Goal: Information Seeking & Learning: Learn about a topic

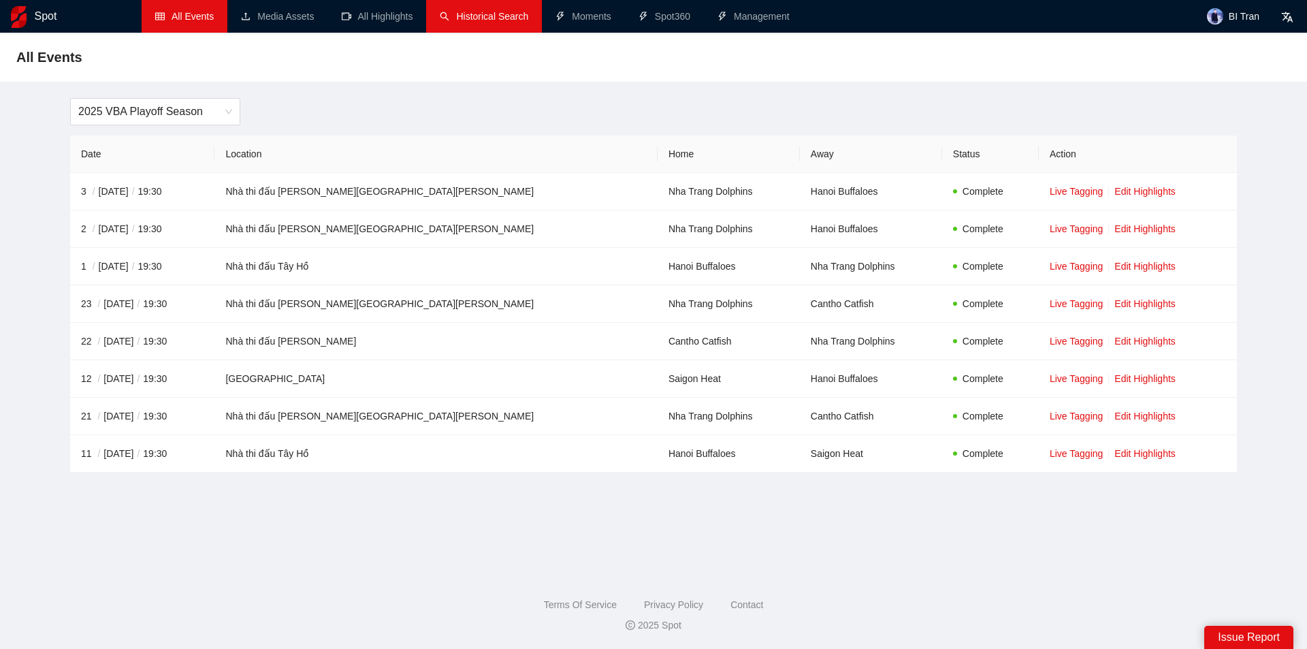
click at [487, 22] on link "Historical Search" at bounding box center [484, 16] width 88 height 11
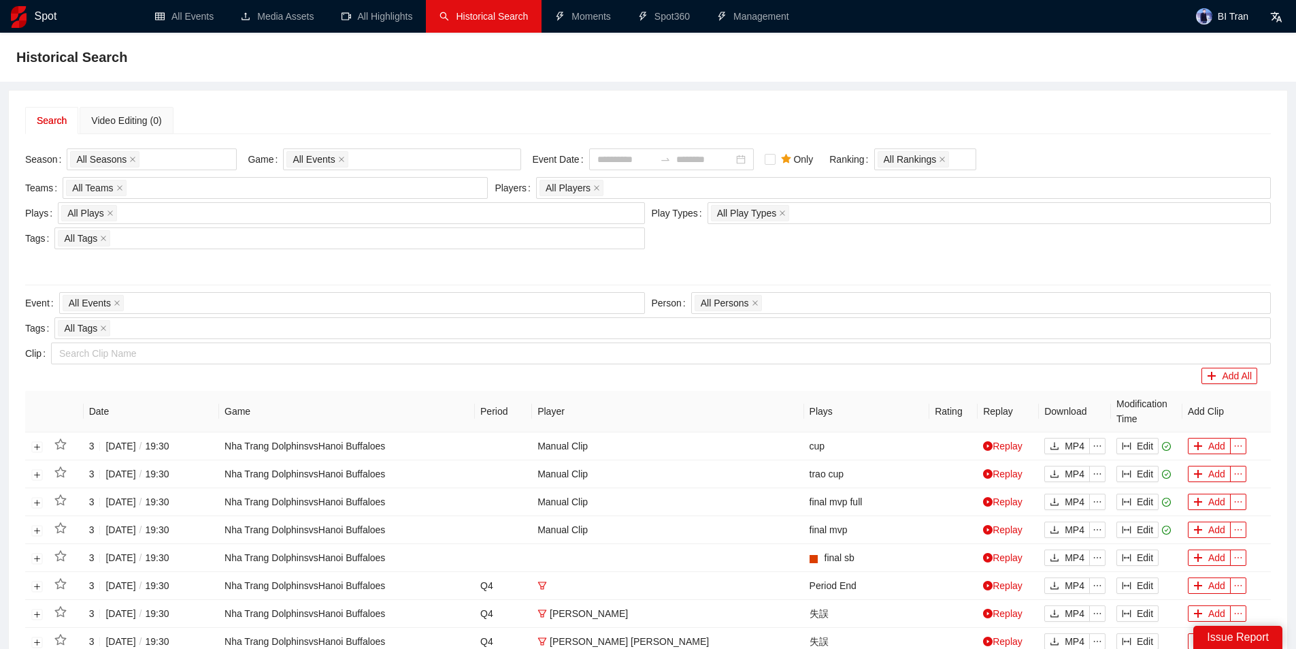
click at [787, 159] on form "Season All Seasons Game All Events Event Date Only Ranking All Rankings" at bounding box center [648, 162] width 1246 height 29
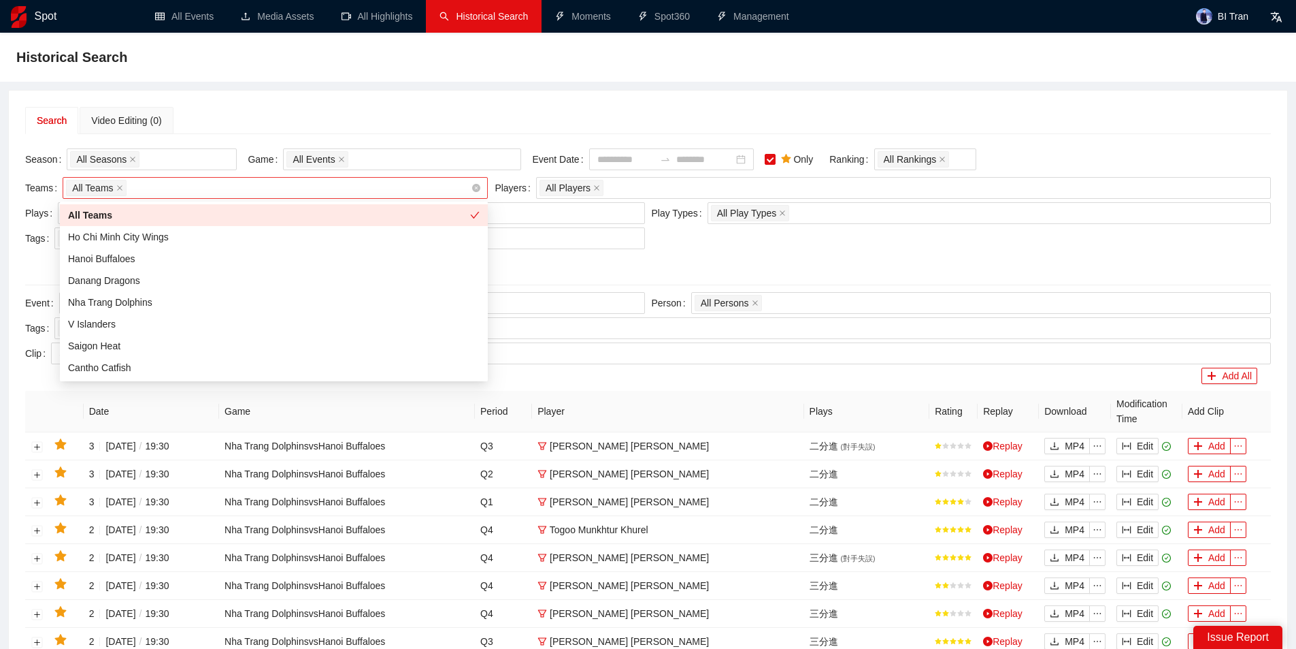
click at [195, 185] on div "All Teams" at bounding box center [268, 187] width 405 height 19
click at [193, 185] on div "All Teams" at bounding box center [268, 187] width 405 height 19
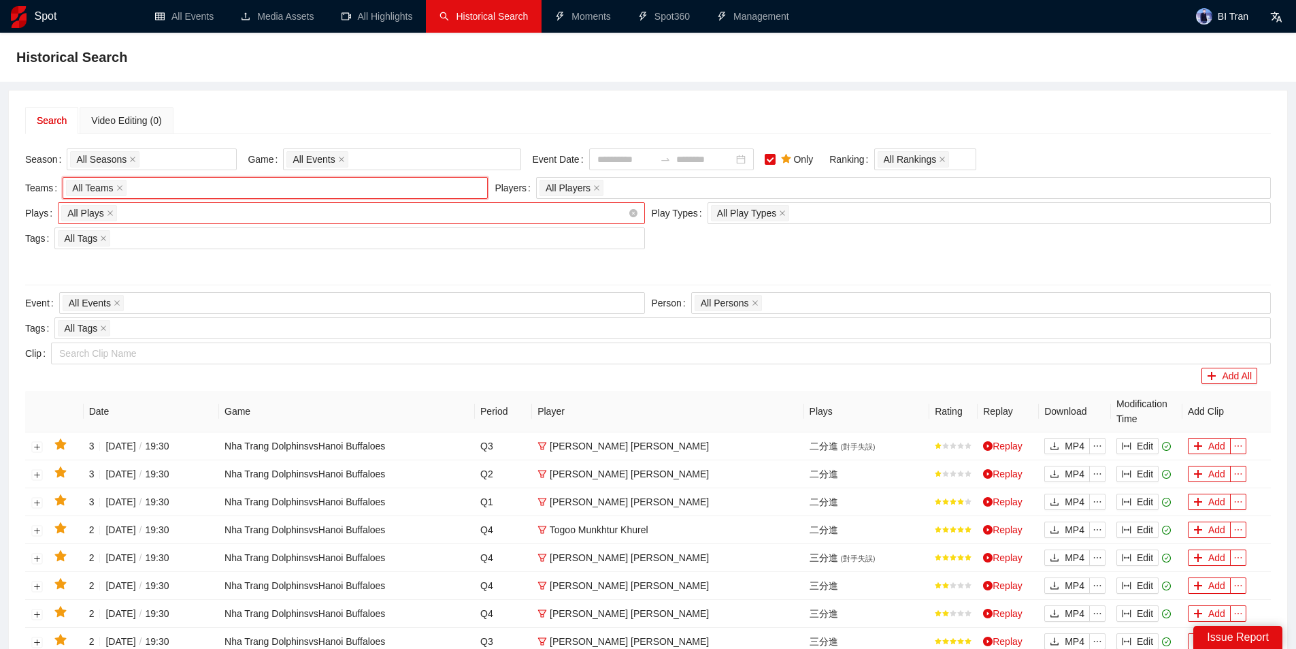
click at [152, 218] on div "All Plays + 0 ..." at bounding box center [344, 212] width 566 height 19
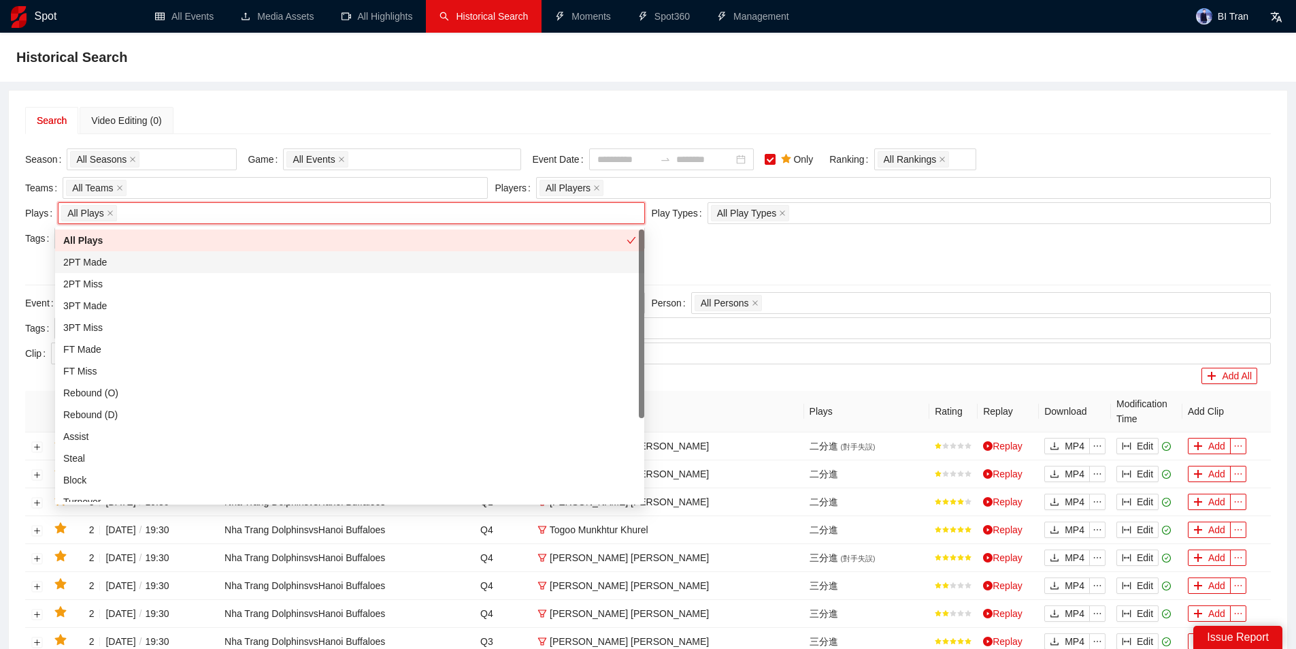
click at [101, 261] on div "2PT Made" at bounding box center [349, 262] width 573 height 15
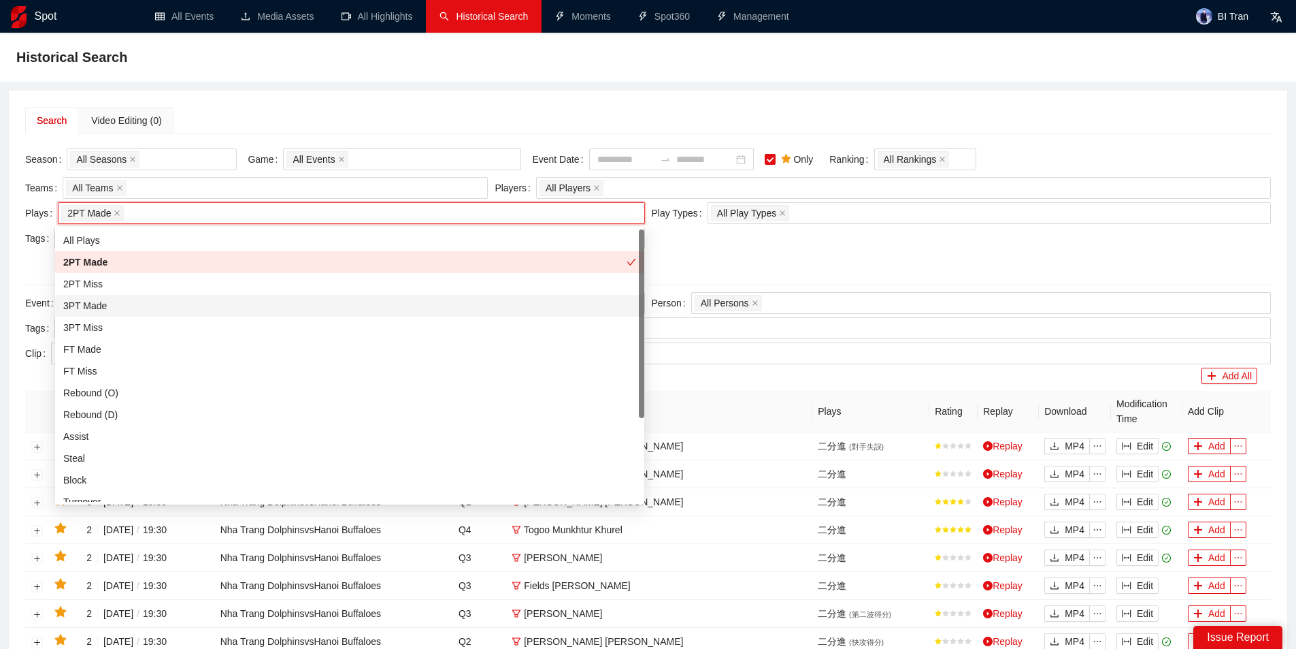
click at [99, 303] on div "3PT Made" at bounding box center [349, 305] width 573 height 15
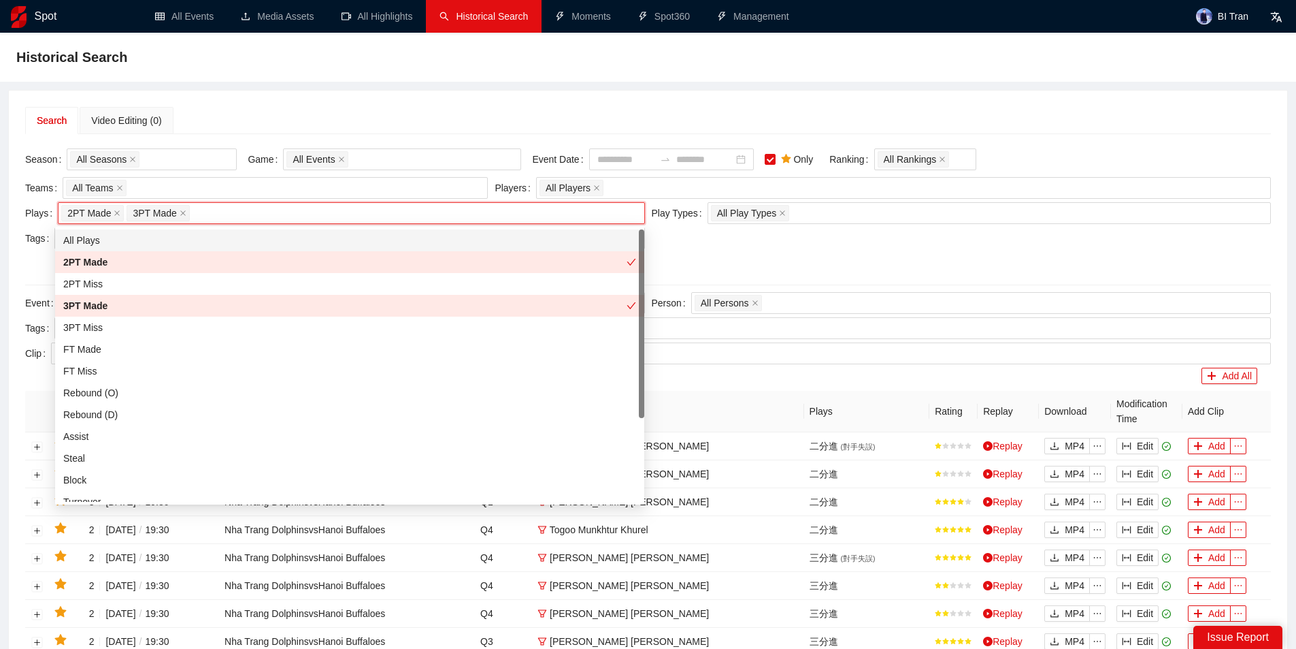
click at [426, 69] on div "Historical Search" at bounding box center [648, 57] width 1264 height 27
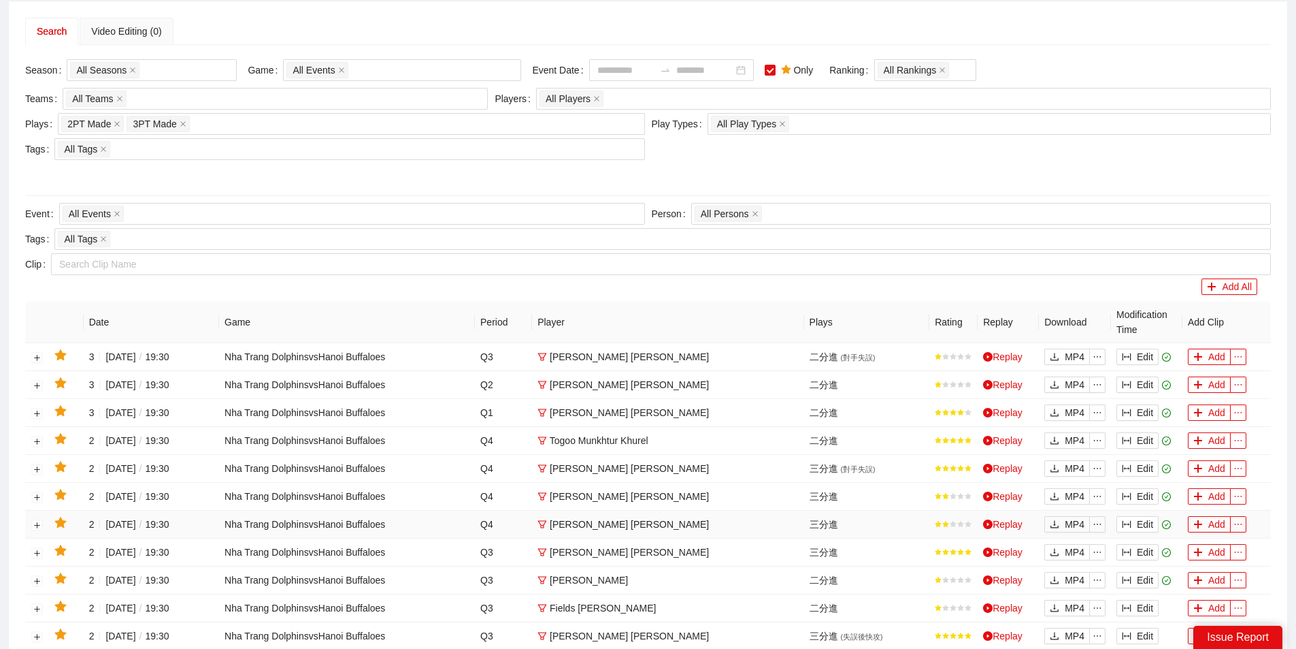
scroll to position [21, 0]
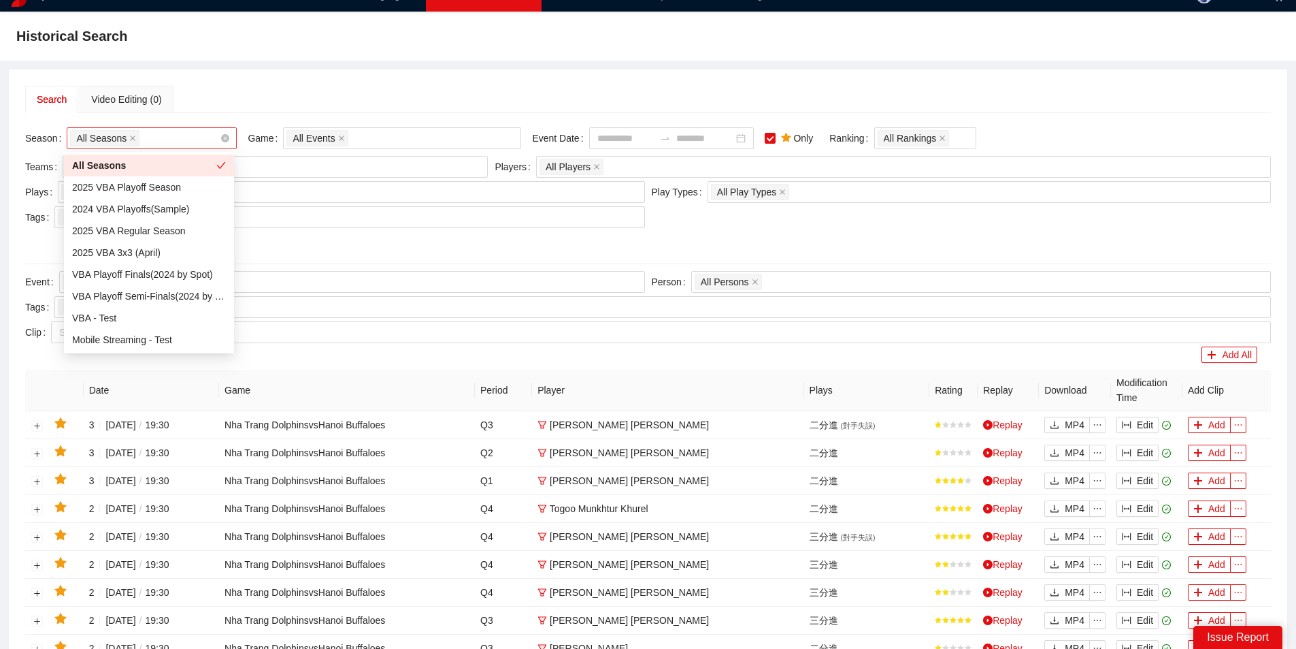
click at [149, 137] on div "All Seasons" at bounding box center [145, 138] width 150 height 19
click at [142, 232] on div "2025 VBA Regular Season" at bounding box center [149, 230] width 154 height 15
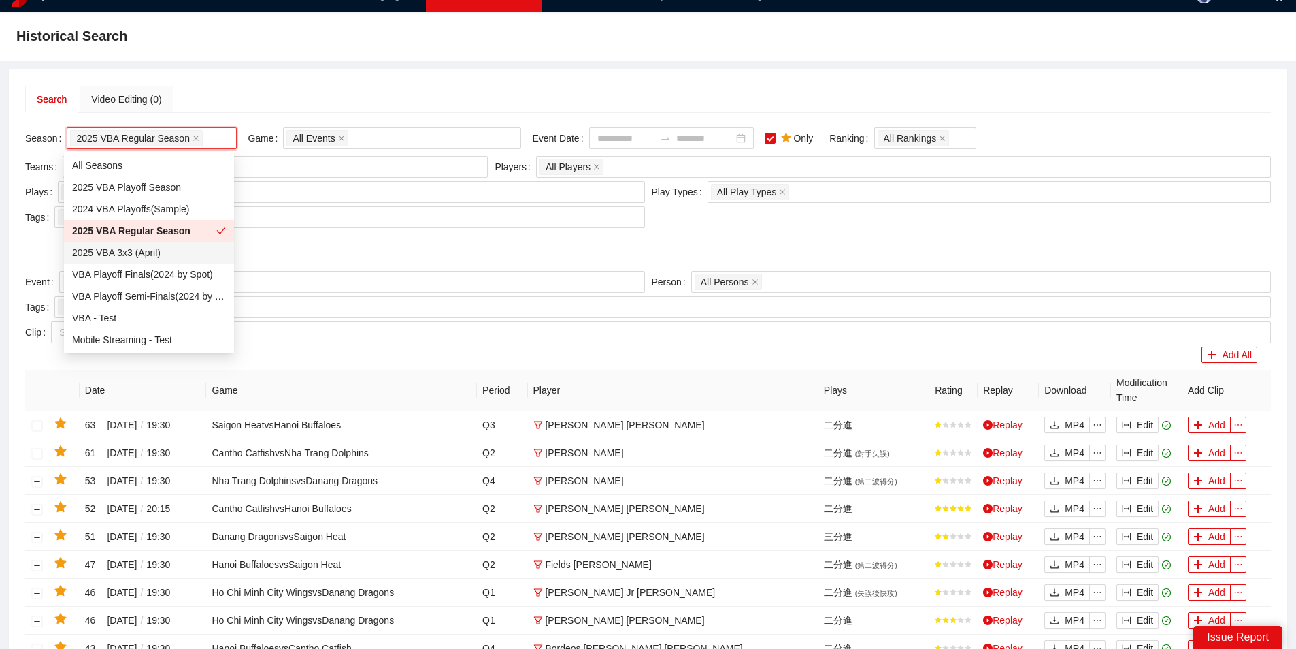
click at [438, 100] on div "Search Video Editing (0)" at bounding box center [648, 99] width 1246 height 27
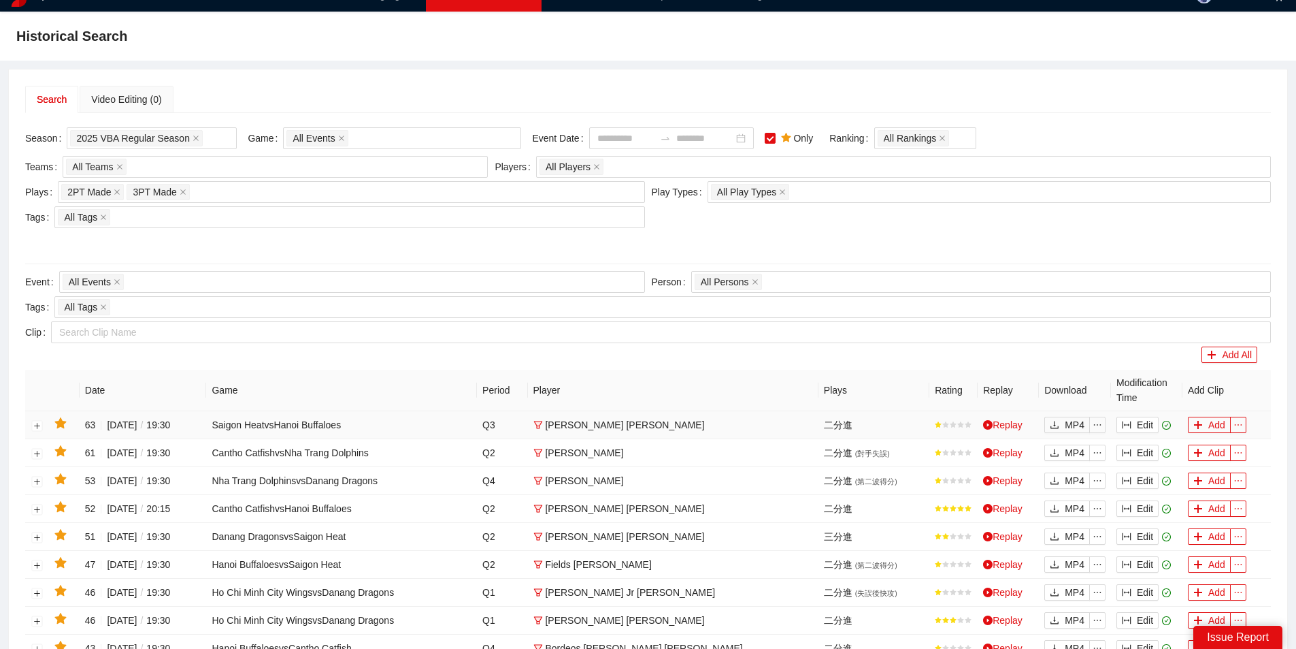
scroll to position [0, 0]
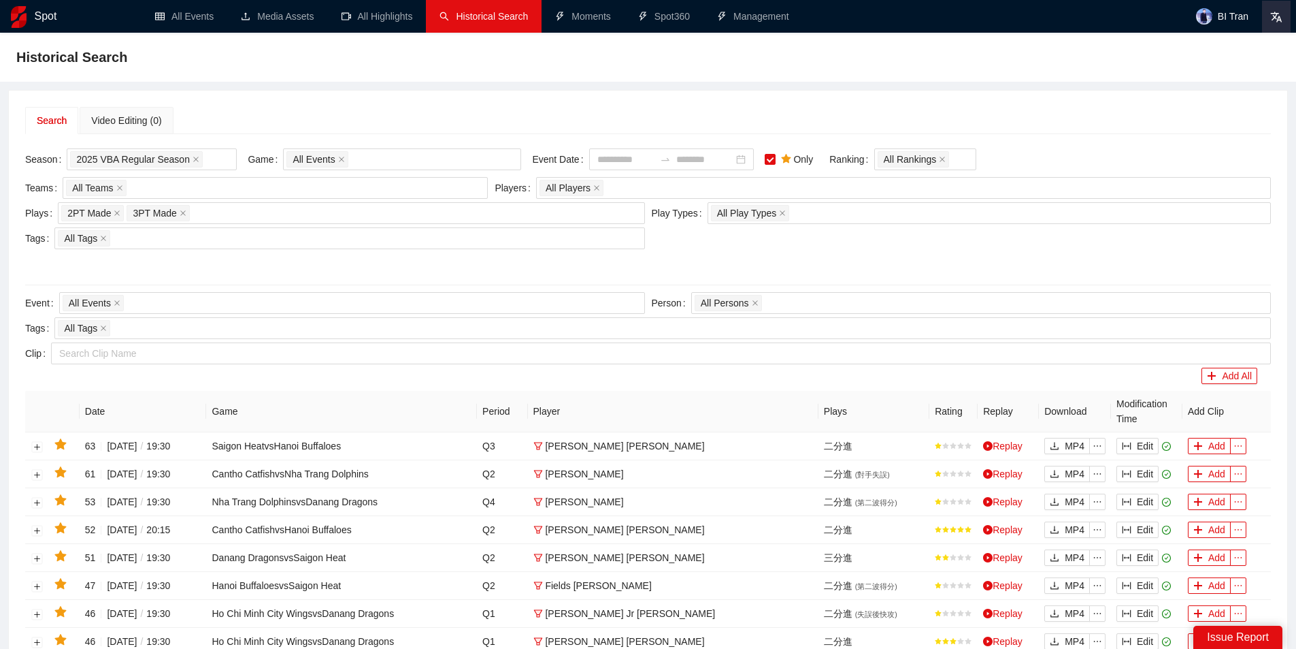
click at [1278, 12] on icon at bounding box center [1277, 17] width 12 height 12
click at [1222, 50] on span "🌐 English" at bounding box center [1236, 49] width 93 height 15
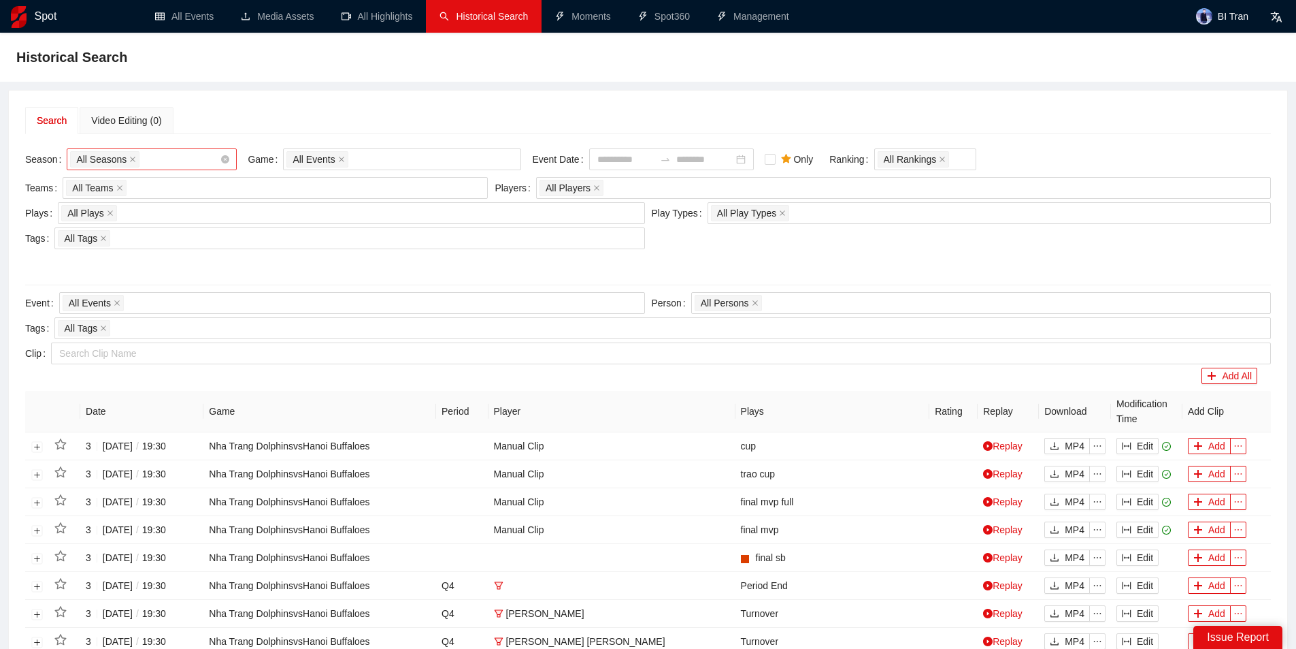
click at [180, 160] on div "All Seasons" at bounding box center [145, 159] width 150 height 19
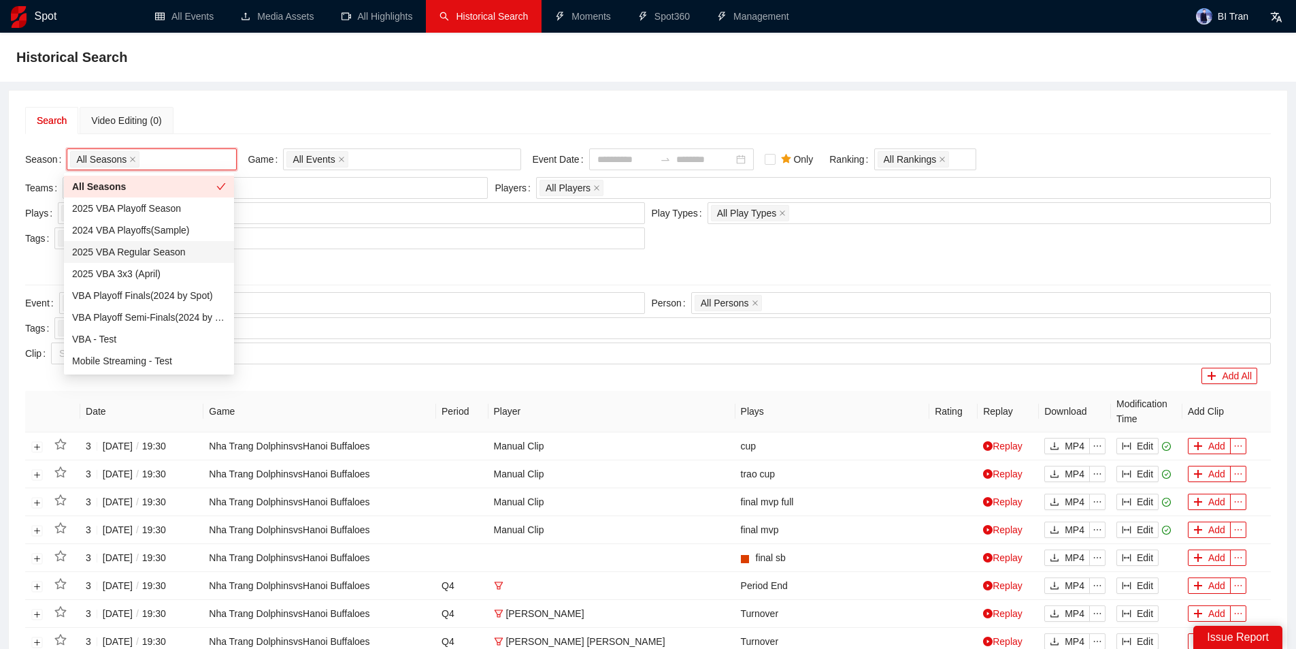
click at [154, 250] on div "2025 VBA Regular Season" at bounding box center [149, 251] width 154 height 15
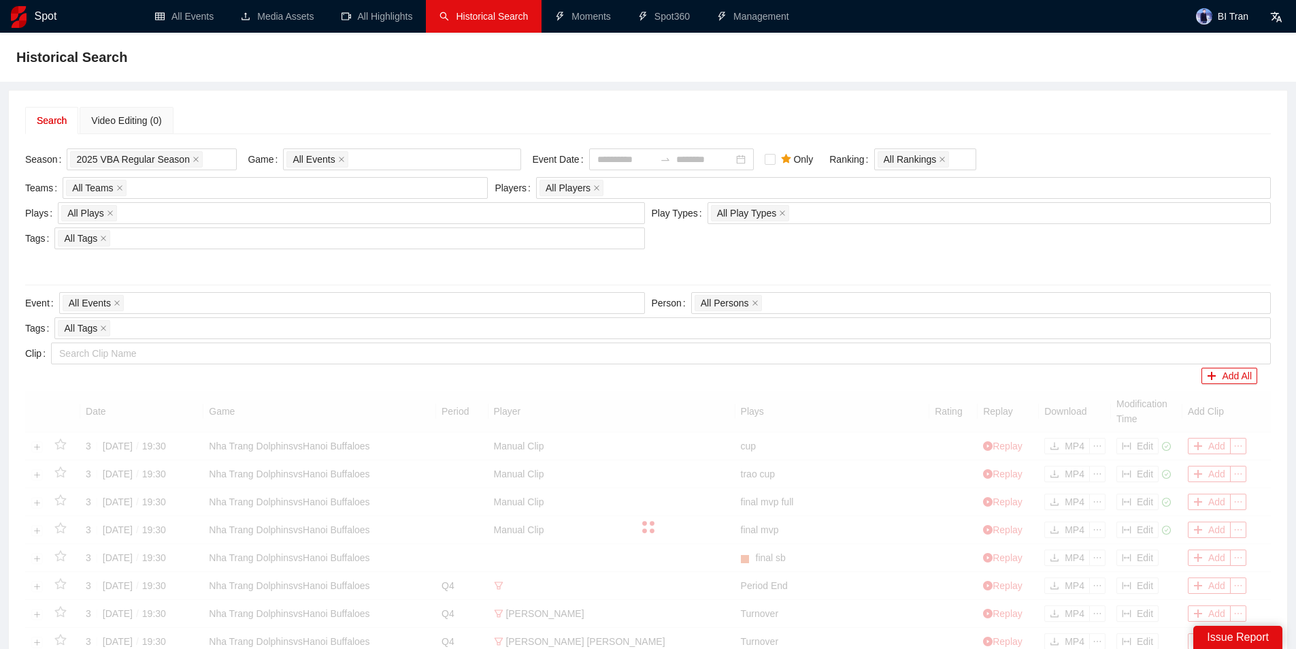
click at [272, 110] on div "Search Video Editing (0)" at bounding box center [648, 120] width 1246 height 27
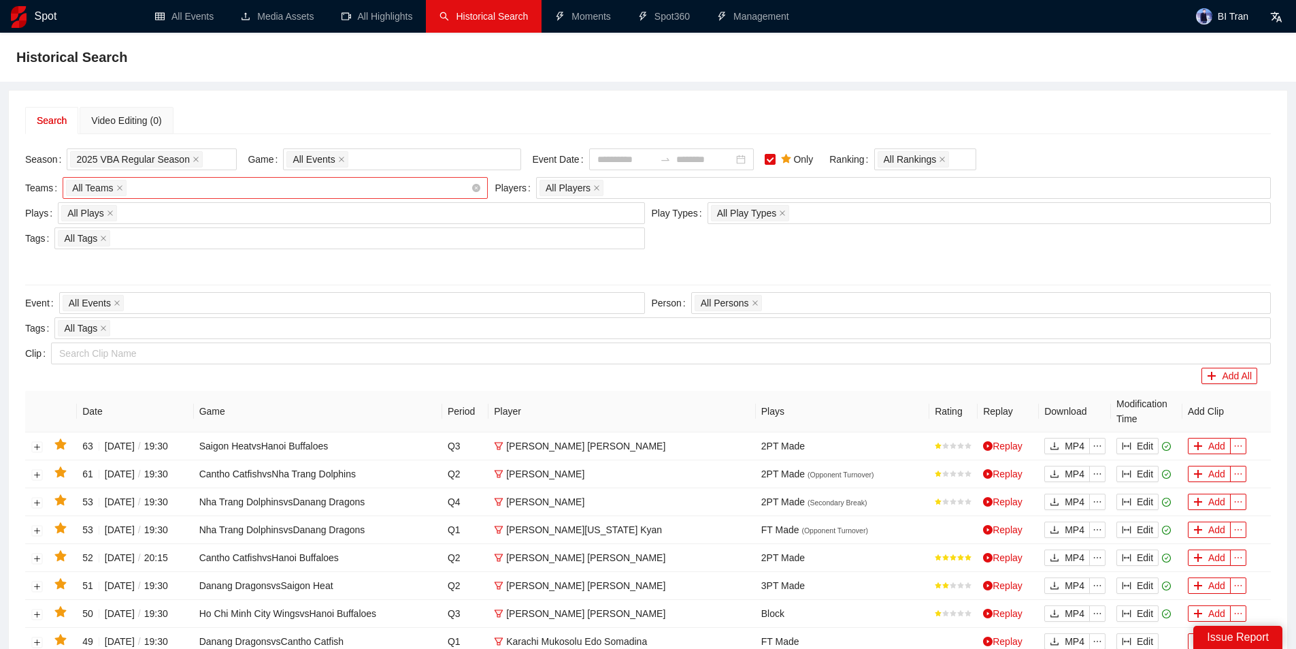
click at [245, 191] on div "All Teams" at bounding box center [268, 187] width 405 height 19
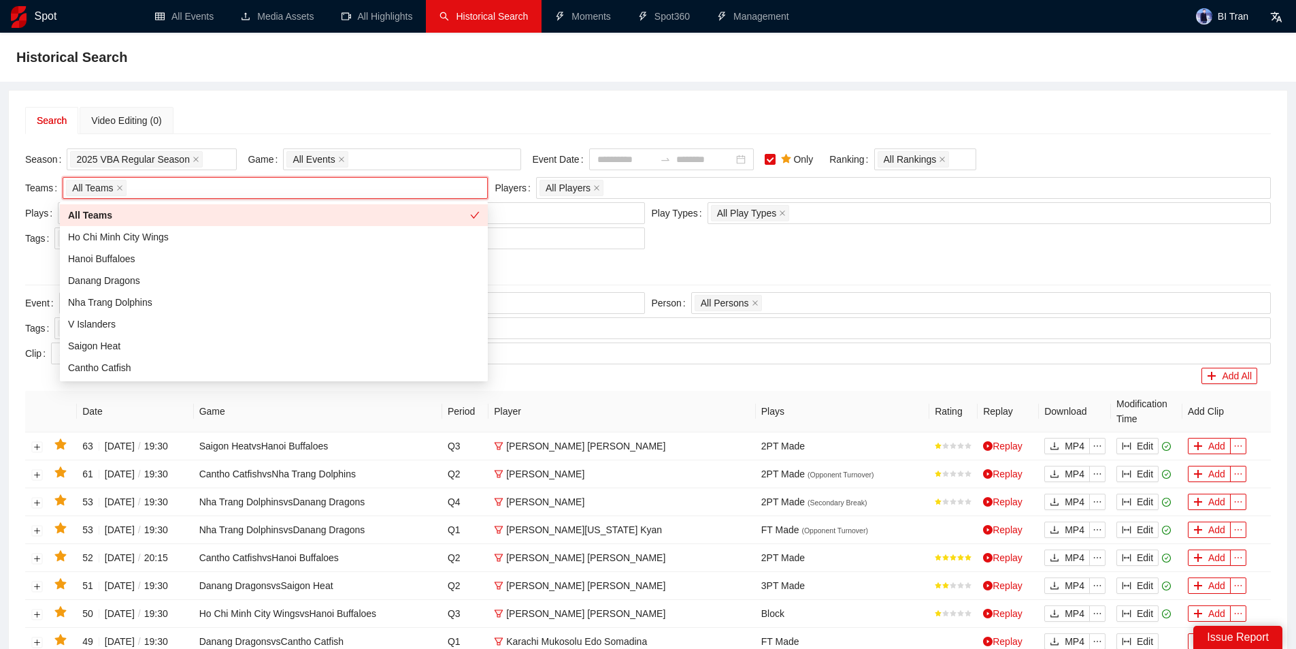
click at [419, 97] on div "Search Video Editing (0) Season 2025 VBA Regular Season Game All Events Event D…" at bounding box center [648, 568] width 1279 height 954
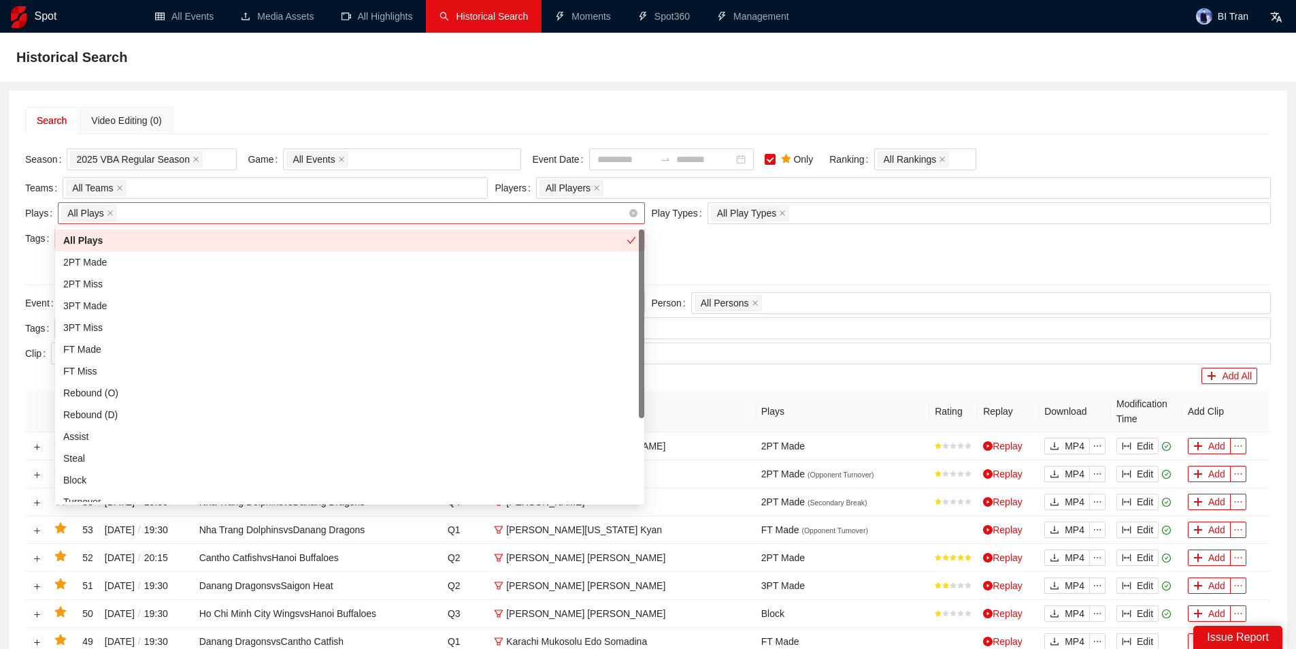
click at [293, 213] on div "All Plays + 0 ..." at bounding box center [344, 212] width 566 height 19
click at [98, 258] on div "2PT Made" at bounding box center [349, 262] width 573 height 15
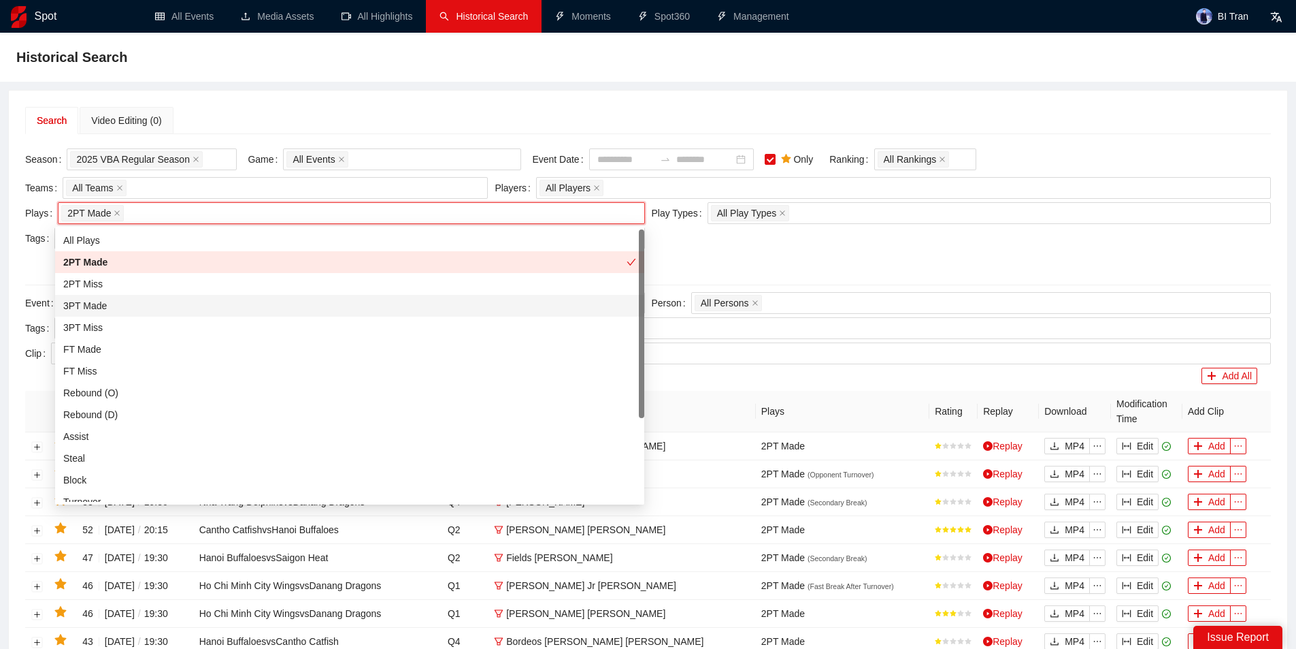
click at [93, 306] on div "3PT Made" at bounding box center [349, 305] width 573 height 15
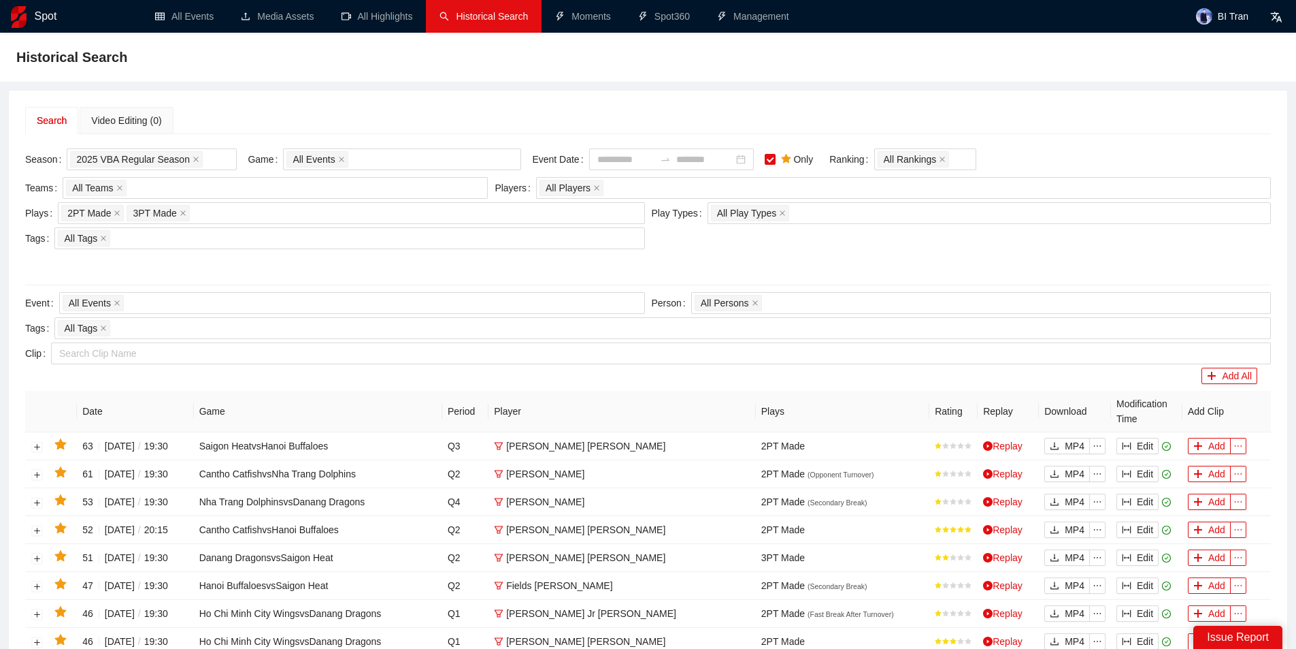
click at [304, 102] on div "Search Video Editing (0) Season 2025 VBA Regular Season Game All Events Event D…" at bounding box center [648, 568] width 1279 height 954
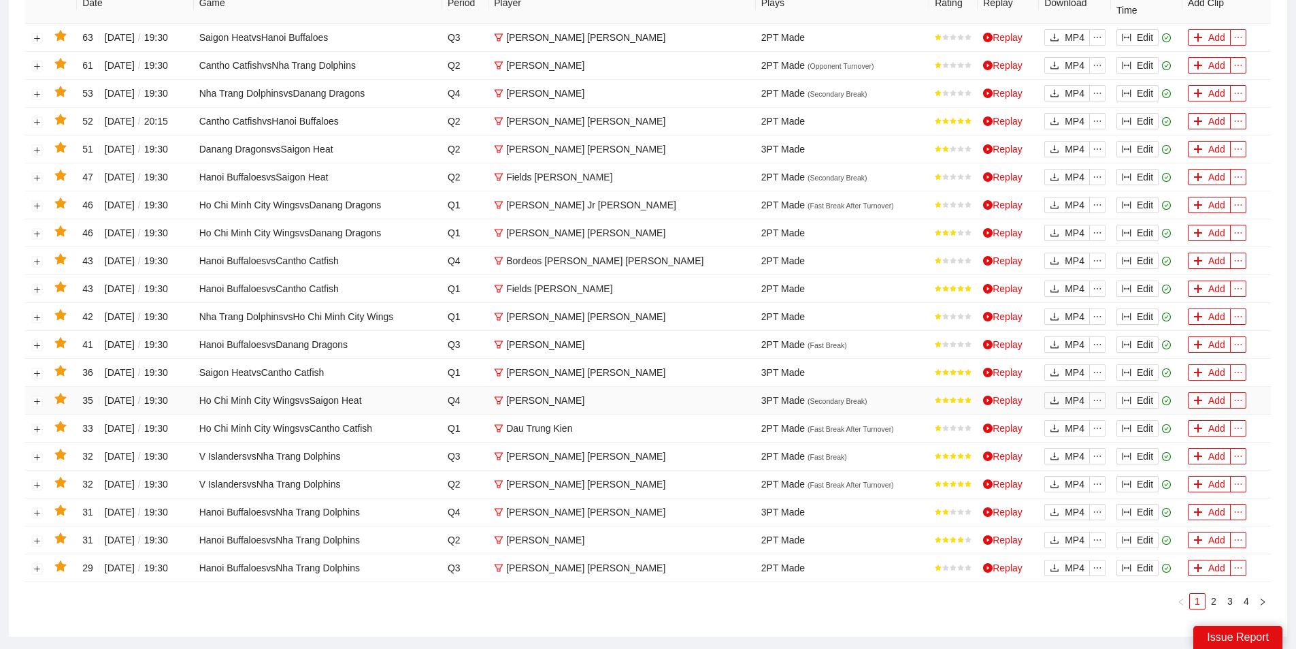
scroll to position [497, 0]
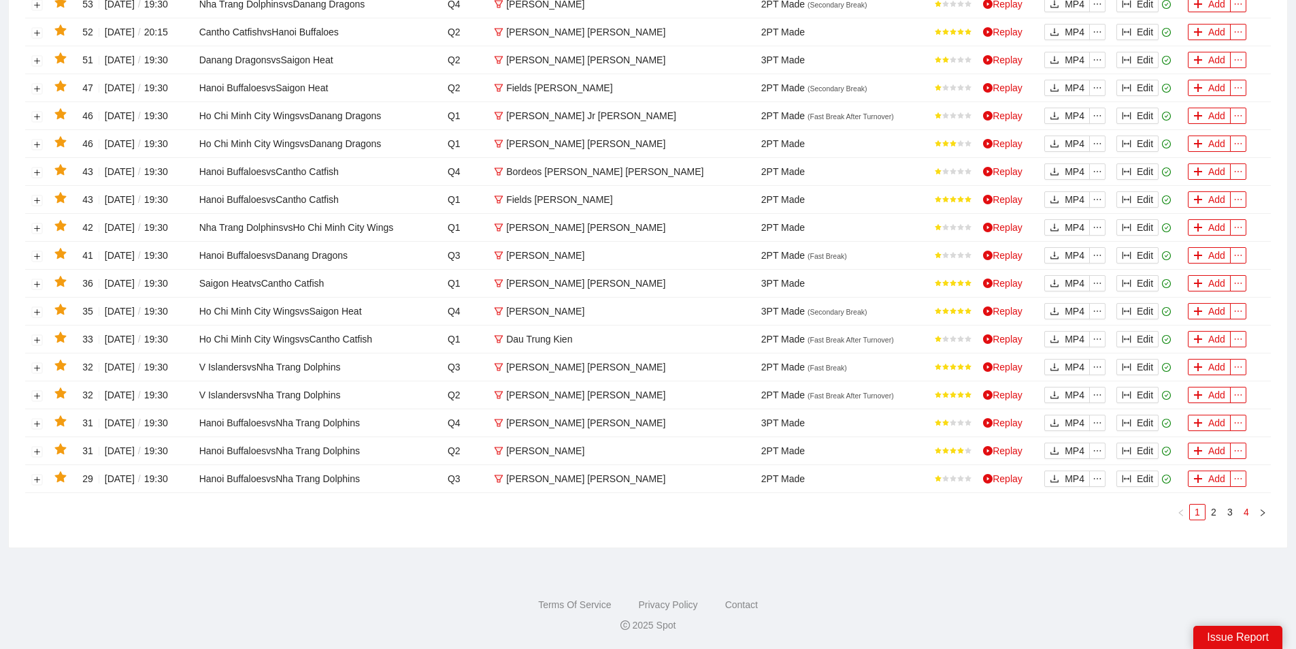
click at [1244, 511] on link "4" at bounding box center [1246, 511] width 15 height 15
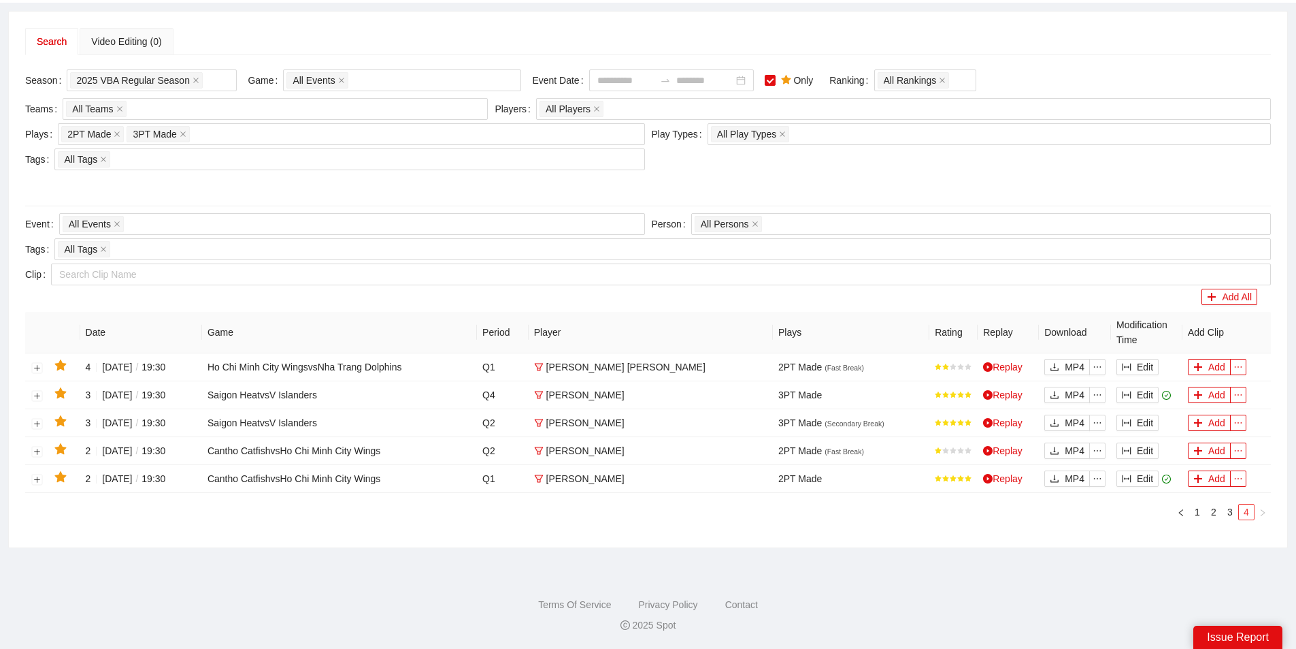
scroll to position [79, 0]
click at [1141, 472] on button "Edit" at bounding box center [1138, 478] width 42 height 16
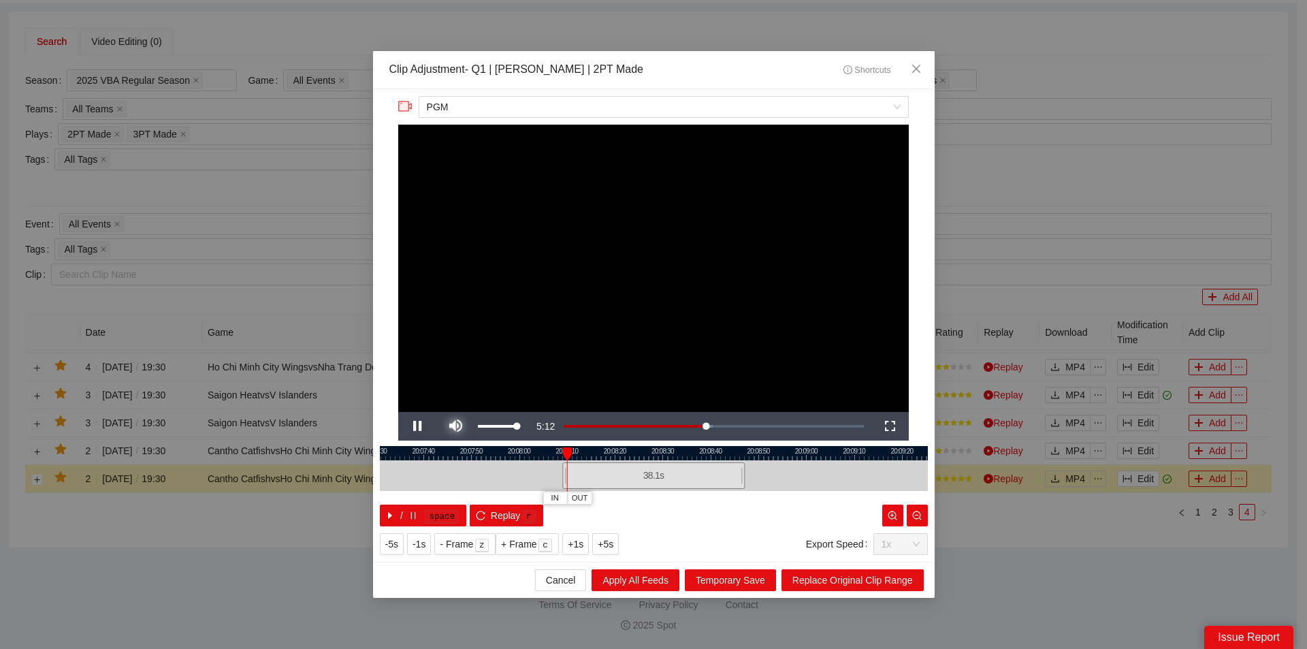
click at [455, 426] on span "Video Player" at bounding box center [455, 426] width 0 height 0
drag, startPoint x: 580, startPoint y: 453, endPoint x: 749, endPoint y: 456, distance: 169.5
click at [749, 456] on div at bounding box center [747, 454] width 10 height 14
click at [921, 58] on span "Close" at bounding box center [916, 69] width 37 height 37
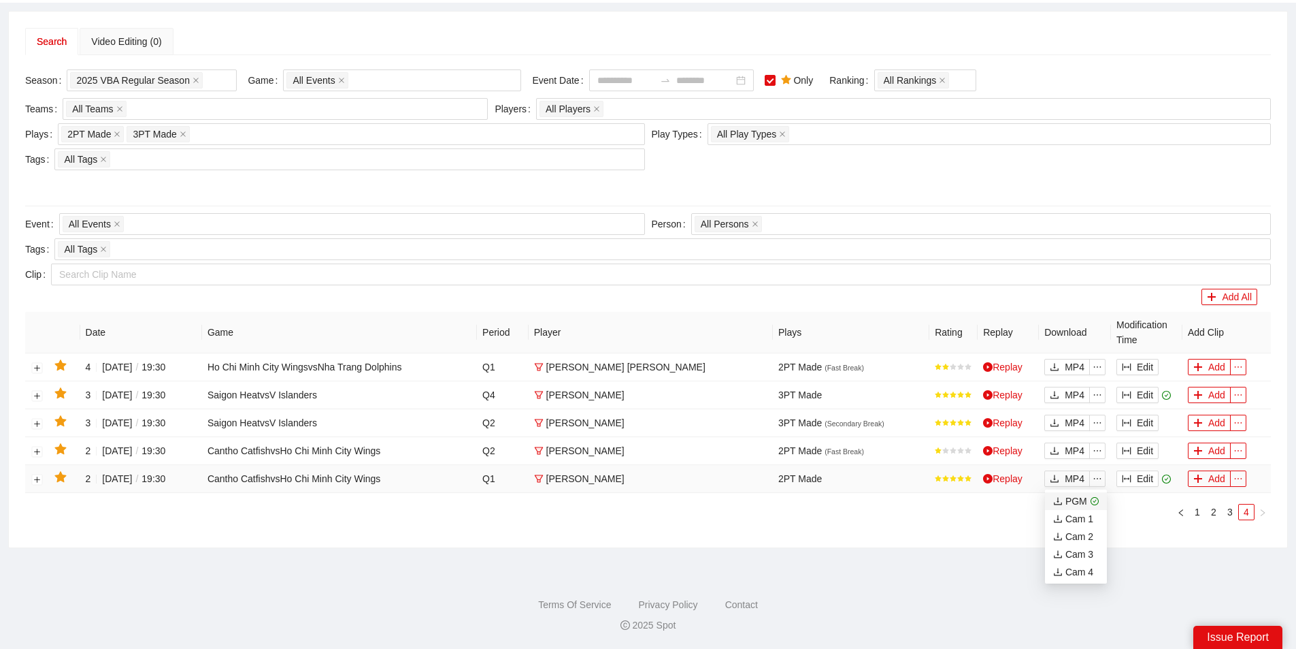
click at [1075, 504] on div "PGM" at bounding box center [1070, 500] width 34 height 15
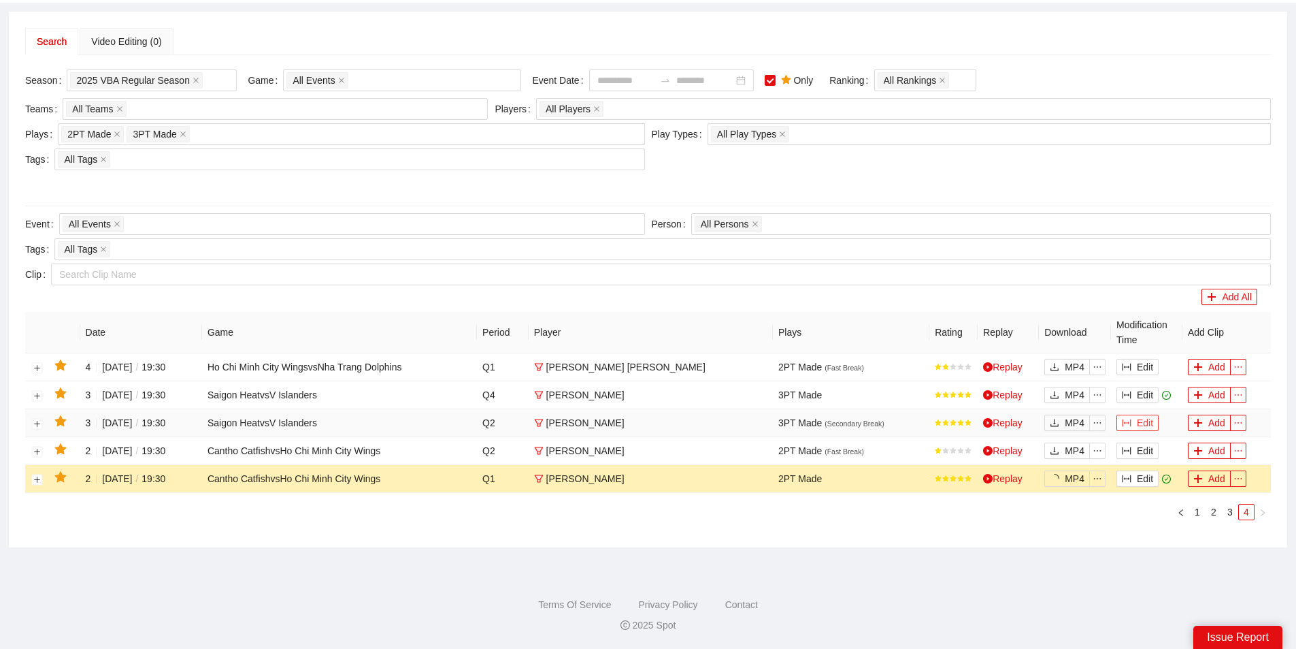
click at [1143, 425] on button "Edit" at bounding box center [1138, 422] width 42 height 16
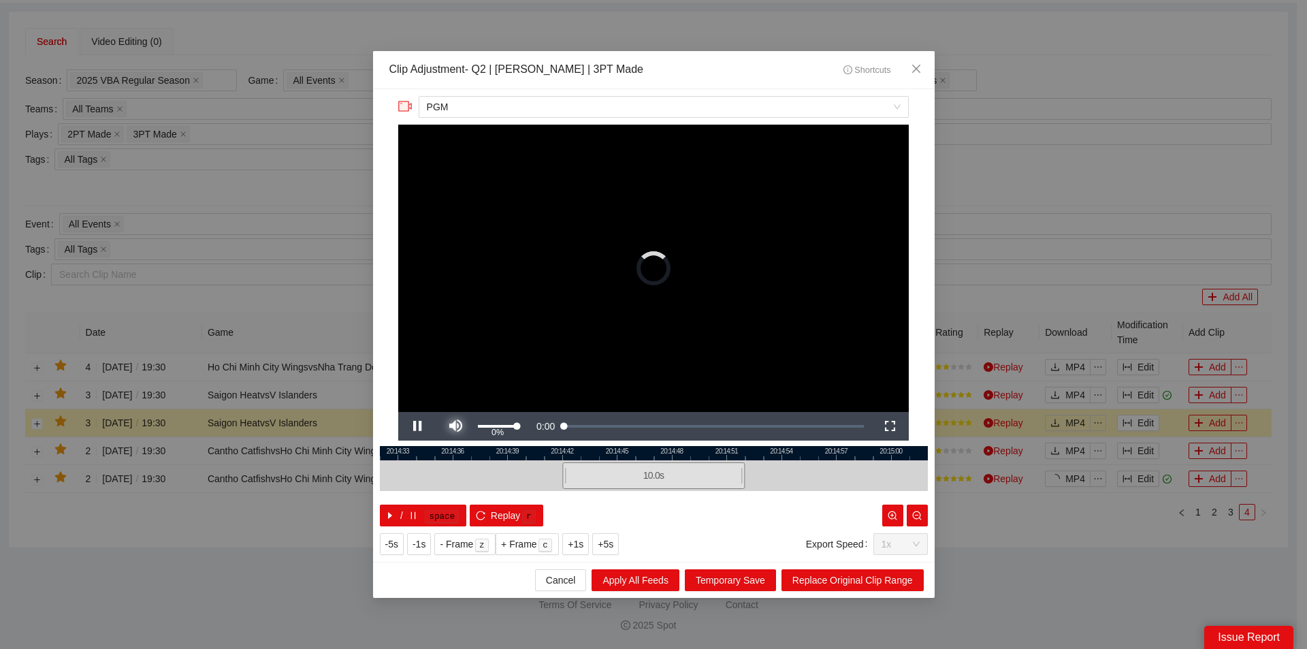
click at [455, 426] on span "Video Player" at bounding box center [455, 426] width 0 height 0
click at [917, 60] on span "Close" at bounding box center [916, 69] width 37 height 37
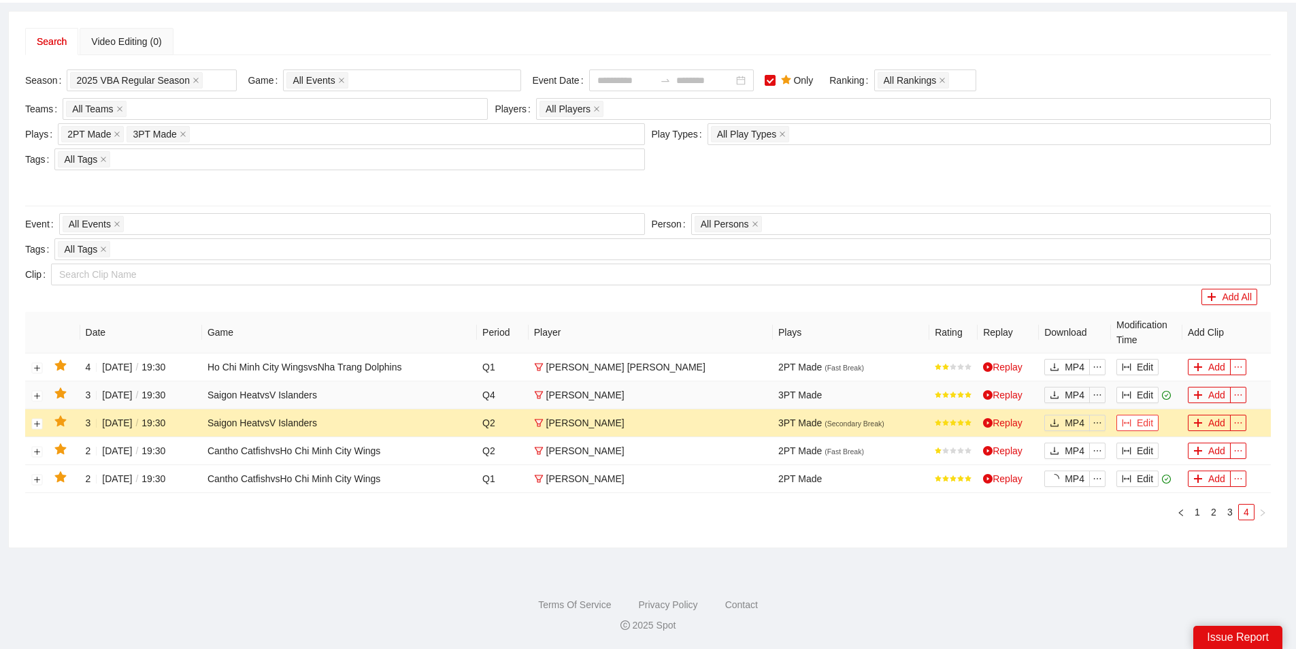
scroll to position [11, 0]
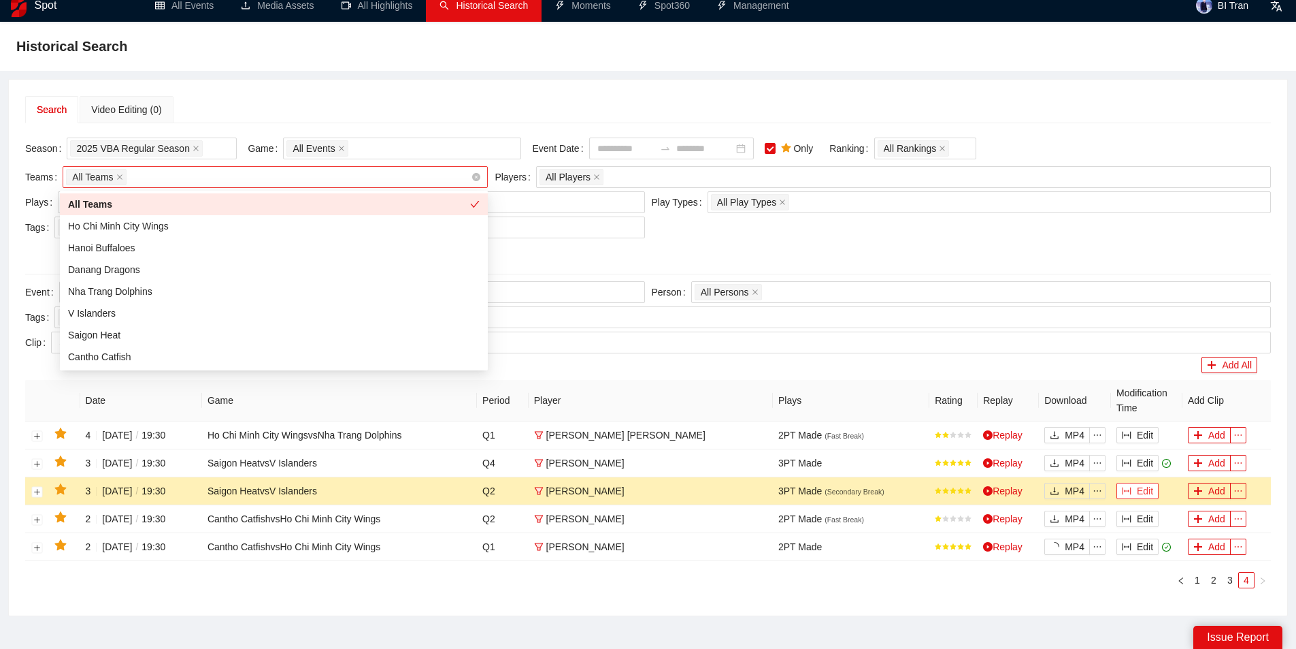
click at [165, 177] on div "All Teams" at bounding box center [268, 176] width 405 height 19
click at [152, 229] on div "Ho Chi Minh City Wings" at bounding box center [274, 225] width 412 height 15
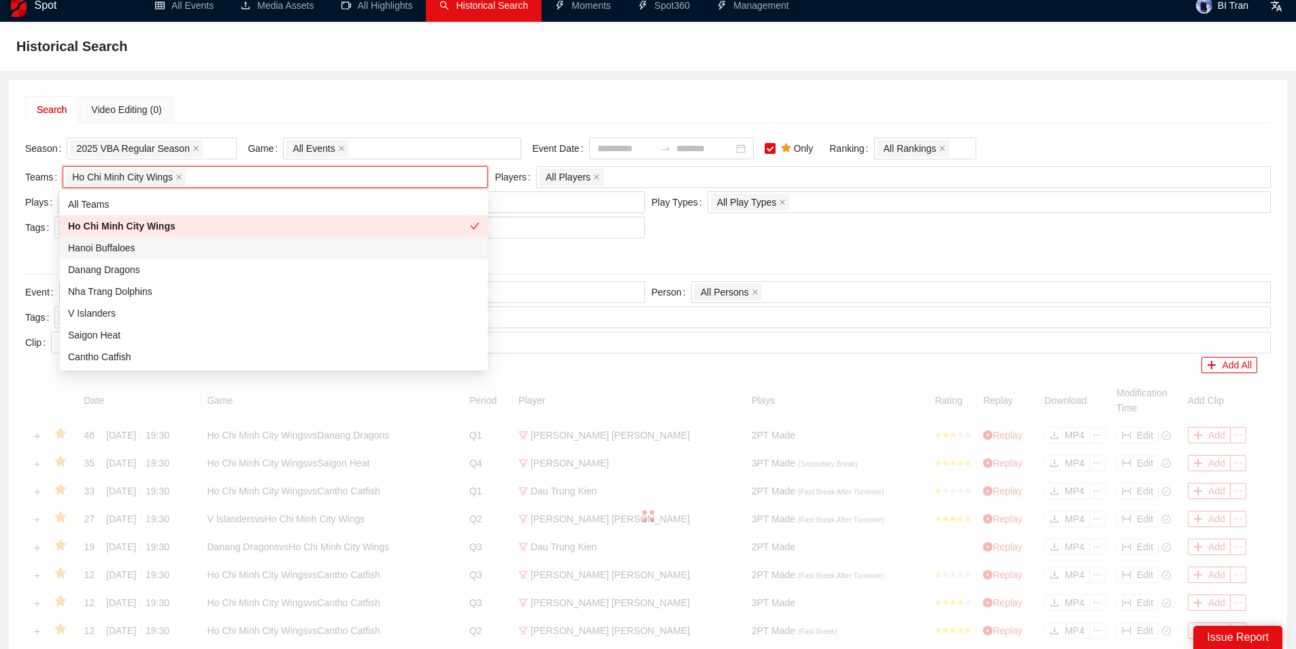
click at [134, 245] on div "Hanoi Buffaloes" at bounding box center [274, 247] width 412 height 15
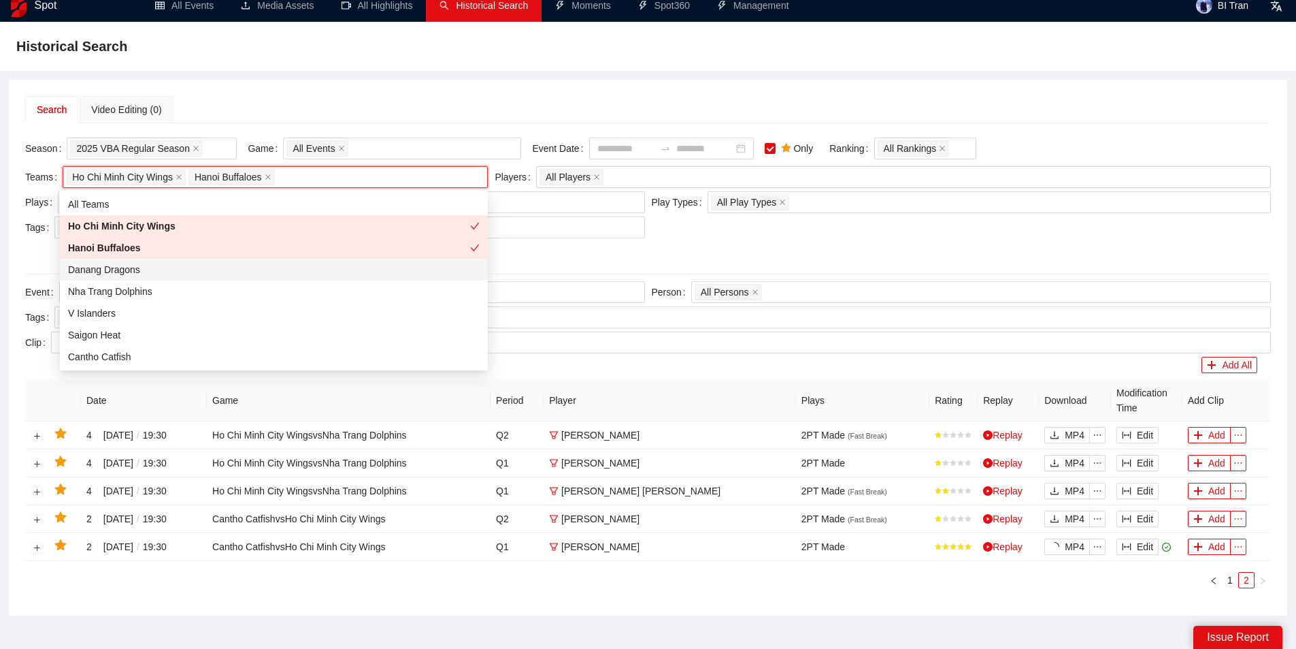
click at [124, 273] on div "Danang Dragons" at bounding box center [274, 269] width 412 height 15
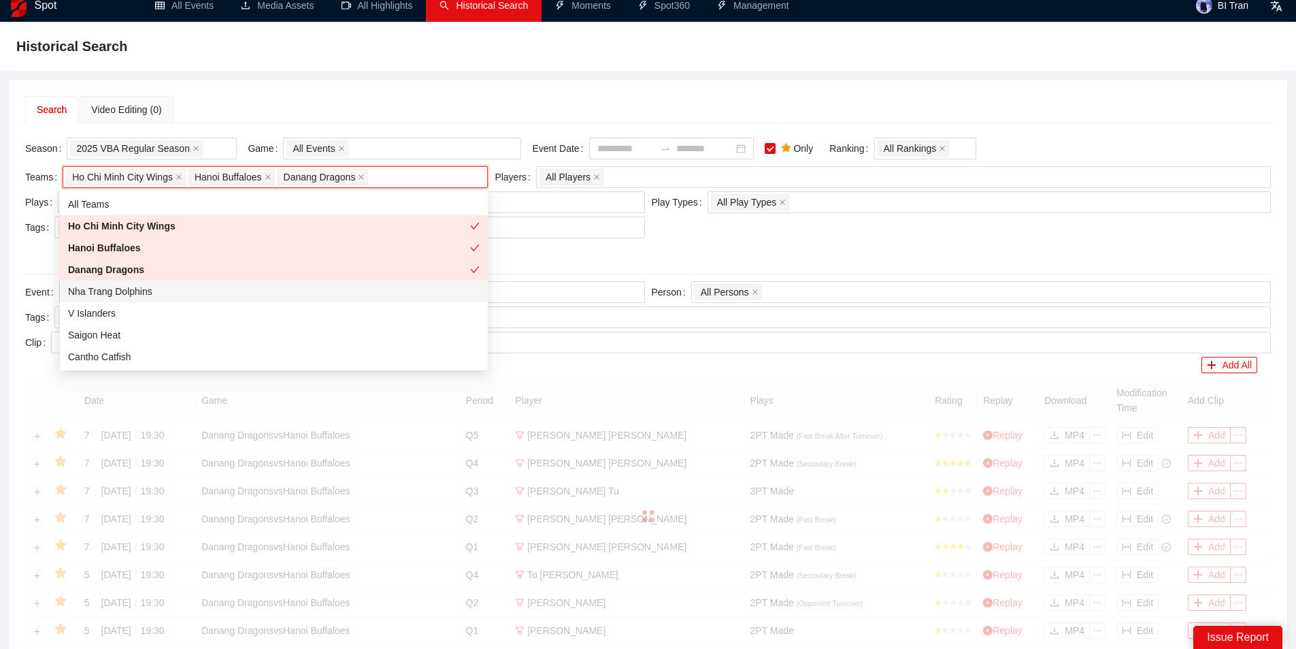
click at [129, 291] on div "Nha Trang Dolphins" at bounding box center [274, 291] width 412 height 15
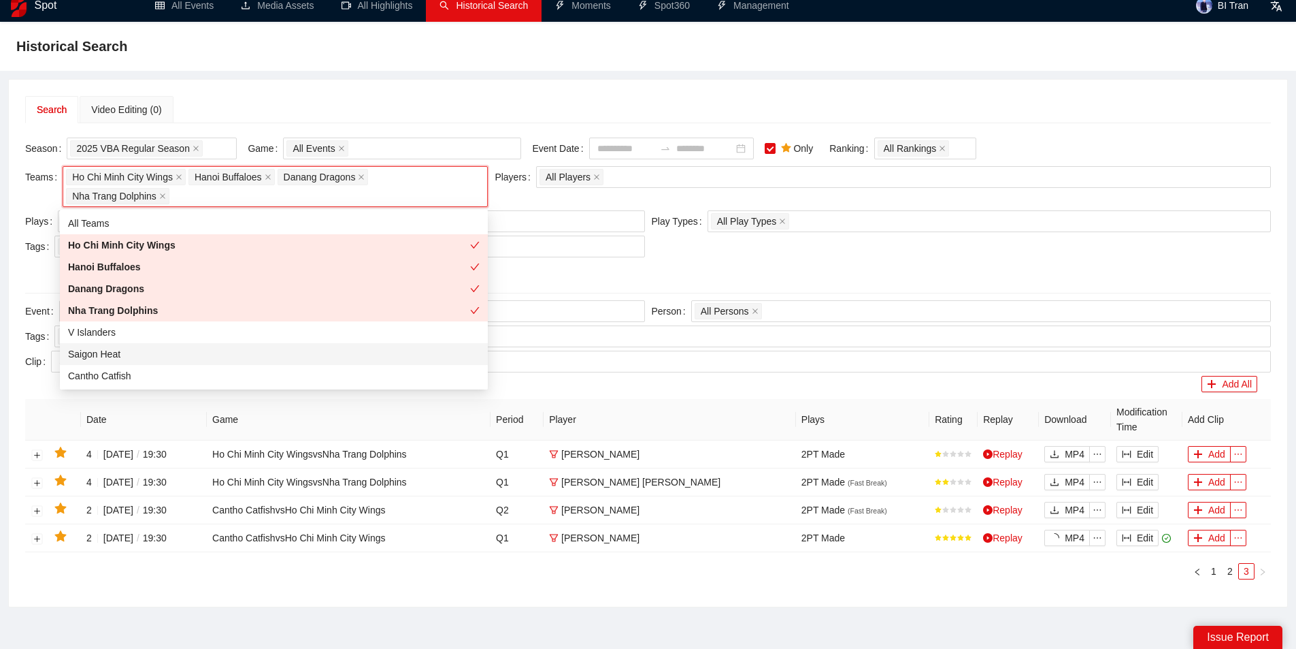
click at [118, 353] on div "Saigon Heat" at bounding box center [274, 353] width 412 height 15
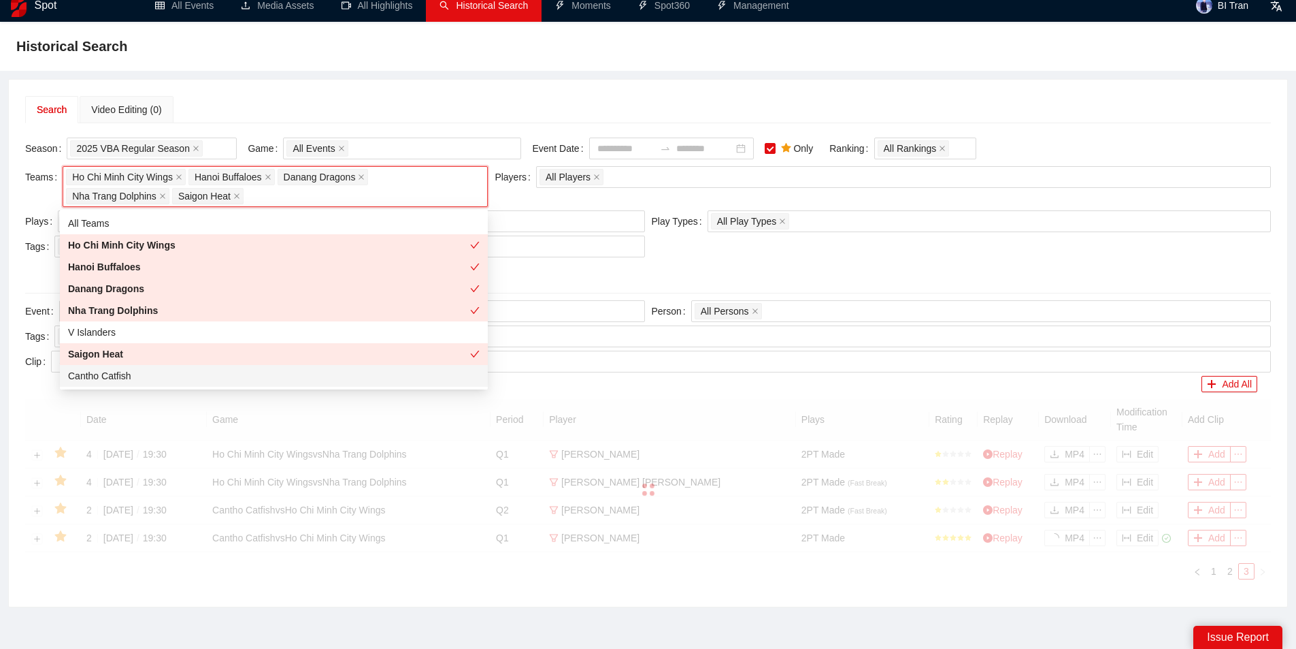
click at [114, 377] on div "Cantho Catfish" at bounding box center [274, 375] width 412 height 15
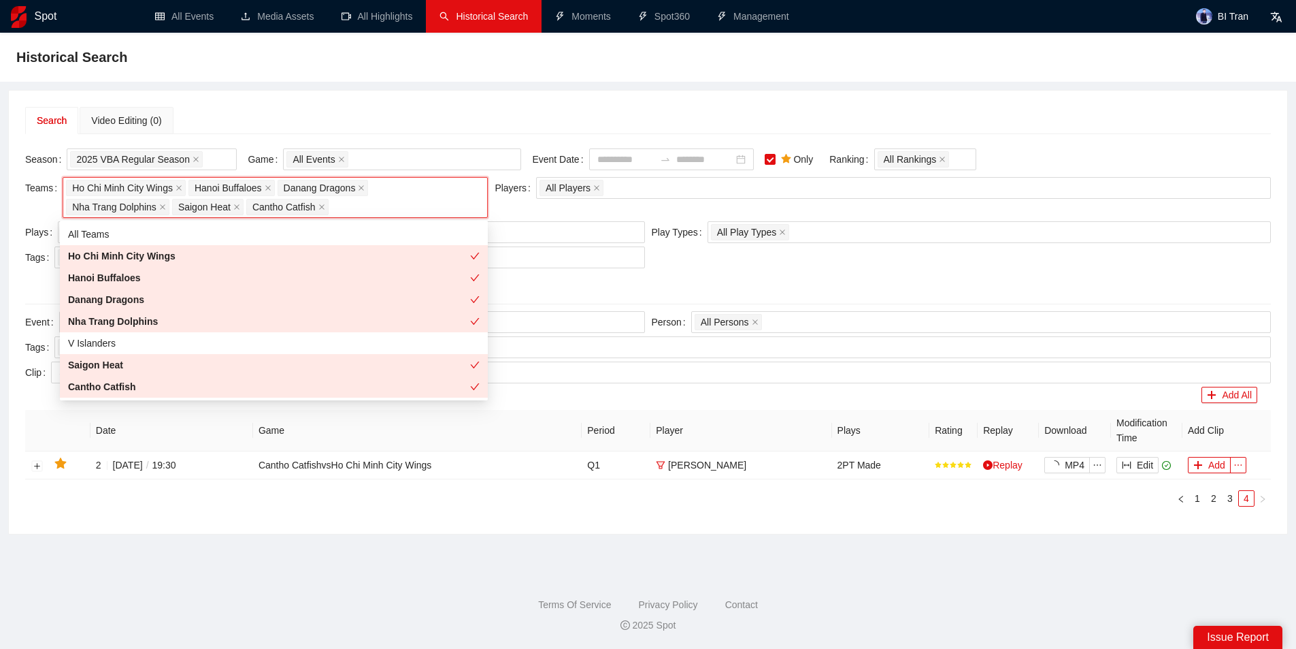
scroll to position [0, 0]
click at [613, 408] on div "Season 2025 VBA Regular Season Game All Events Event Date Only Ranking All Rank…" at bounding box center [653, 332] width 1256 height 369
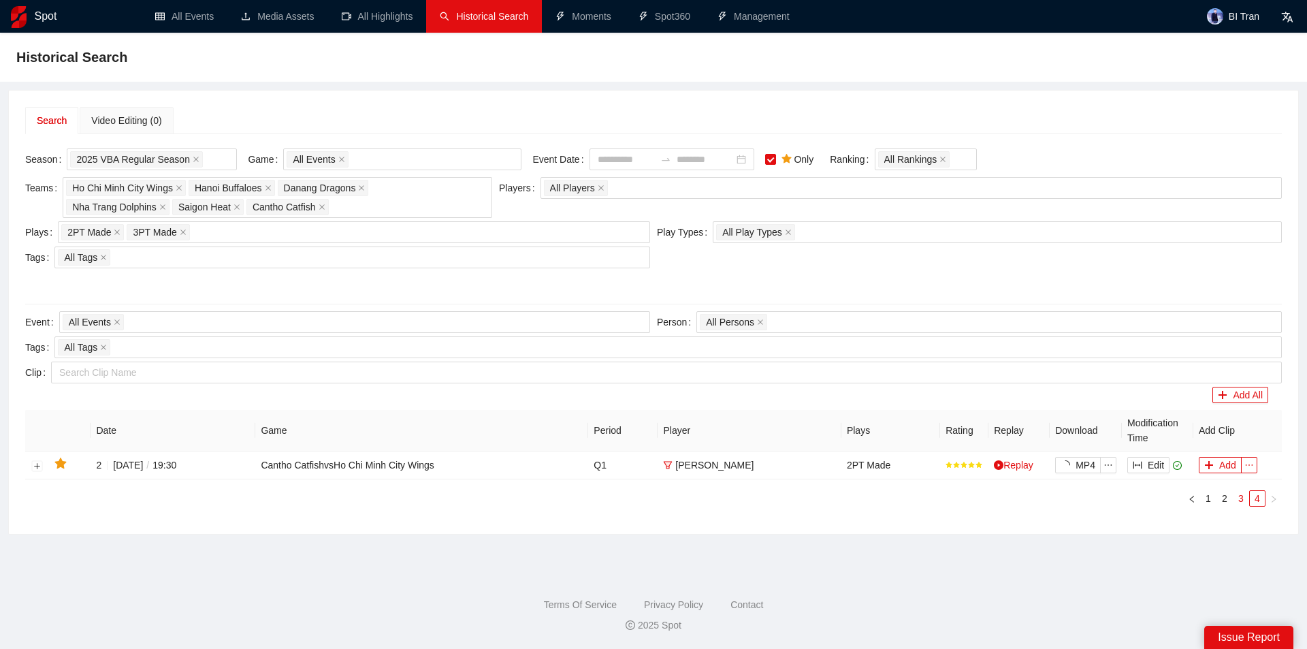
click at [1239, 500] on link "3" at bounding box center [1240, 498] width 15 height 15
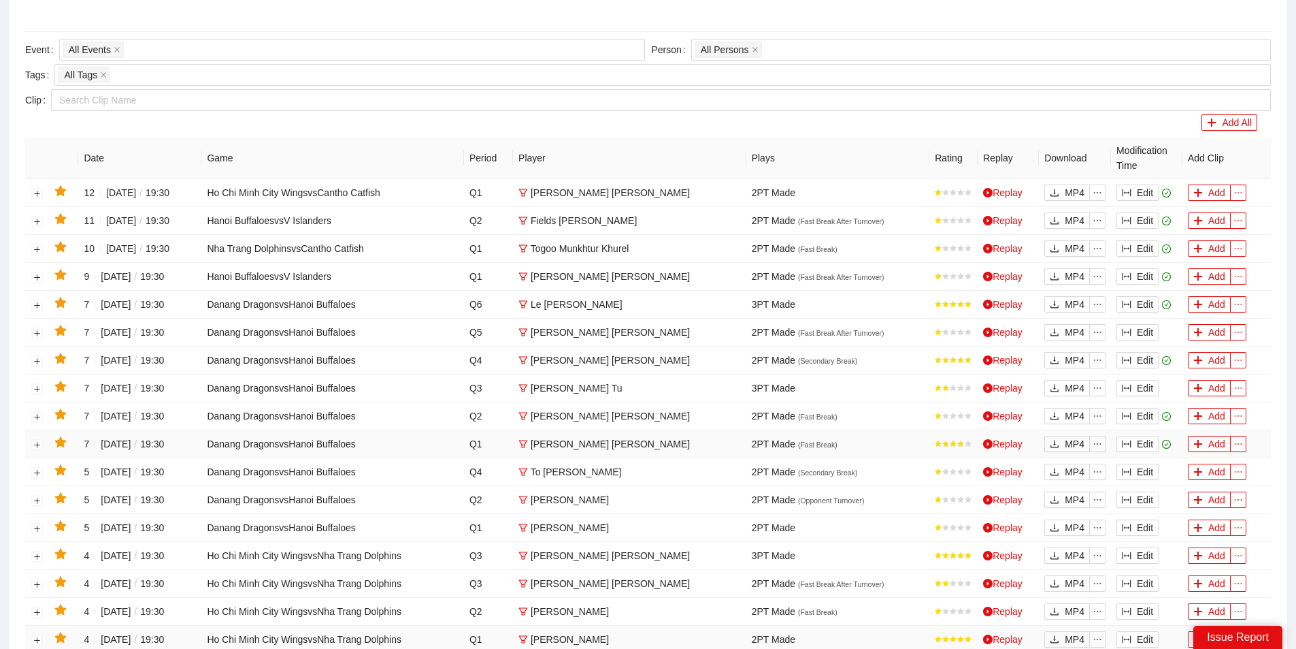
scroll to position [408, 0]
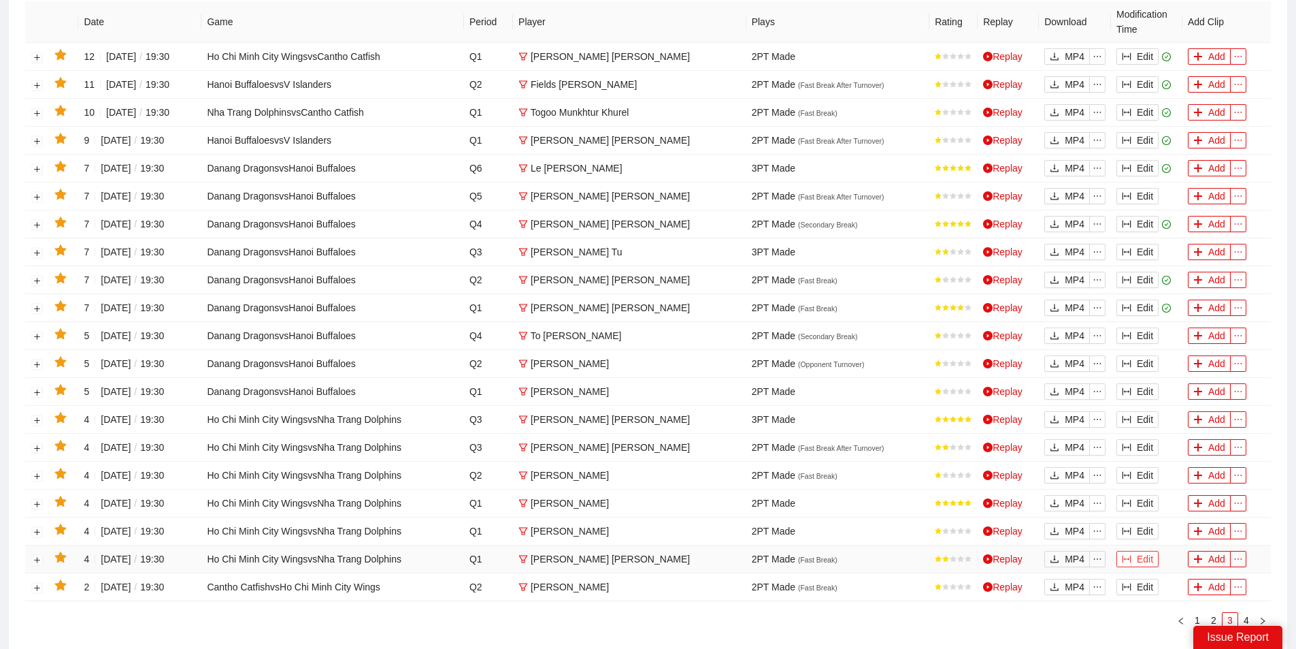
drag, startPoint x: 1132, startPoint y: 561, endPoint x: 1094, endPoint y: 548, distance: 40.2
click at [1132, 561] on button "Edit" at bounding box center [1138, 559] width 42 height 16
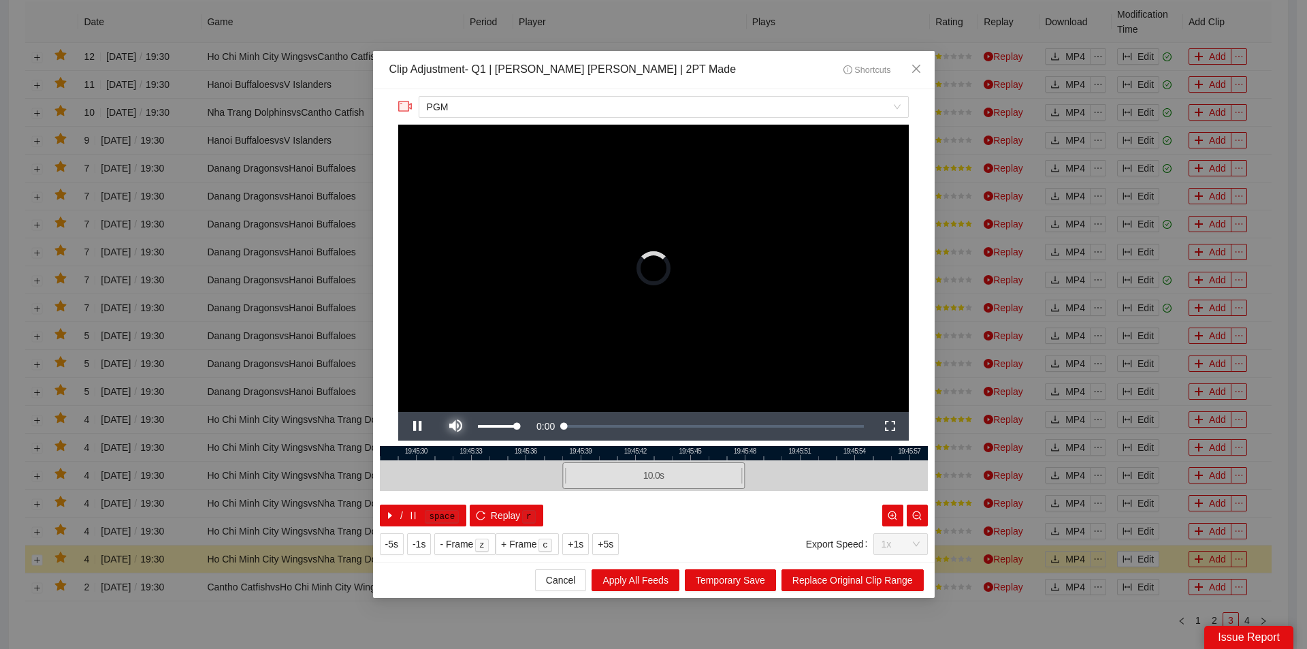
click at [455, 426] on span "Video Player" at bounding box center [455, 426] width 0 height 0
drag, startPoint x: 629, startPoint y: 451, endPoint x: 687, endPoint y: 454, distance: 57.9
click at [687, 454] on div at bounding box center [690, 454] width 10 height 14
click at [921, 70] on icon "close" at bounding box center [916, 68] width 11 height 11
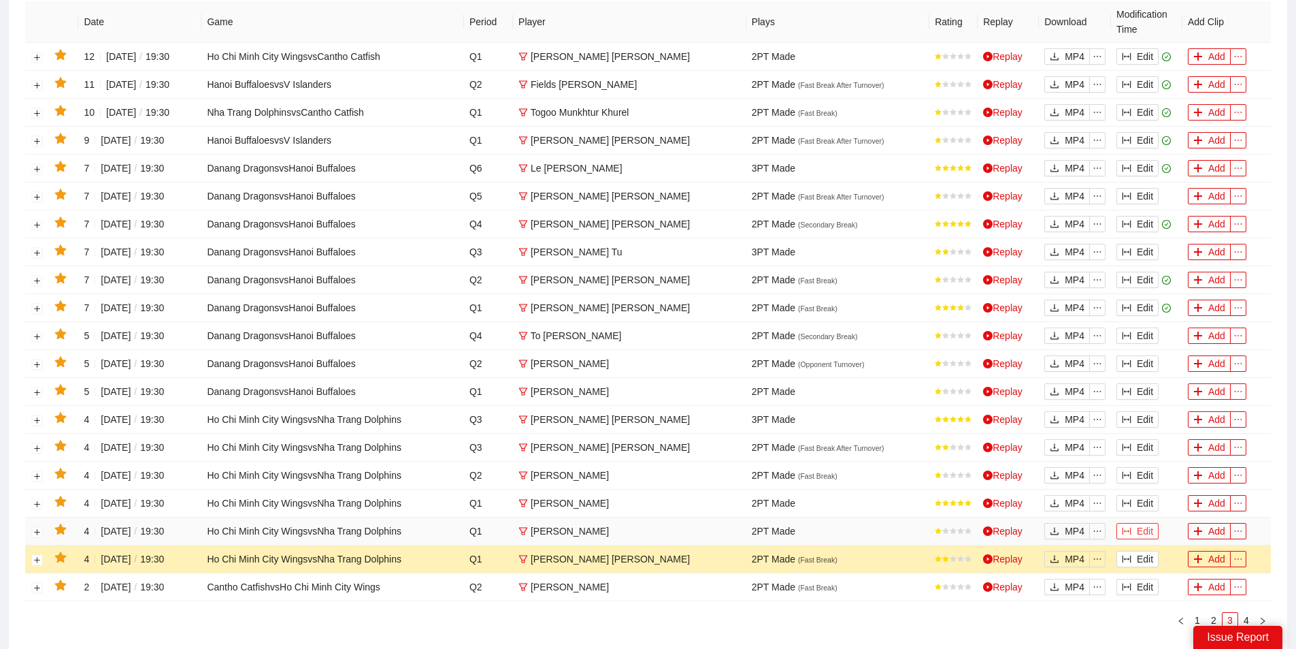
click at [1127, 530] on icon "column-width" at bounding box center [1127, 531] width 10 height 10
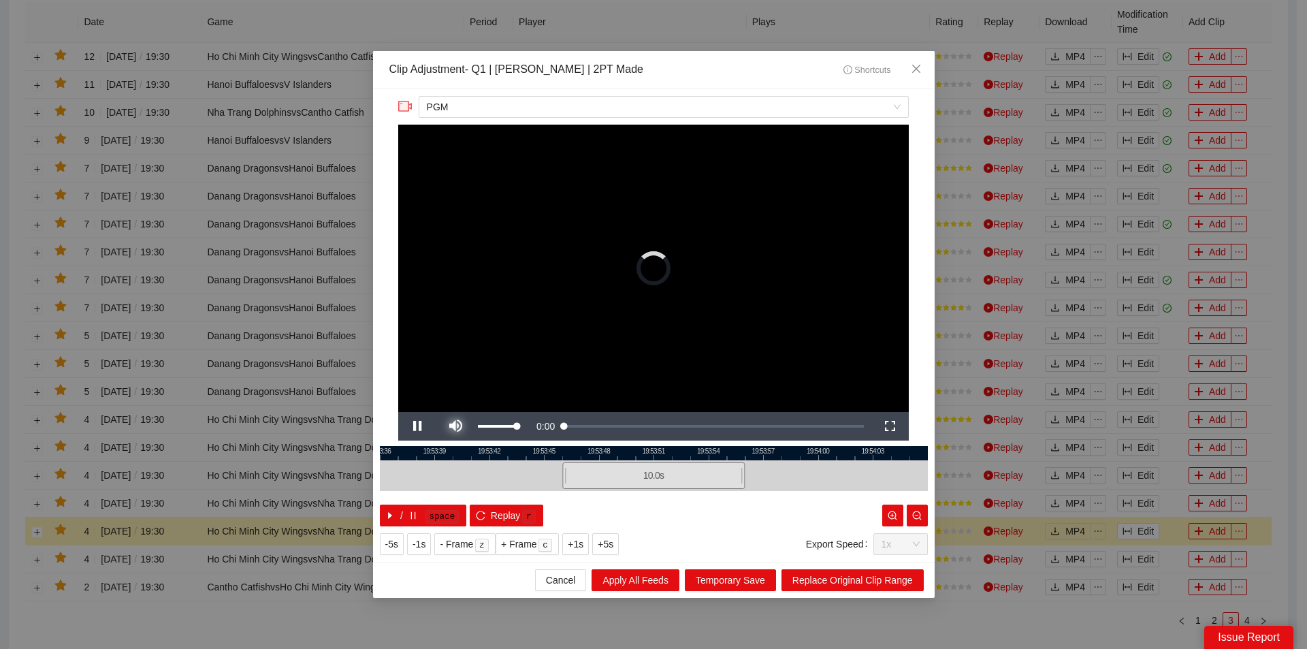
click at [455, 426] on span "Video Player" at bounding box center [455, 426] width 0 height 0
drag, startPoint x: 615, startPoint y: 454, endPoint x: 687, endPoint y: 459, distance: 72.3
click at [687, 459] on div "IN OUT" at bounding box center [688, 454] width 10 height 14
click at [915, 66] on icon "close" at bounding box center [916, 68] width 11 height 11
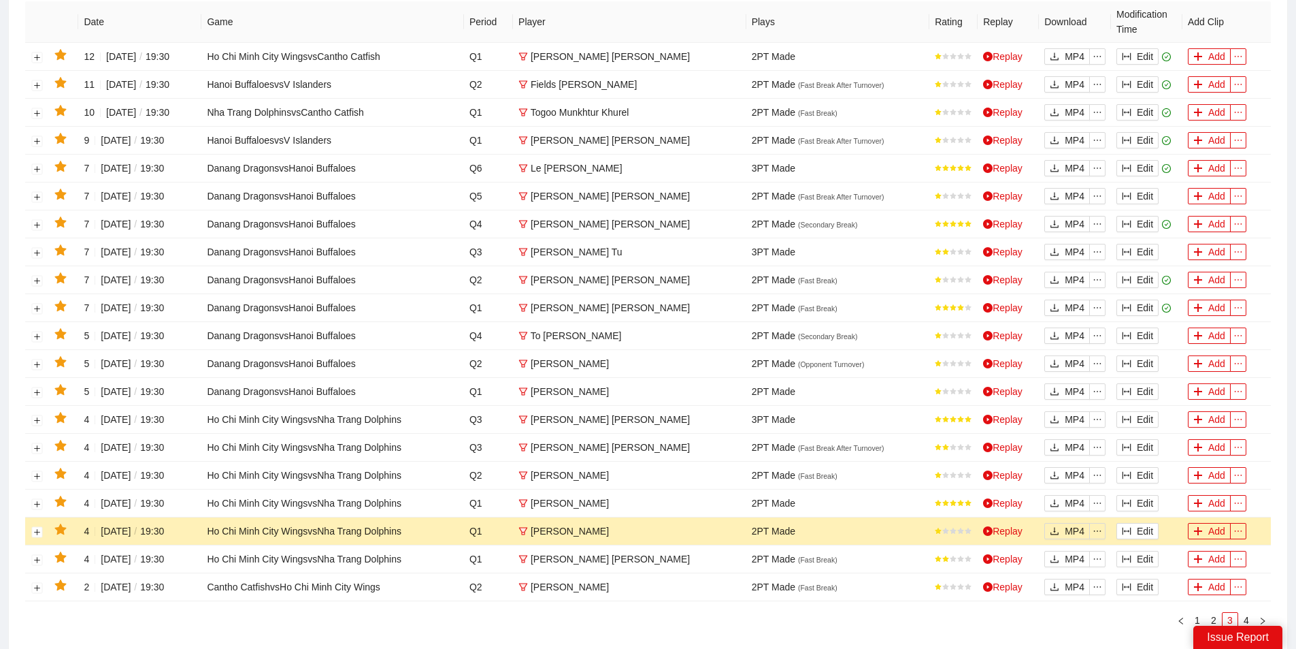
click at [63, 526] on icon "star" at bounding box center [60, 529] width 12 height 12
click at [64, 476] on icon "star" at bounding box center [60, 474] width 12 height 12
click at [65, 500] on icon "star" at bounding box center [60, 500] width 12 height 11
click at [1140, 442] on button "Edit" at bounding box center [1138, 447] width 42 height 16
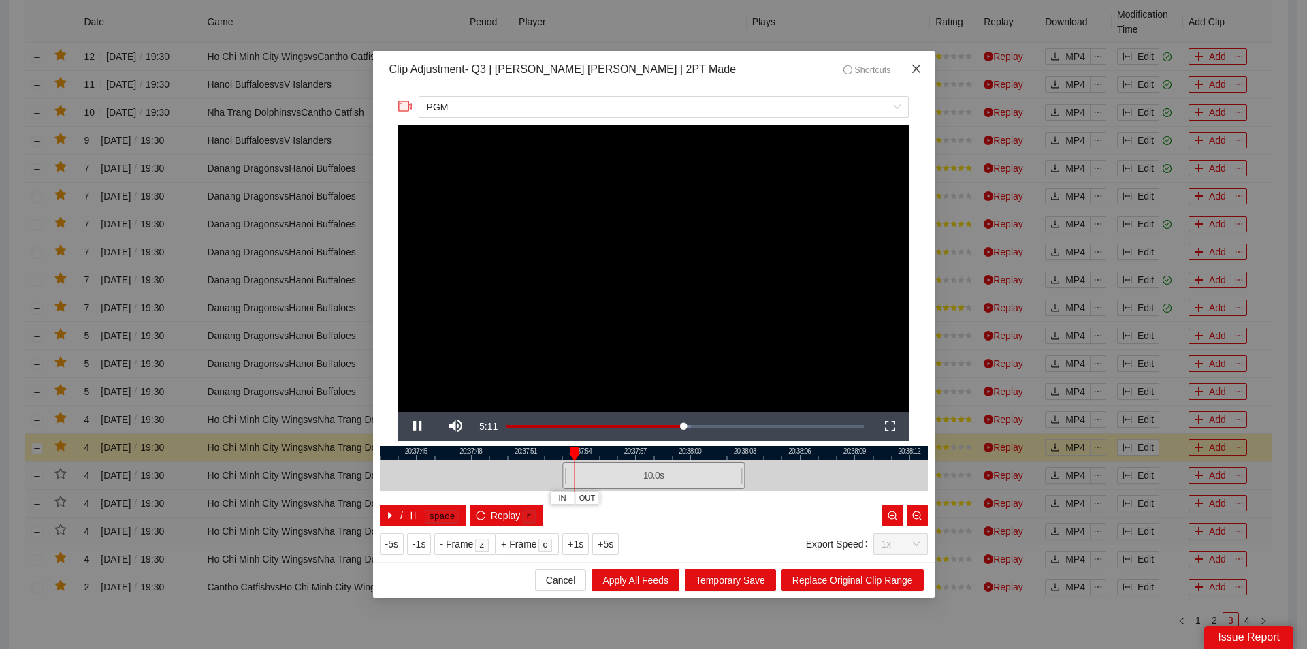
click at [911, 71] on icon "close" at bounding box center [916, 68] width 11 height 11
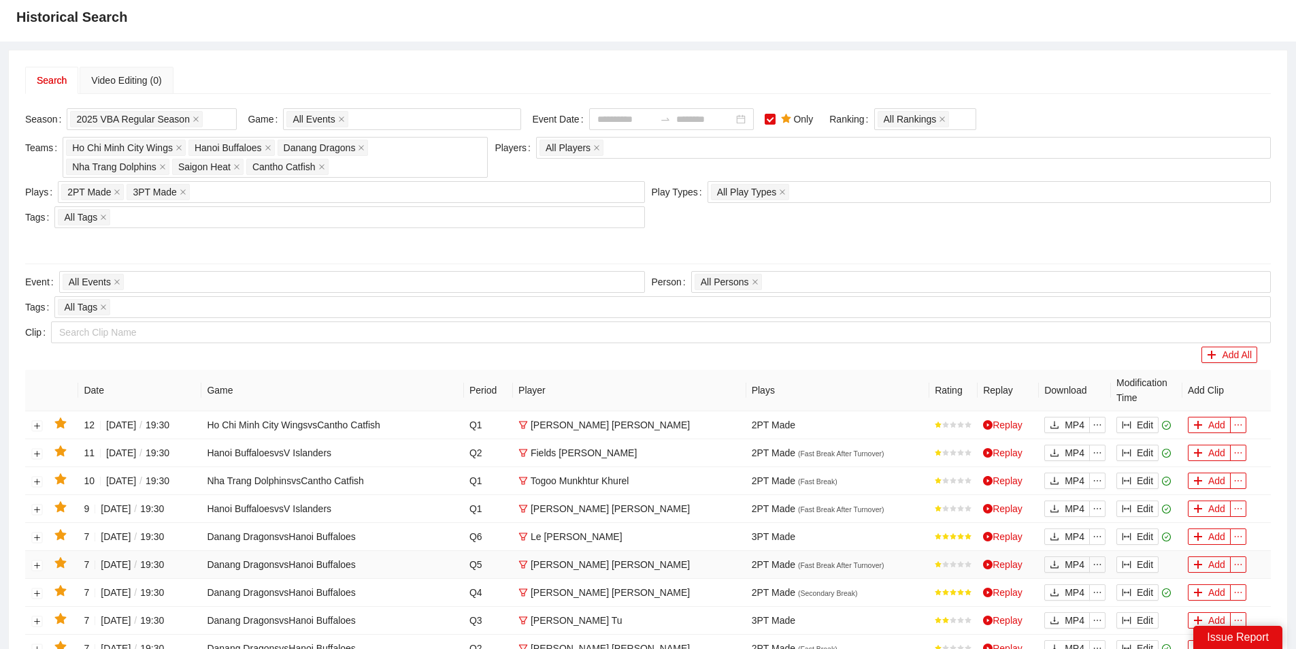
scroll to position [0, 0]
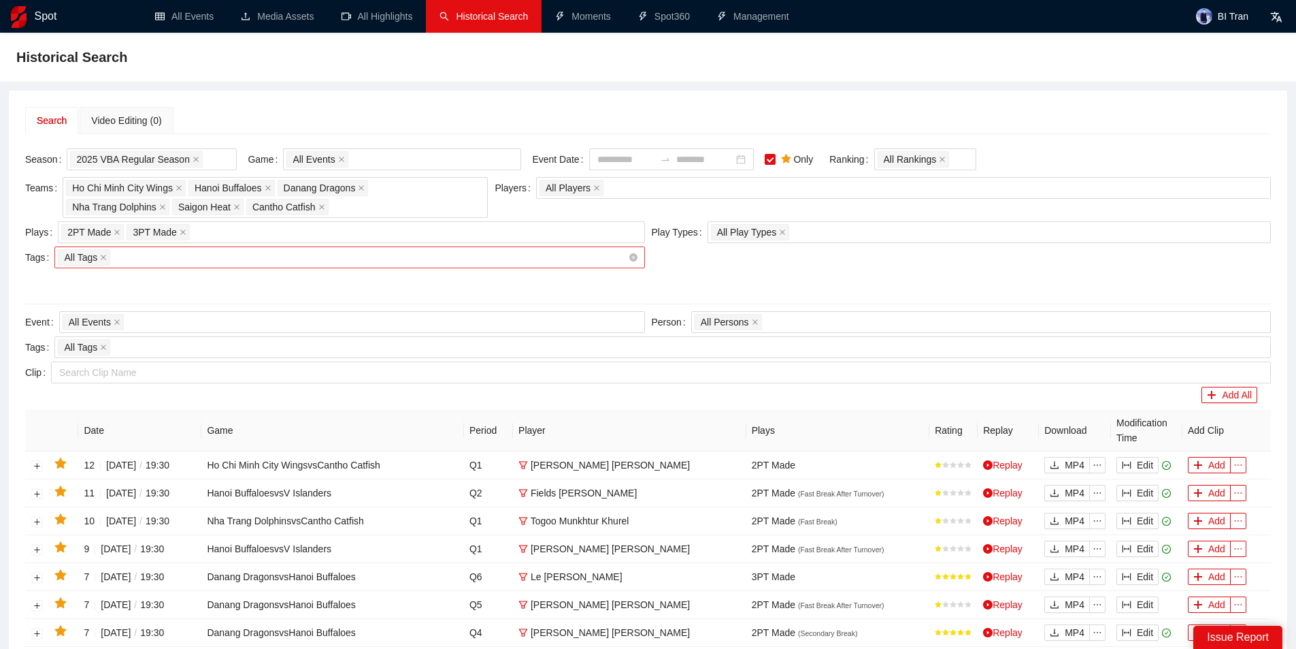
click at [173, 258] on div "All Tags" at bounding box center [343, 257] width 570 height 19
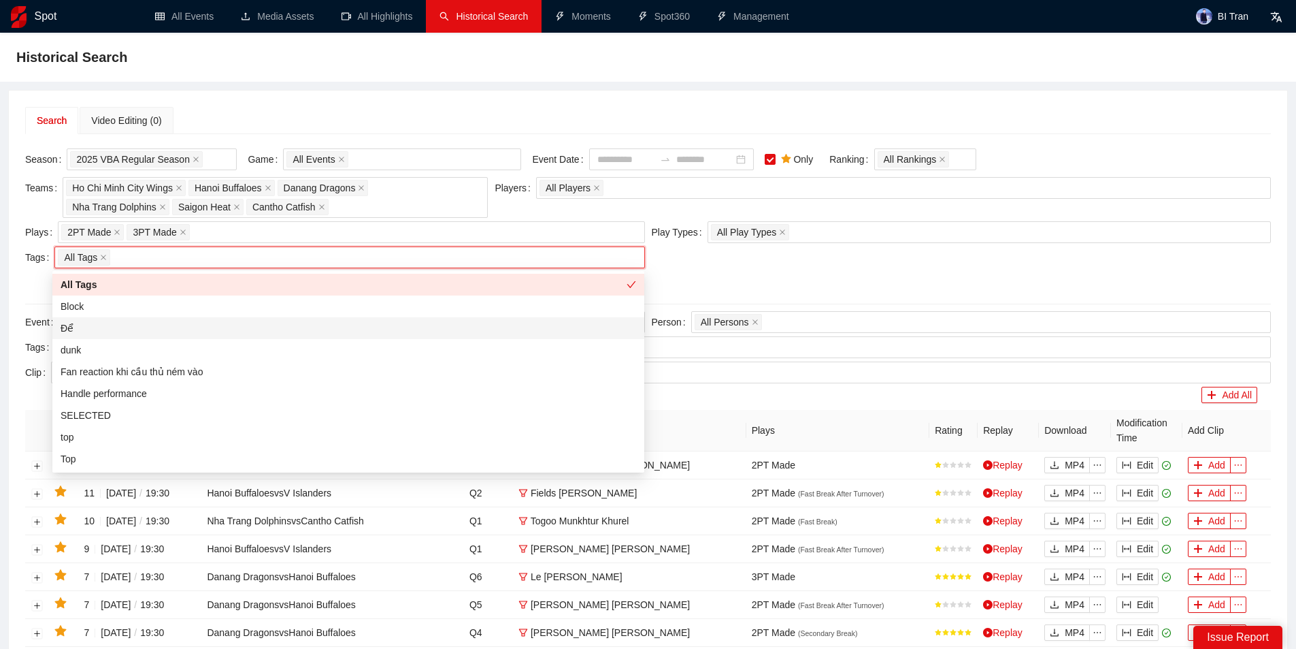
click at [75, 327] on div "Để" at bounding box center [349, 328] width 576 height 15
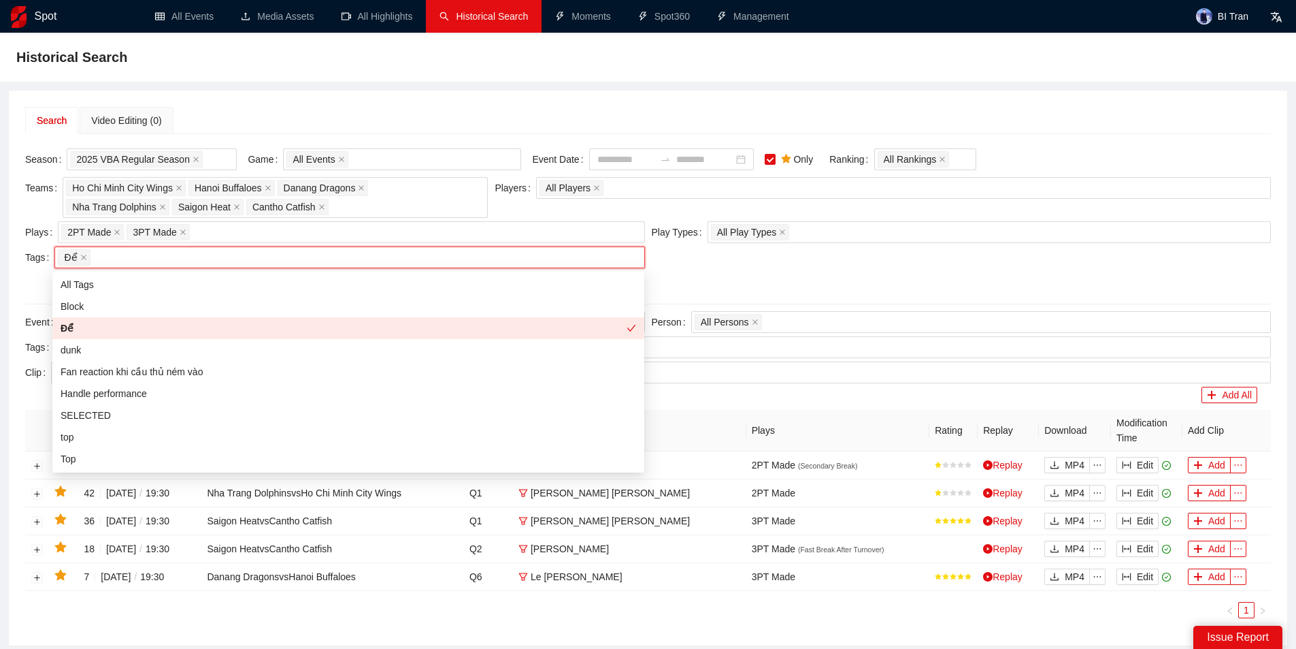
click at [736, 284] on div at bounding box center [648, 283] width 1246 height 22
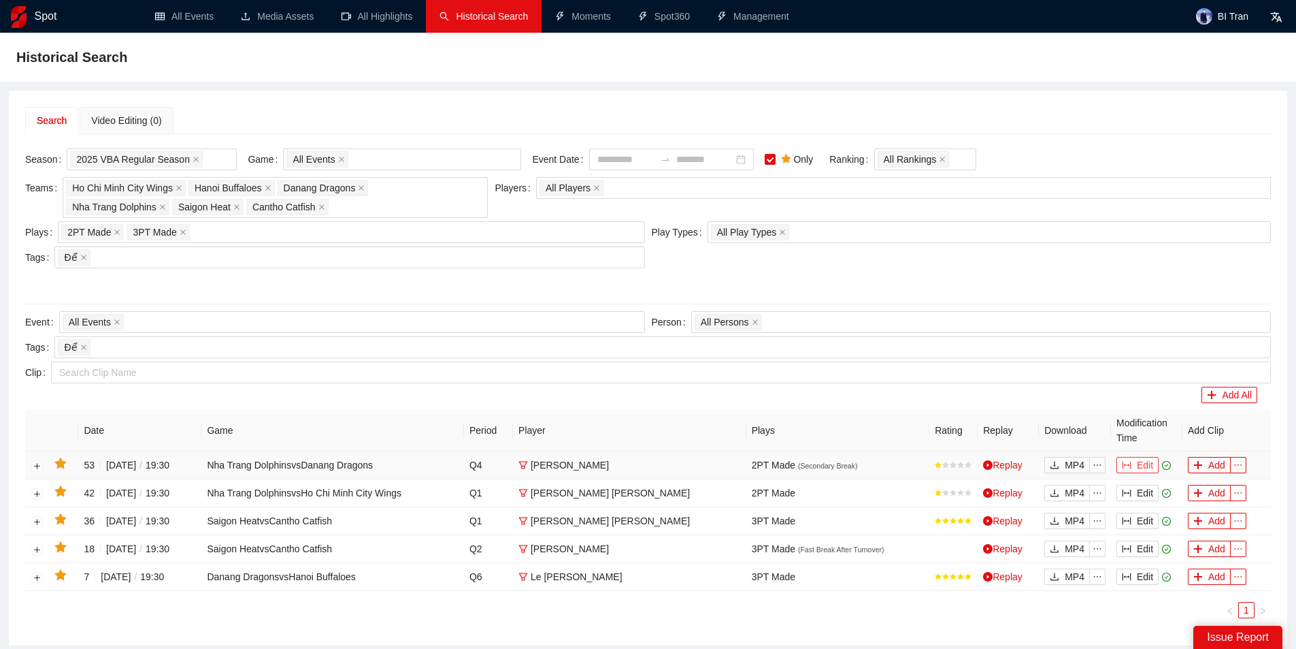
click at [1145, 462] on button "Edit" at bounding box center [1138, 465] width 42 height 16
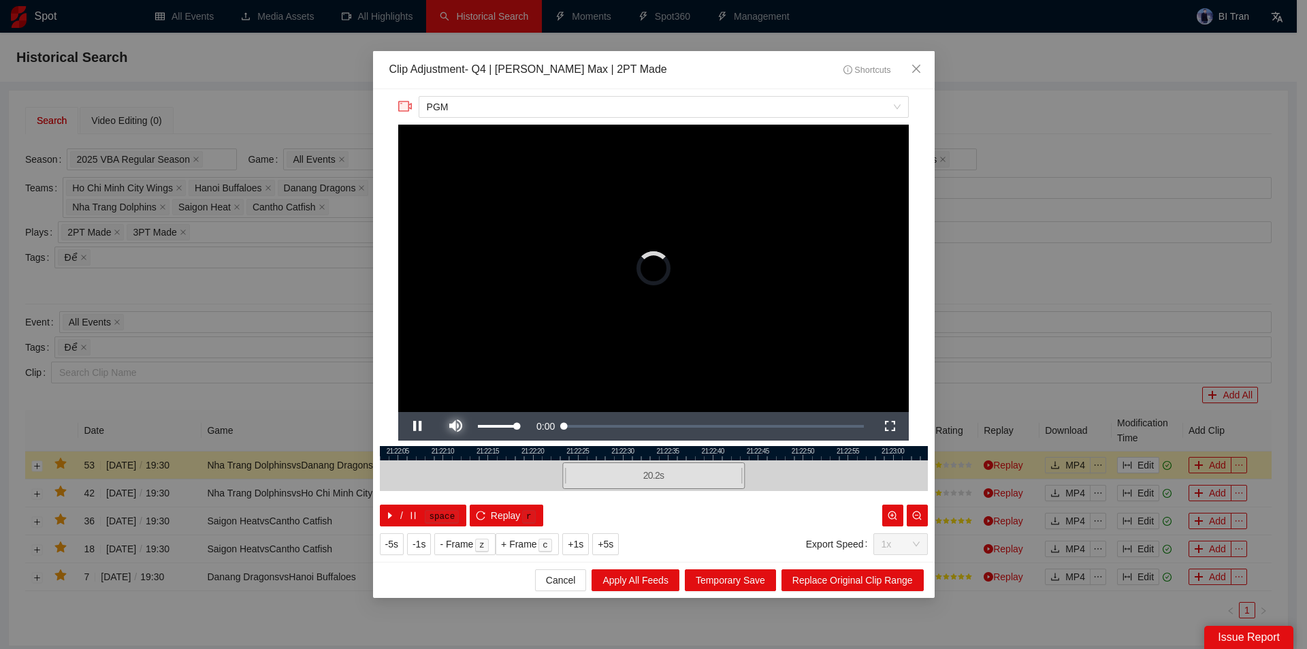
click at [455, 426] on span "Video Player" at bounding box center [455, 426] width 0 height 0
drag, startPoint x: 602, startPoint y: 451, endPoint x: 736, endPoint y: 459, distance: 133.6
click at [736, 459] on div "IN OUT" at bounding box center [734, 454] width 10 height 14
click at [915, 72] on icon "close" at bounding box center [916, 68] width 11 height 11
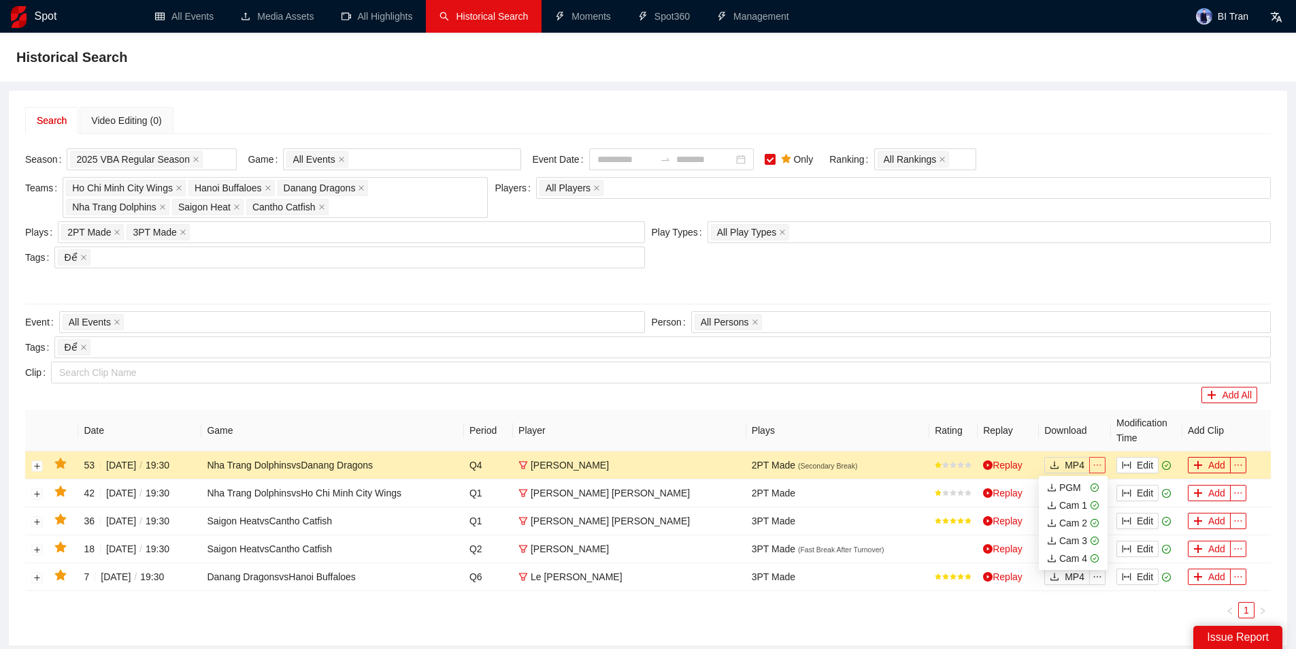
click at [1099, 466] on icon "ellipsis" at bounding box center [1098, 465] width 10 height 10
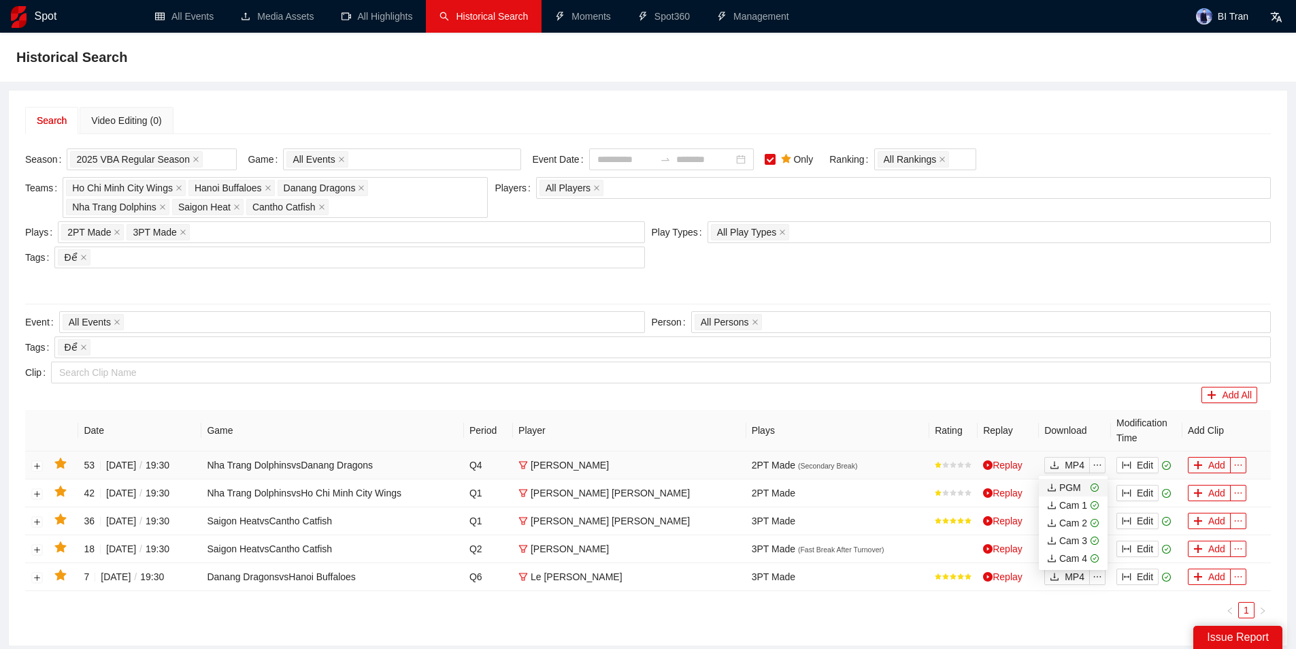
click at [1071, 489] on div "PGM" at bounding box center [1064, 487] width 34 height 15
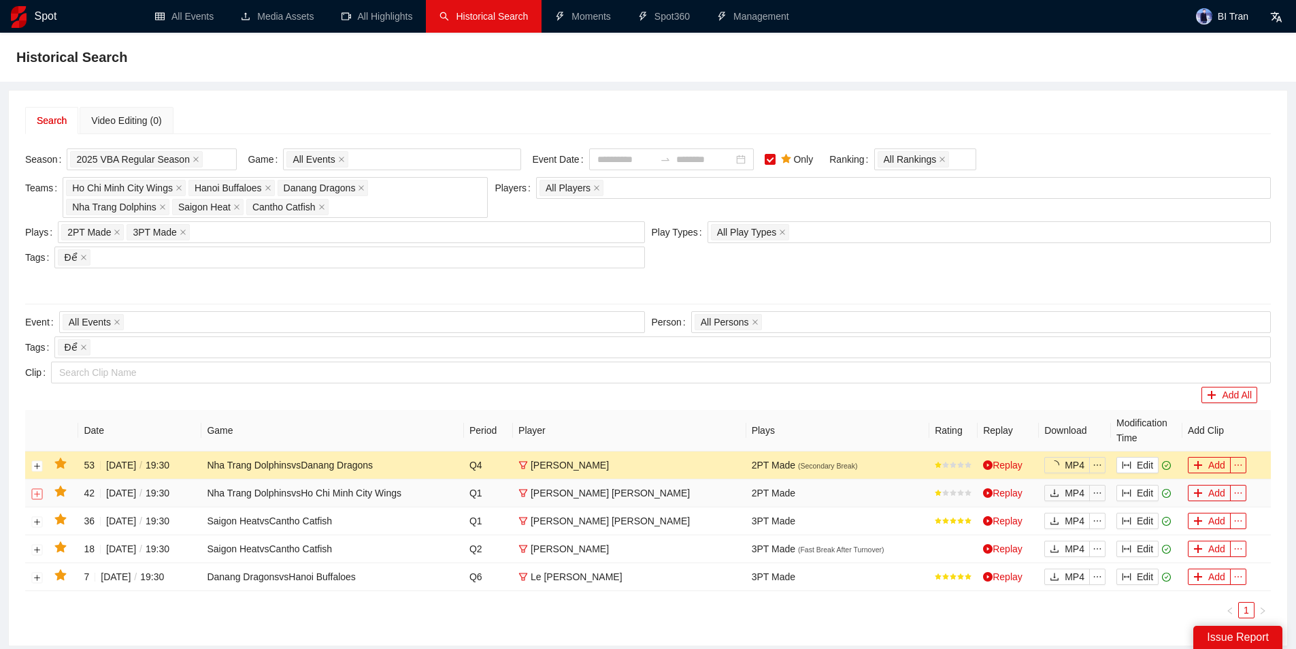
click at [33, 491] on button "Expand row" at bounding box center [37, 493] width 11 height 11
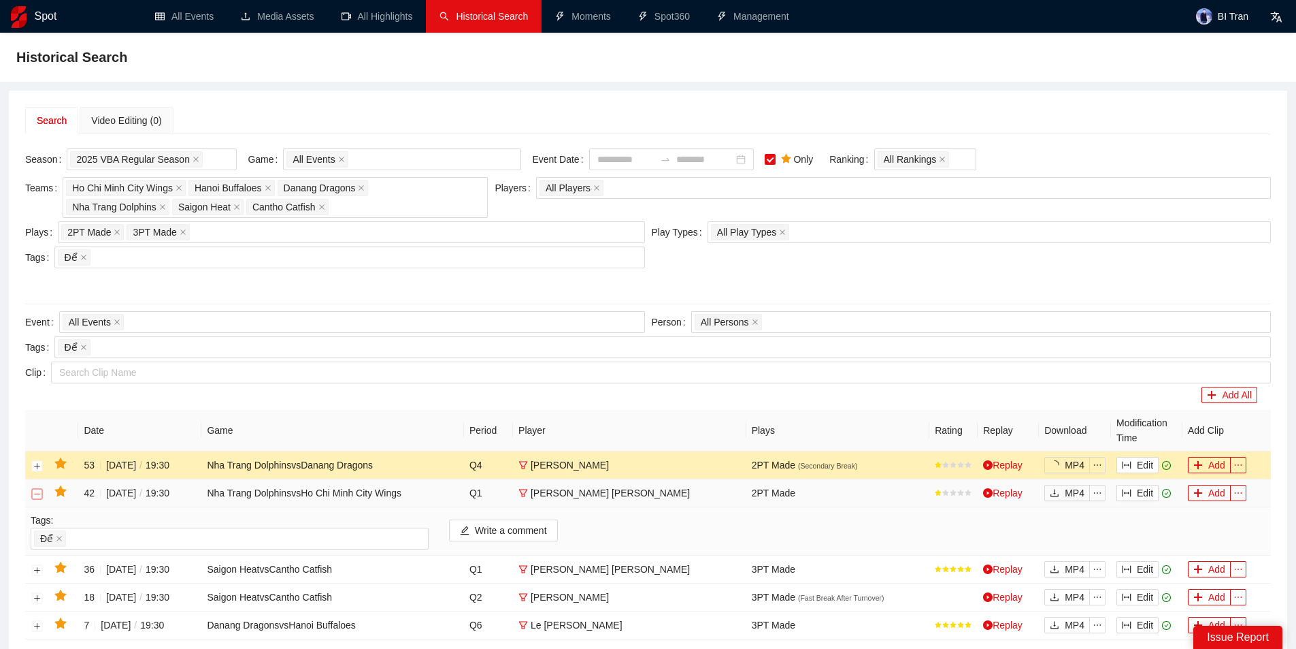
click at [33, 491] on button "Collapse row" at bounding box center [37, 493] width 11 height 11
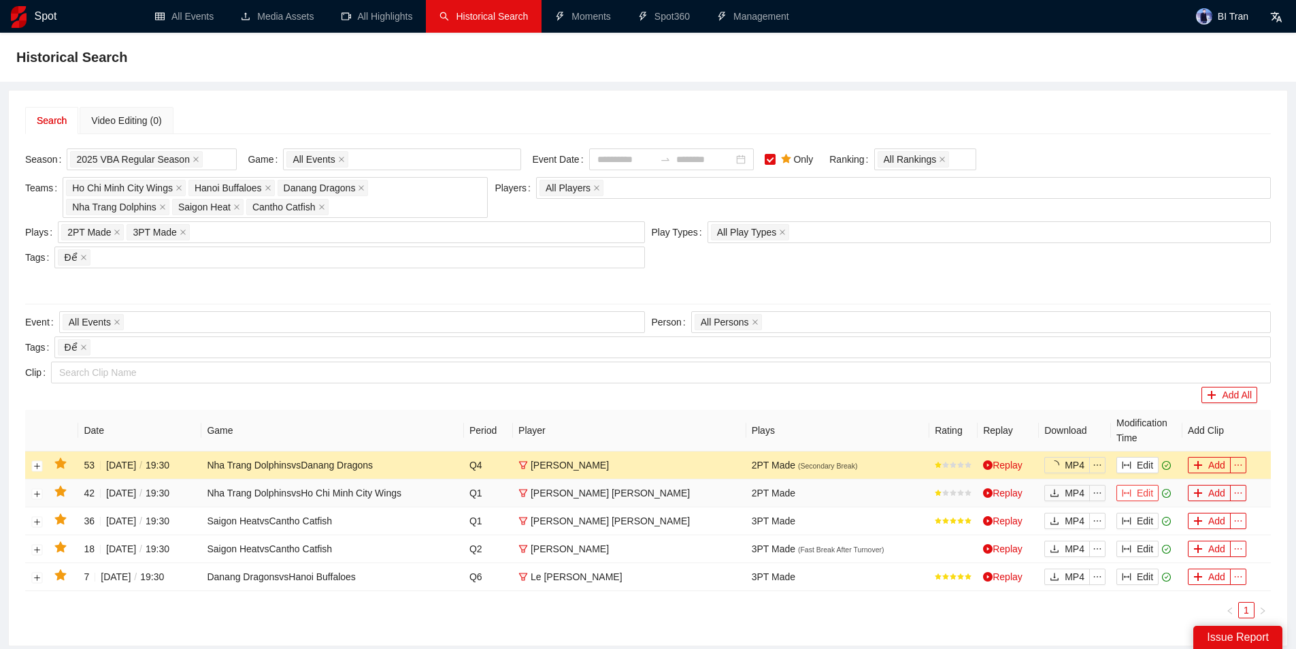
click at [1141, 490] on button "Edit" at bounding box center [1138, 493] width 42 height 16
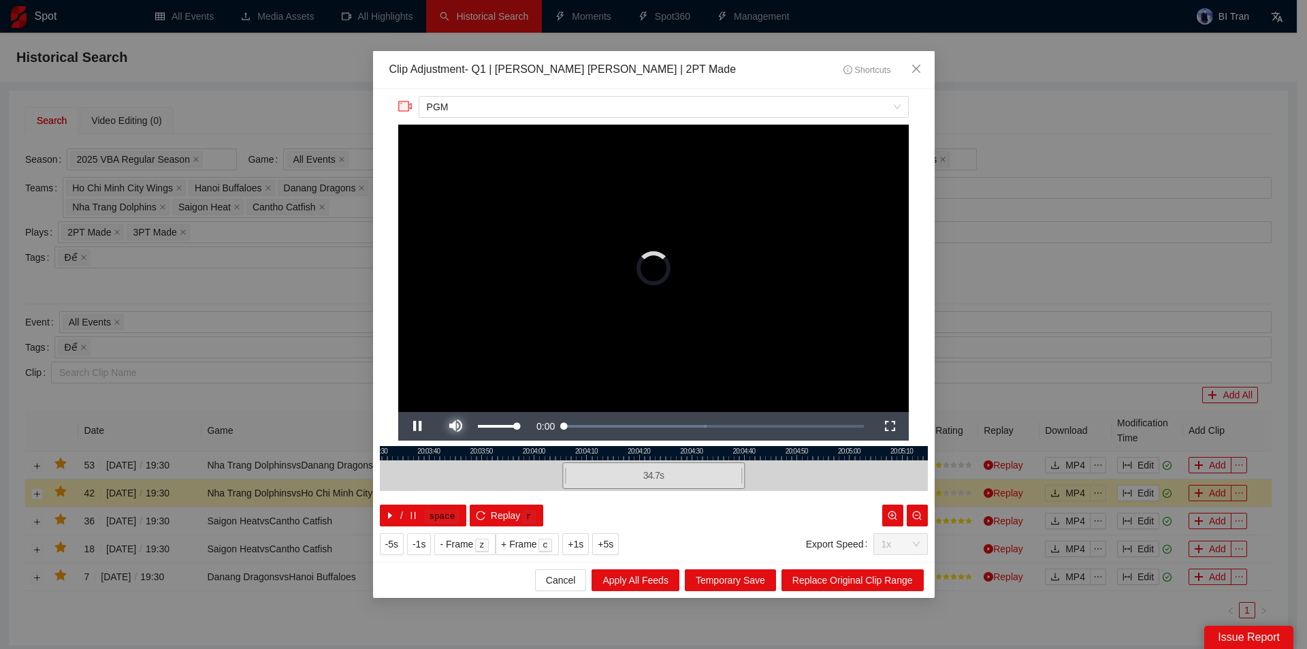
click at [455, 426] on span "Video Player" at bounding box center [455, 426] width 0 height 0
click at [594, 455] on div "20:03:30 20:03:40 20:03:50 20:04:00 20:04:10 20:04:20 20:04:30 20:04:40 20:04:5…" at bounding box center [654, 486] width 548 height 80
click at [417, 426] on span "Video Player" at bounding box center [417, 426] width 0 height 0
drag, startPoint x: 593, startPoint y: 450, endPoint x: 619, endPoint y: 450, distance: 25.9
click at [619, 450] on div at bounding box center [619, 454] width 10 height 14
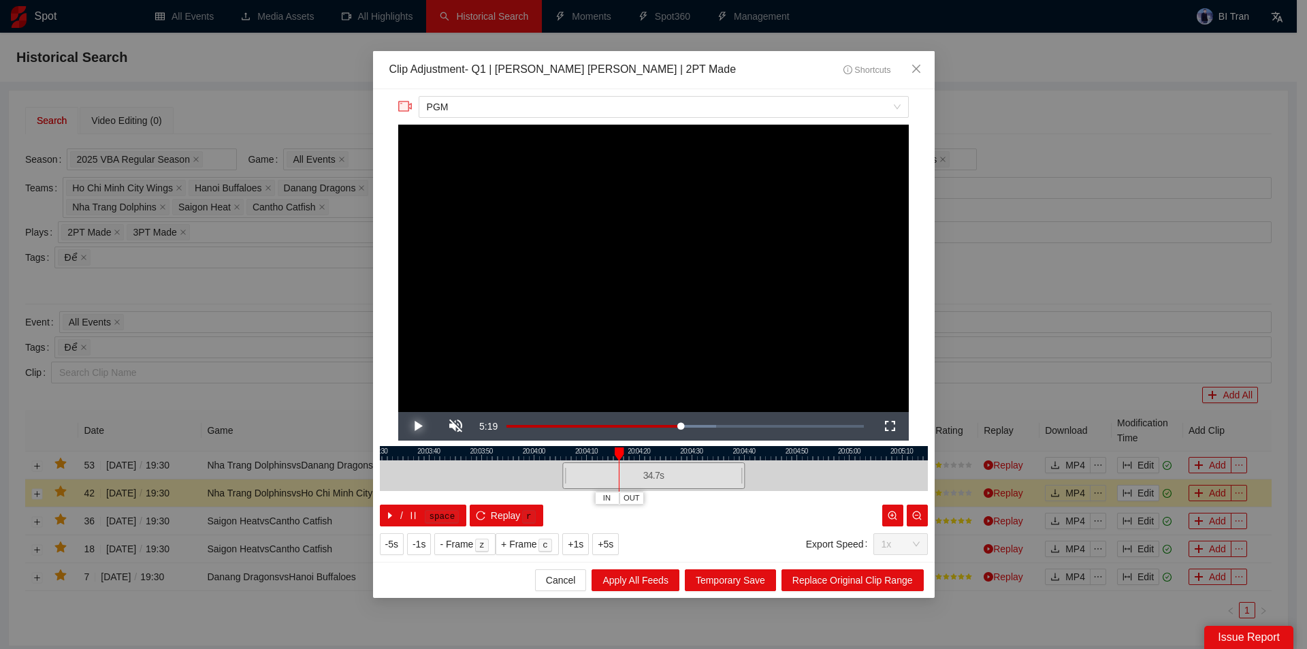
click at [417, 426] on span "Video Player" at bounding box center [417, 426] width 0 height 0
drag, startPoint x: 633, startPoint y: 451, endPoint x: 823, endPoint y: 363, distance: 208.9
click at [727, 456] on div at bounding box center [726, 454] width 10 height 14
click at [917, 76] on span "Close" at bounding box center [916, 69] width 37 height 37
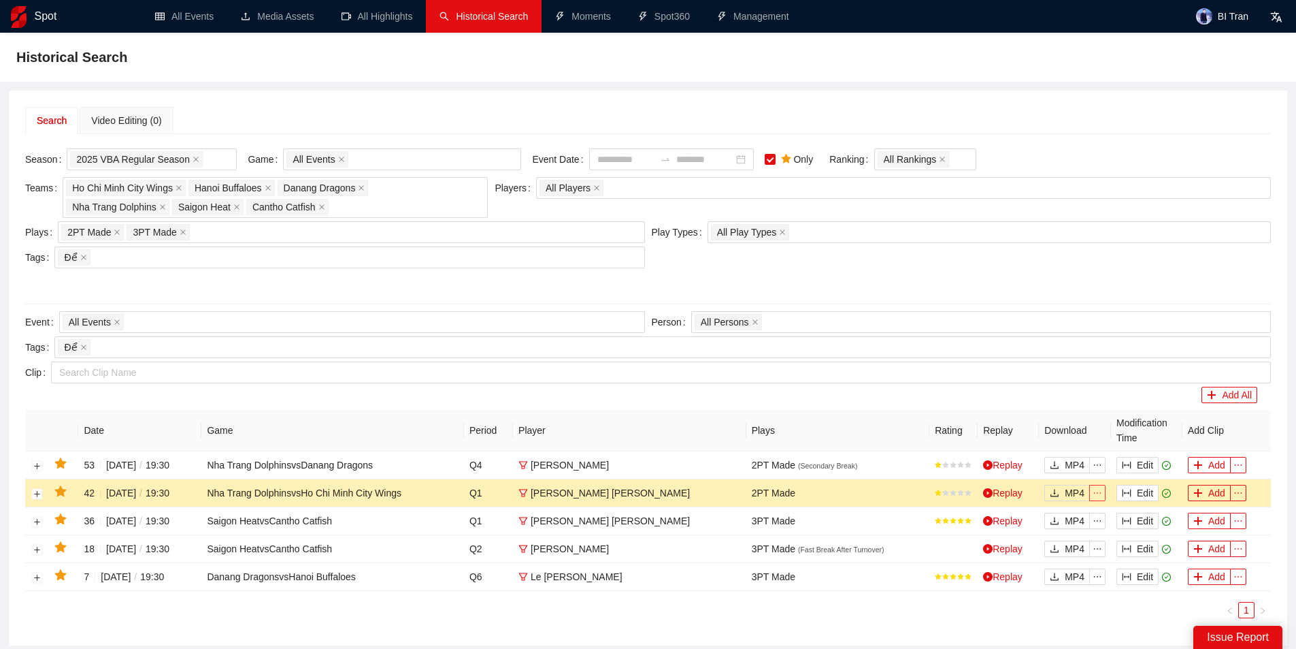
click at [1098, 489] on icon "ellipsis" at bounding box center [1098, 493] width 10 height 10
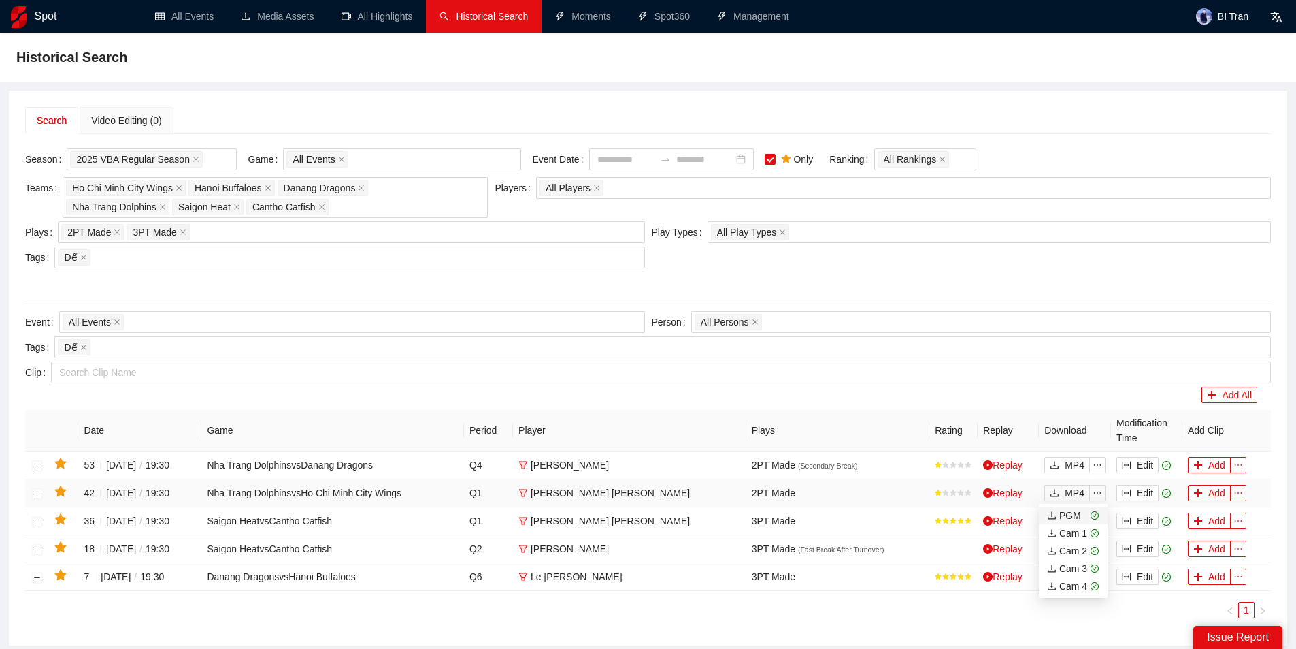
click at [1066, 514] on div "PGM" at bounding box center [1064, 515] width 34 height 15
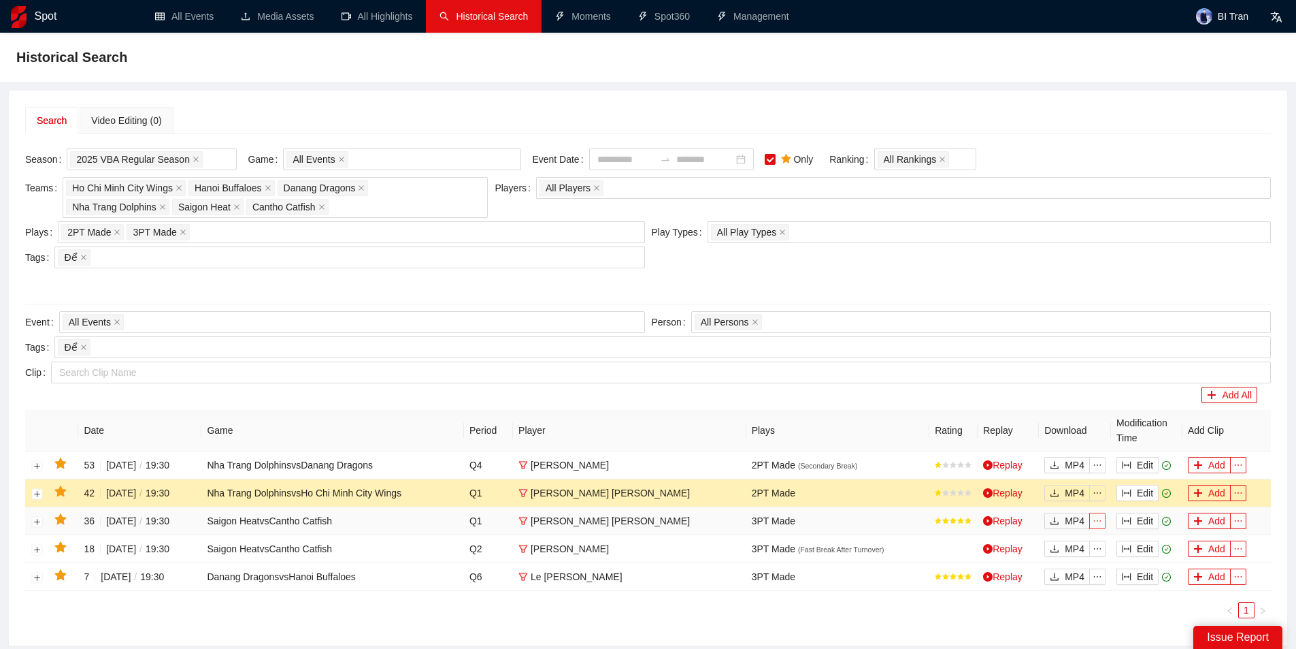
click at [1096, 526] on button "button" at bounding box center [1098, 520] width 16 height 16
click at [1075, 543] on div "PGM" at bounding box center [1064, 543] width 34 height 15
click at [918, 280] on div at bounding box center [648, 283] width 1246 height 22
click at [1102, 554] on button "button" at bounding box center [1098, 548] width 16 height 16
click at [1081, 570] on span "PGM" at bounding box center [1073, 570] width 52 height 15
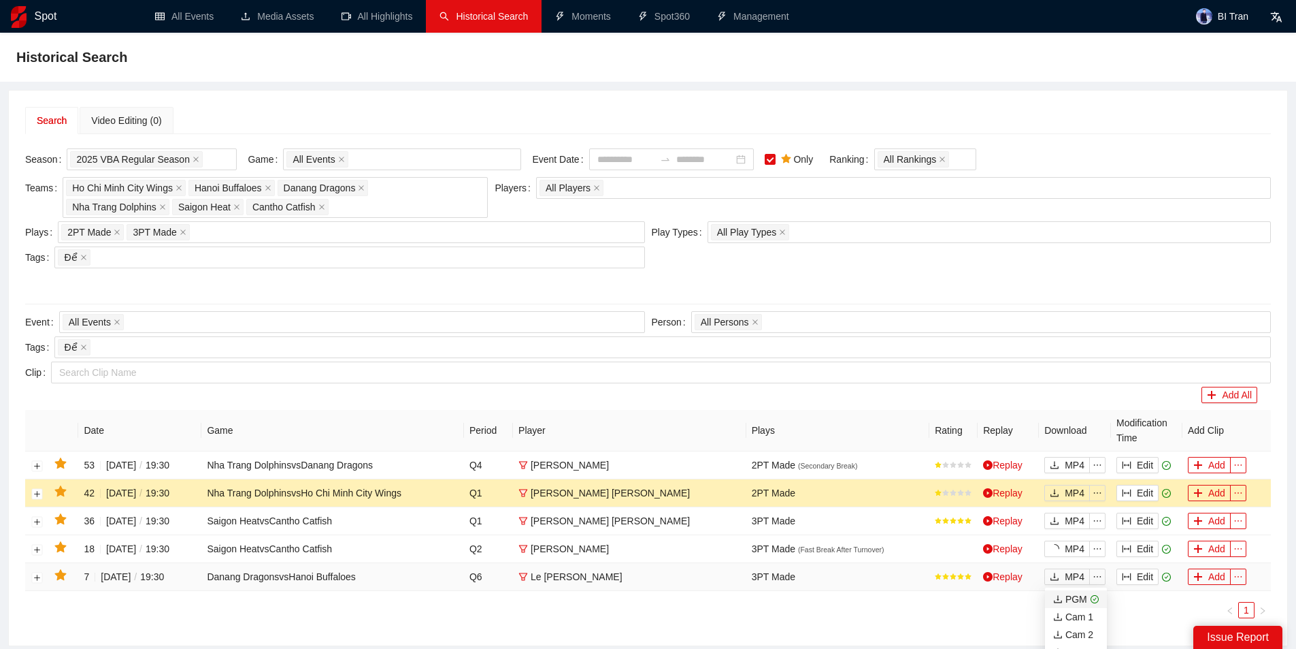
click at [1075, 598] on div "PGM" at bounding box center [1070, 598] width 34 height 15
click at [954, 65] on div "Historical Search" at bounding box center [648, 57] width 1264 height 27
click at [812, 227] on div "All Play Types + 0 ..." at bounding box center [982, 232] width 543 height 19
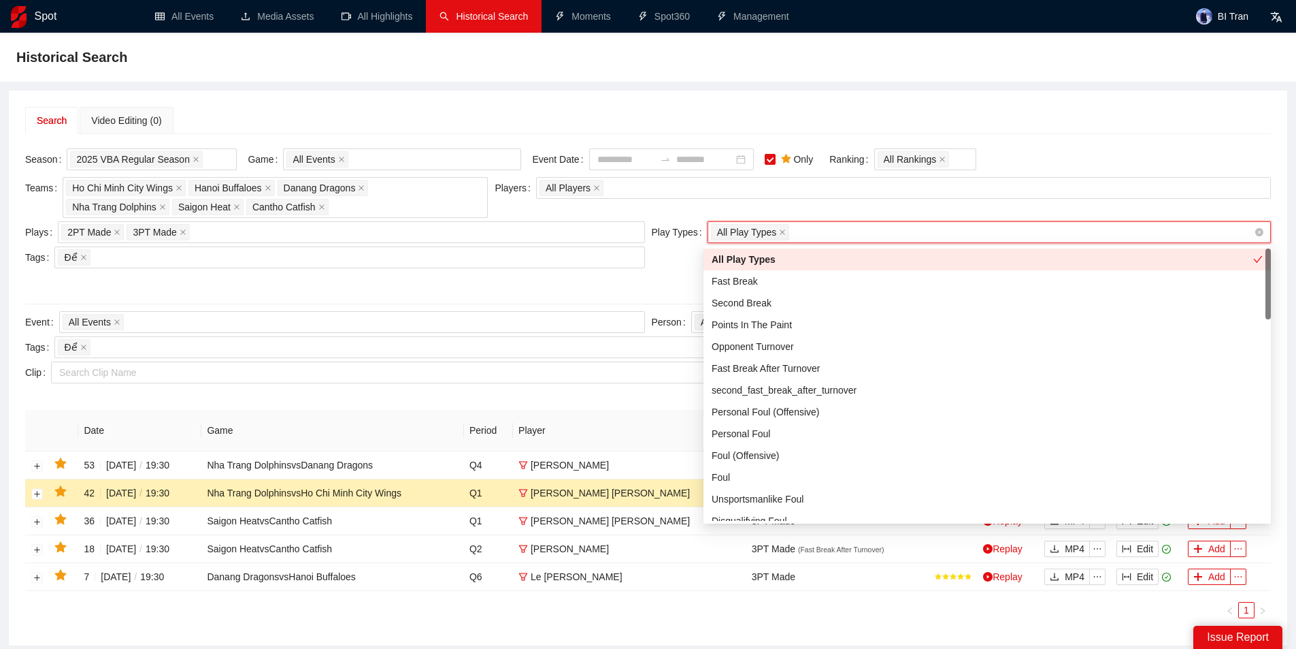
click at [812, 227] on div "All Play Types + 0 ..." at bounding box center [982, 232] width 543 height 19
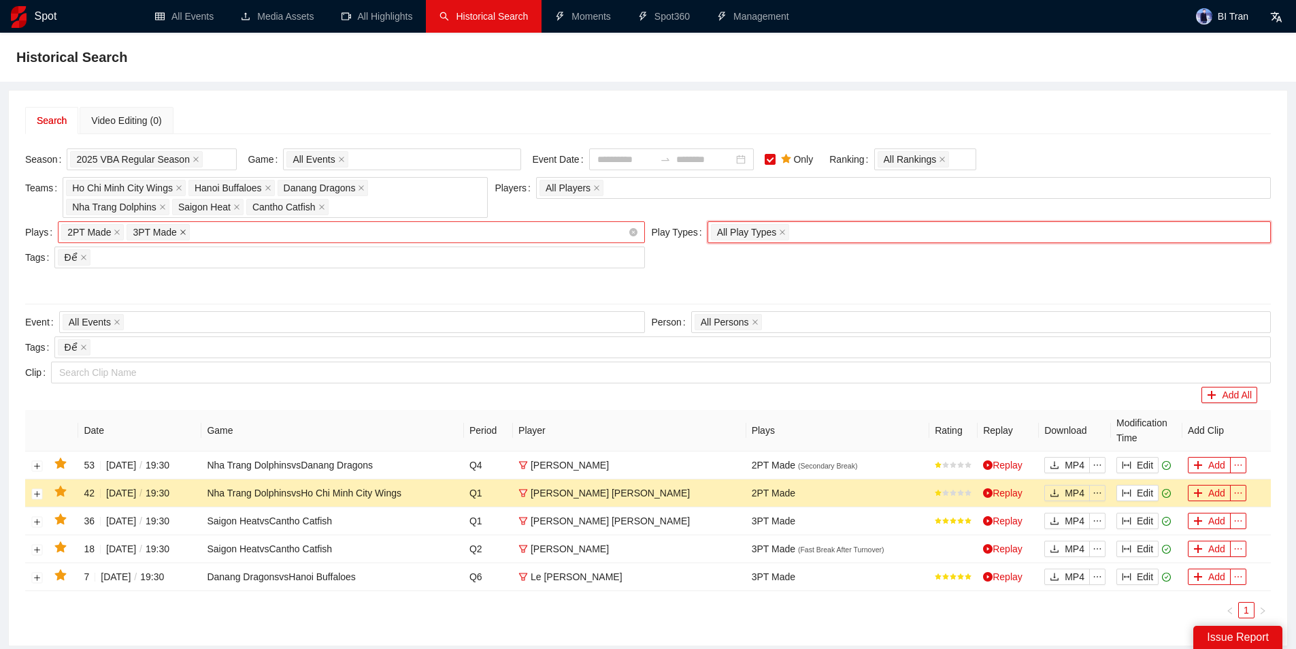
click at [180, 232] on icon "close" at bounding box center [183, 232] width 7 height 7
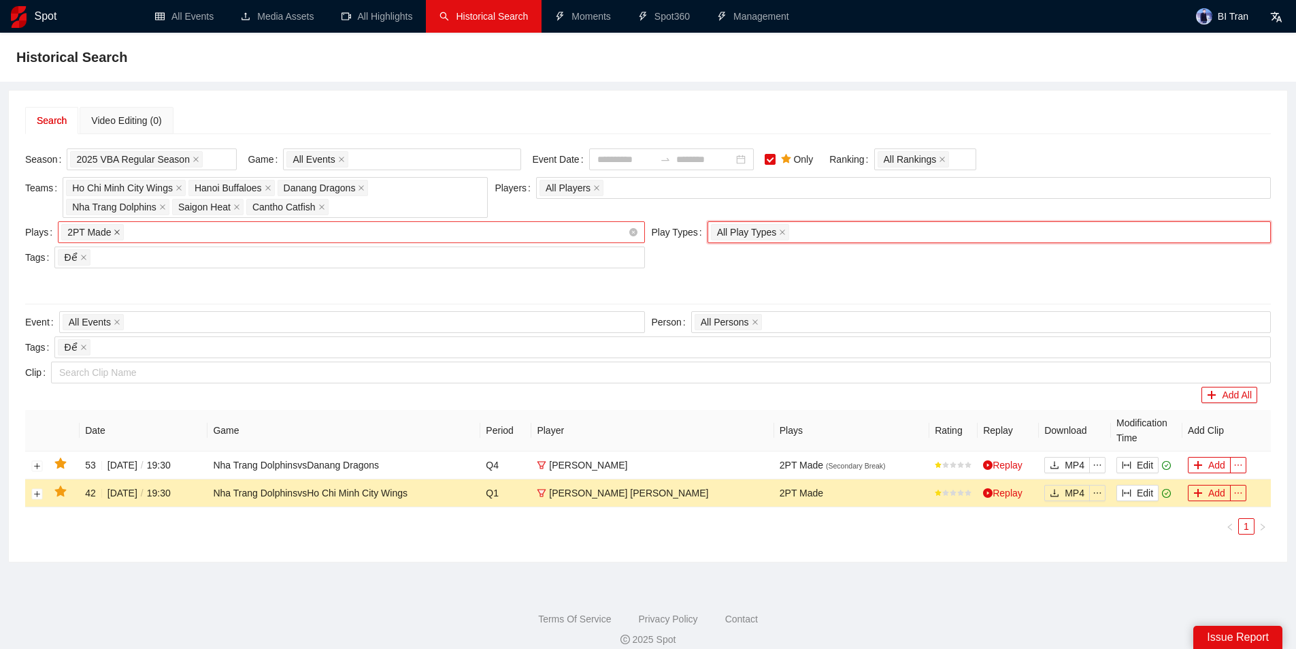
click at [115, 231] on icon "close" at bounding box center [117, 232] width 7 height 7
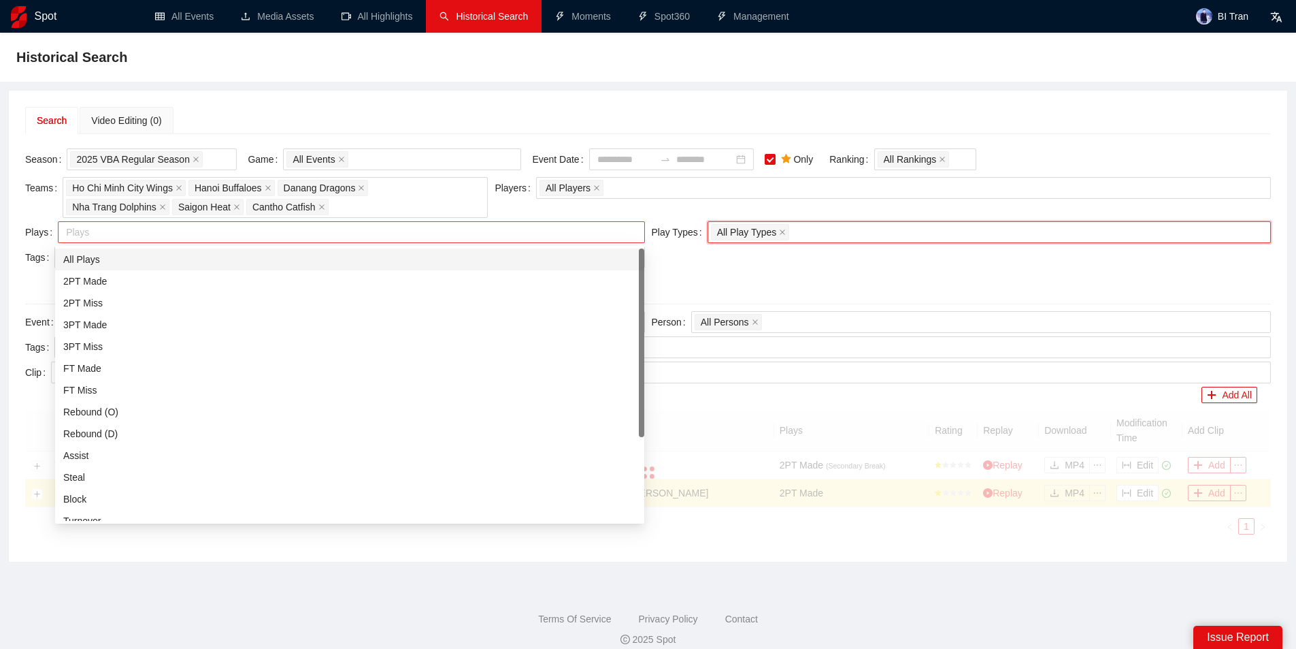
drag, startPoint x: 115, startPoint y: 231, endPoint x: 127, endPoint y: 239, distance: 14.7
click at [127, 239] on div at bounding box center [344, 232] width 566 height 16
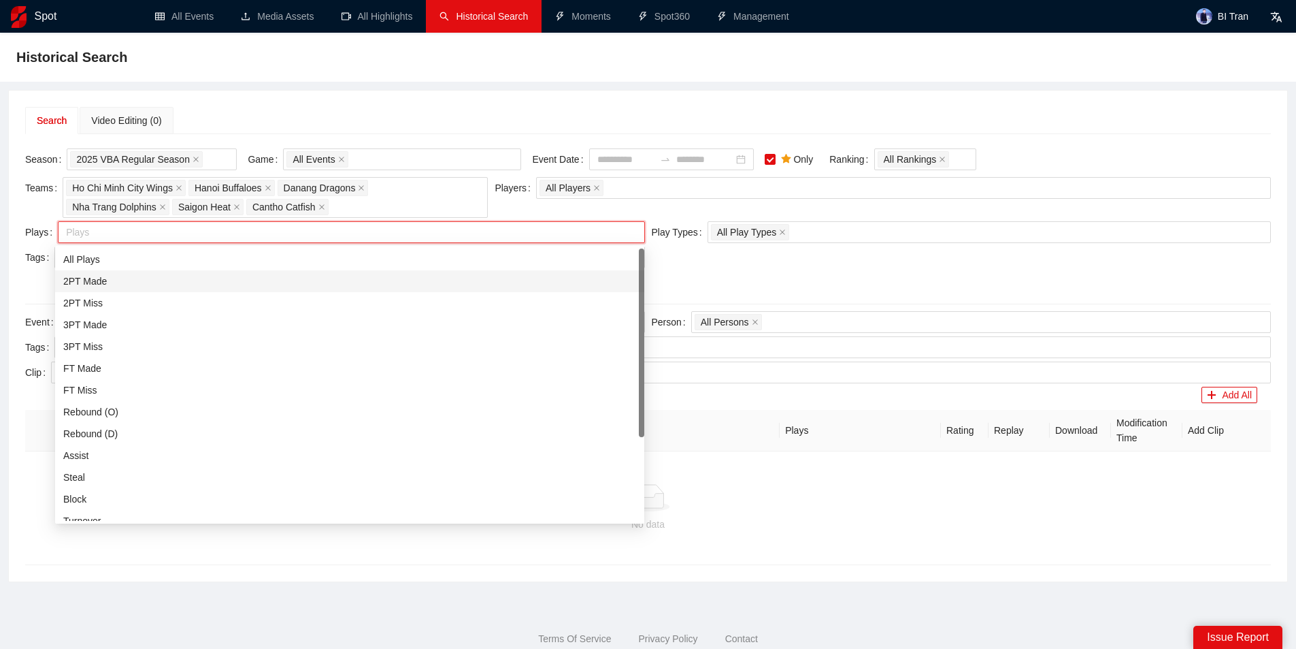
click at [98, 276] on div "2PT Made" at bounding box center [349, 281] width 573 height 15
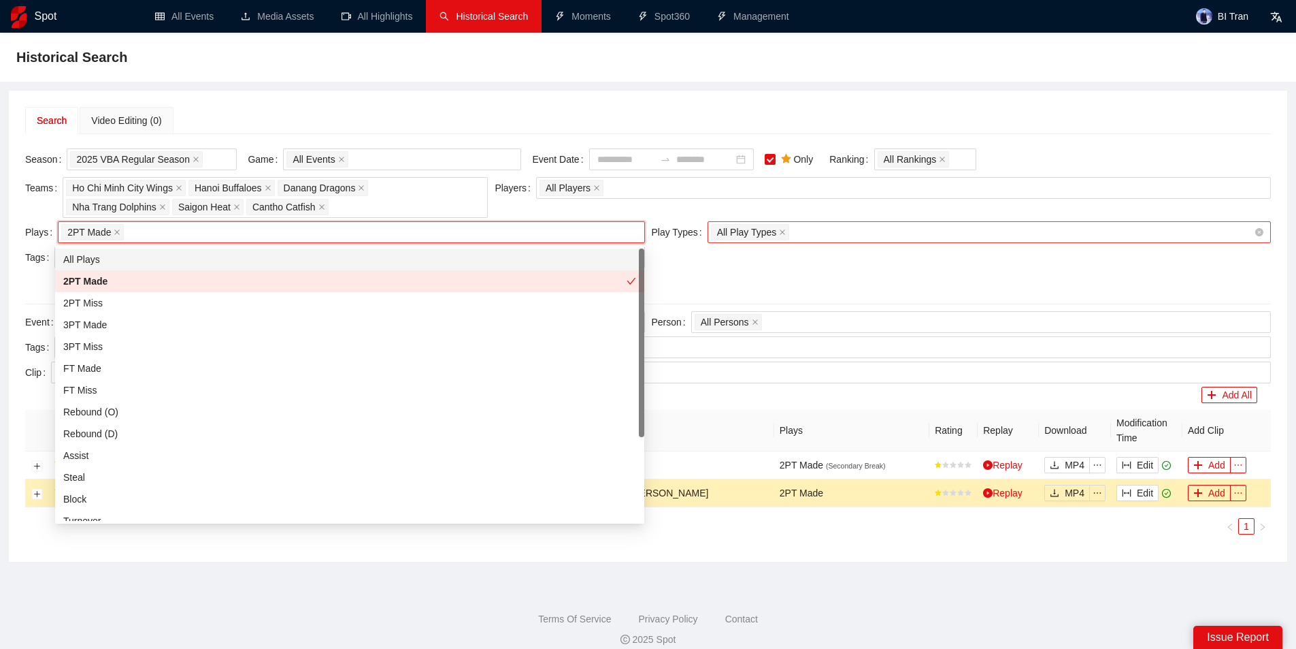
click at [831, 238] on div "All Play Types + 0 ..." at bounding box center [982, 232] width 543 height 19
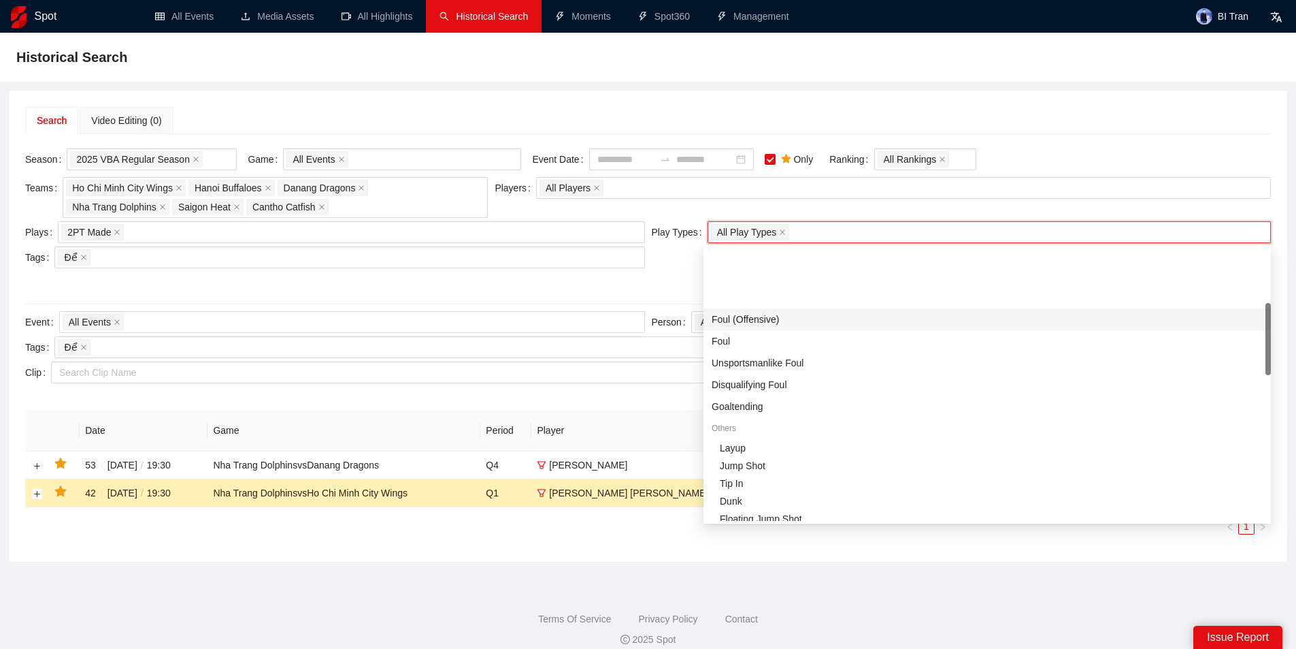
scroll to position [204, 0]
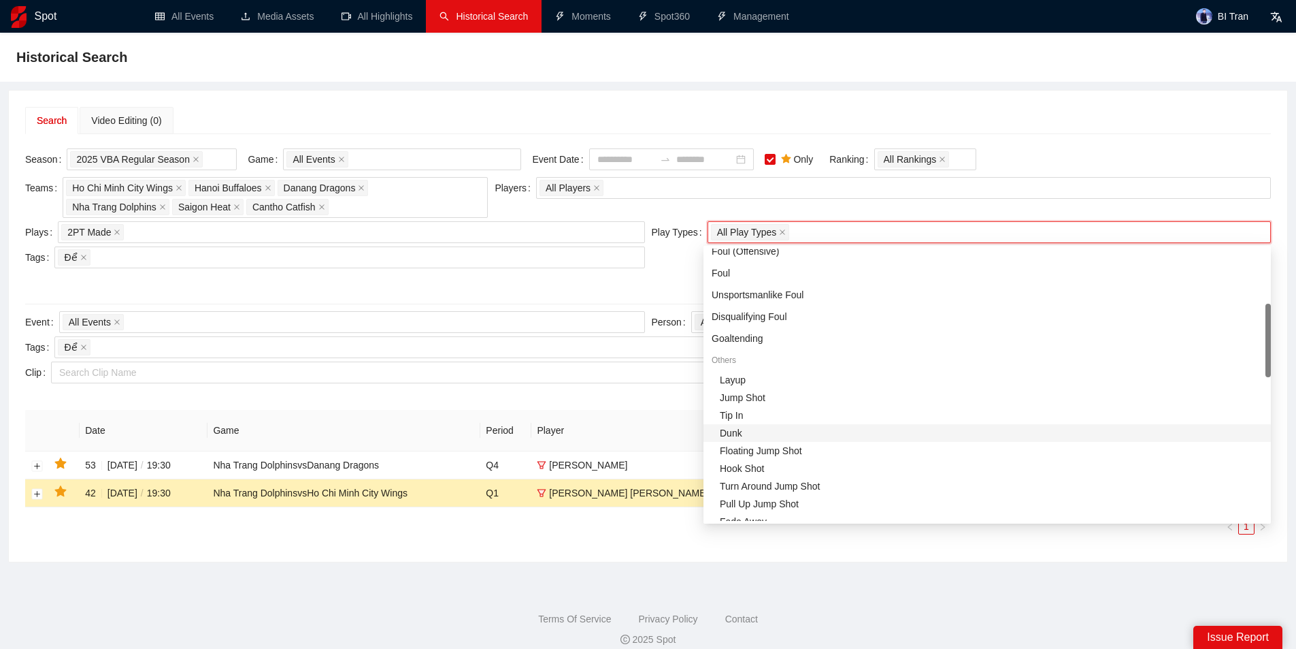
click at [745, 430] on div "Dunk" at bounding box center [991, 432] width 543 height 15
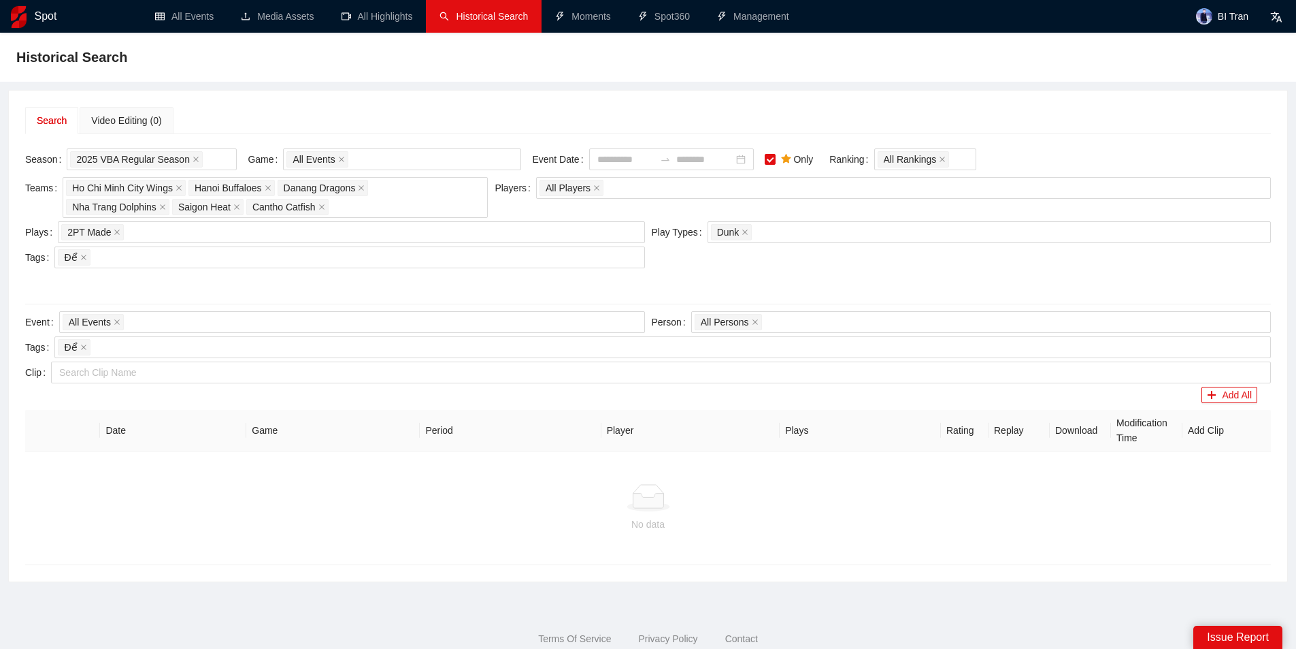
click at [706, 97] on div "Search Video Editing (0) Season 2025 VBA Regular Season Game All Events Event D…" at bounding box center [648, 336] width 1279 height 491
click at [76, 256] on span "Để" at bounding box center [74, 257] width 32 height 16
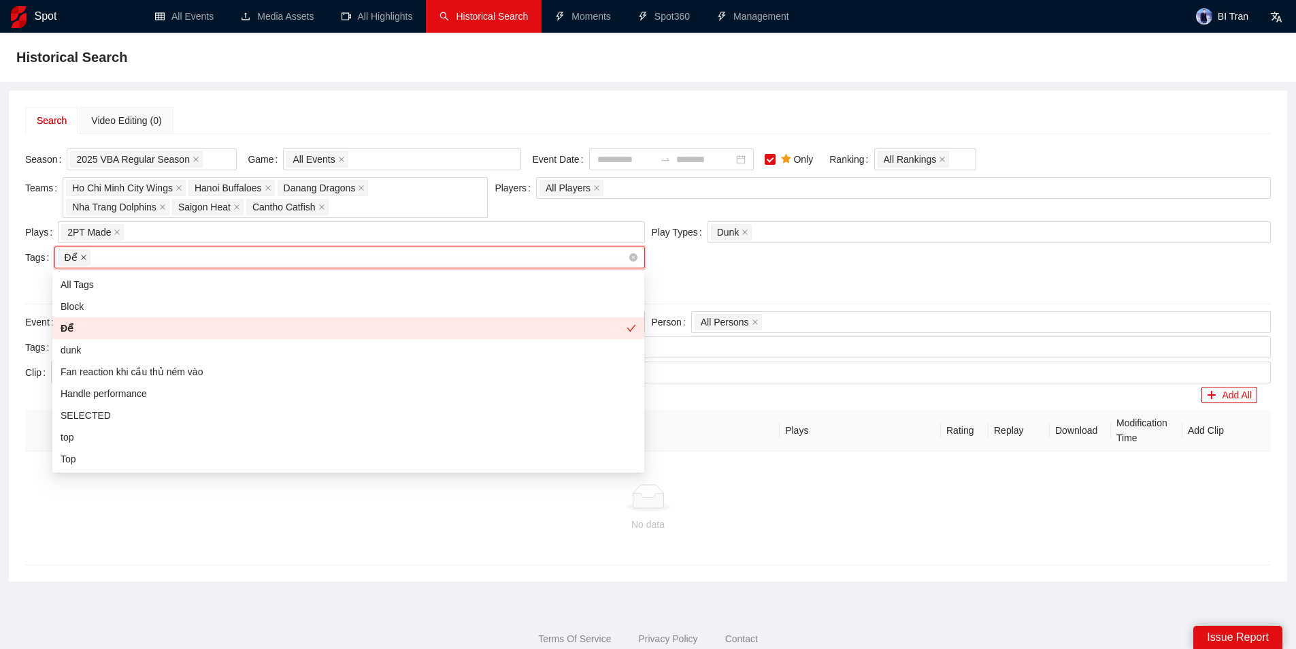
click at [81, 256] on icon "close" at bounding box center [83, 257] width 5 height 5
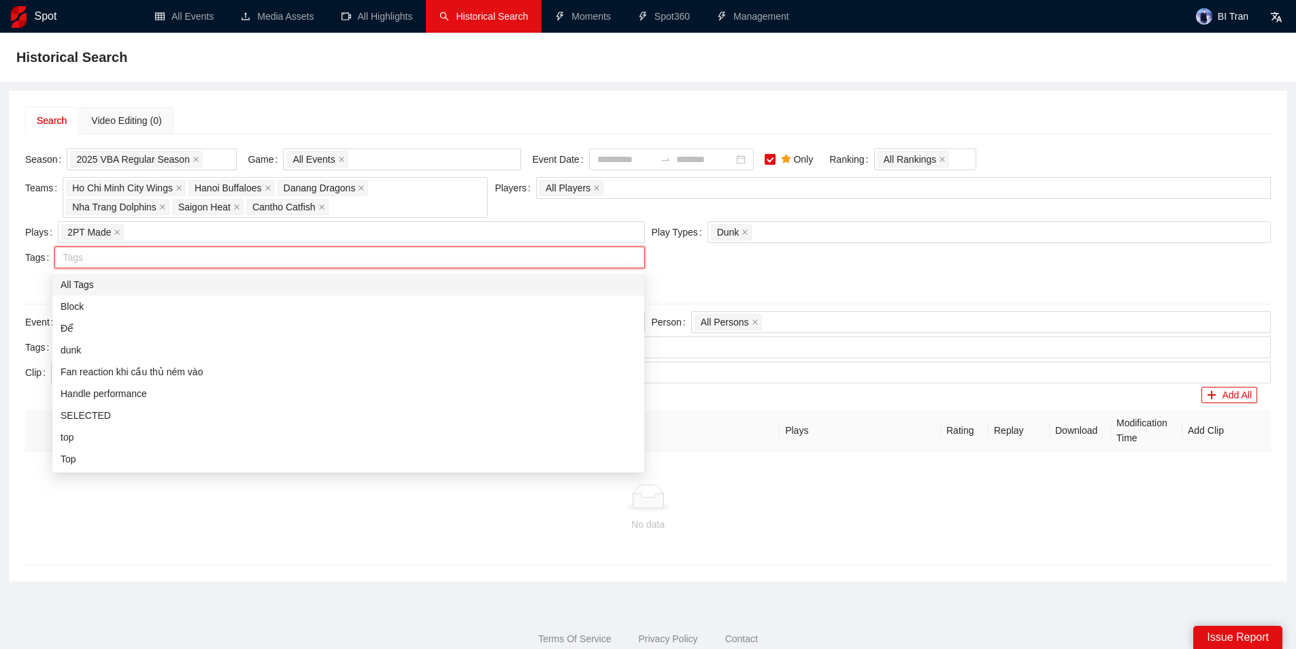
click at [79, 284] on div "All Tags" at bounding box center [349, 284] width 576 height 15
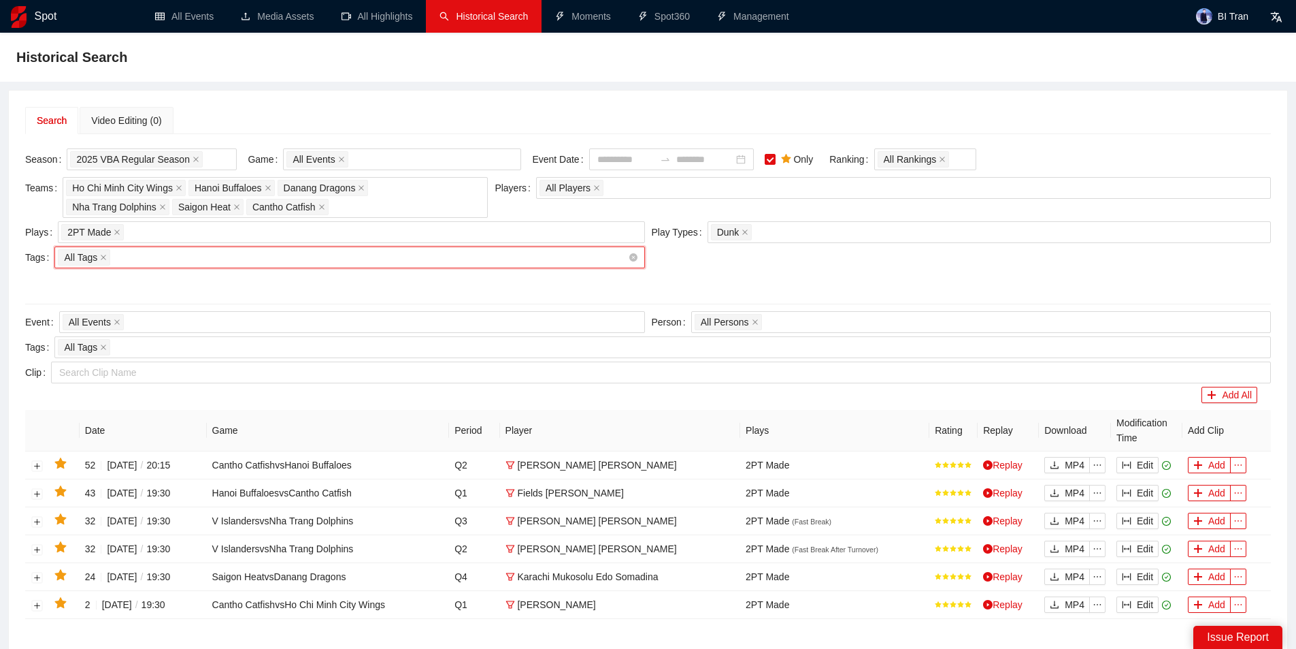
click at [389, 106] on div "Search Video Editing (0) Season 2025 VBA Regular Season Game All Events Event D…" at bounding box center [648, 382] width 1279 height 583
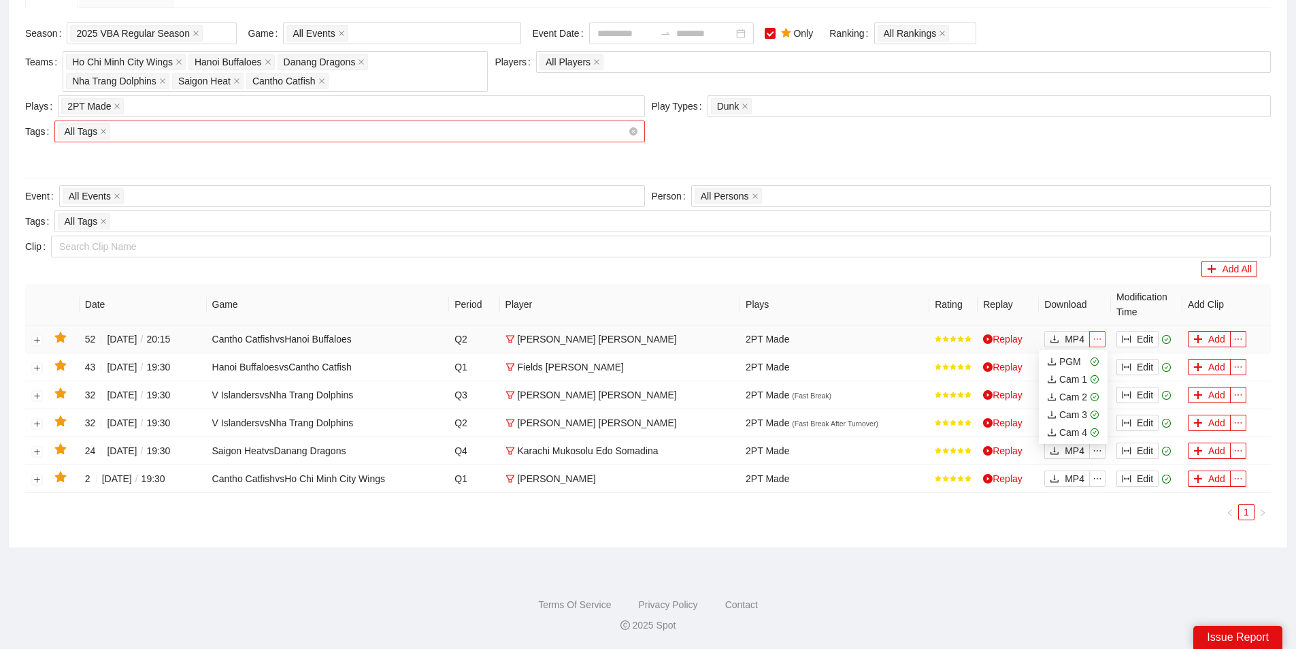
click at [1100, 340] on icon "ellipsis" at bounding box center [1098, 339] width 10 height 10
drag, startPoint x: 1066, startPoint y: 359, endPoint x: 1073, endPoint y: 364, distance: 8.9
click at [1068, 361] on div "PGM" at bounding box center [1064, 361] width 34 height 15
click at [1103, 366] on span "ellipsis" at bounding box center [1097, 367] width 15 height 10
click at [1095, 363] on icon "ellipsis" at bounding box center [1098, 367] width 10 height 10
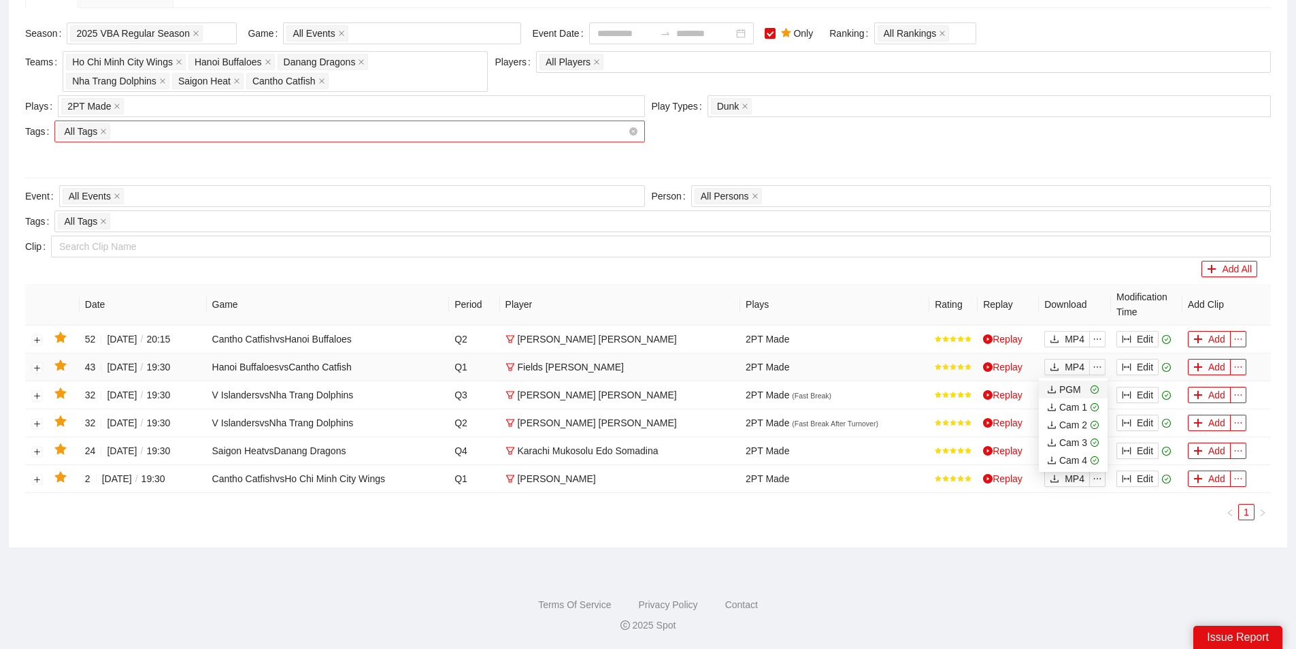
click at [1071, 389] on div "PGM" at bounding box center [1064, 389] width 34 height 15
click at [1073, 419] on div "PGM" at bounding box center [1064, 417] width 34 height 15
drag, startPoint x: 900, startPoint y: 136, endPoint x: 912, endPoint y: 139, distance: 12.5
click at [901, 136] on div "Teams Ho Chi Minh City Wings Hanoi Buffaloes Danang Dragons Nha Trang Dolphins …" at bounding box center [648, 111] width 1253 height 120
click at [1069, 444] on div "PGM" at bounding box center [1064, 445] width 34 height 15
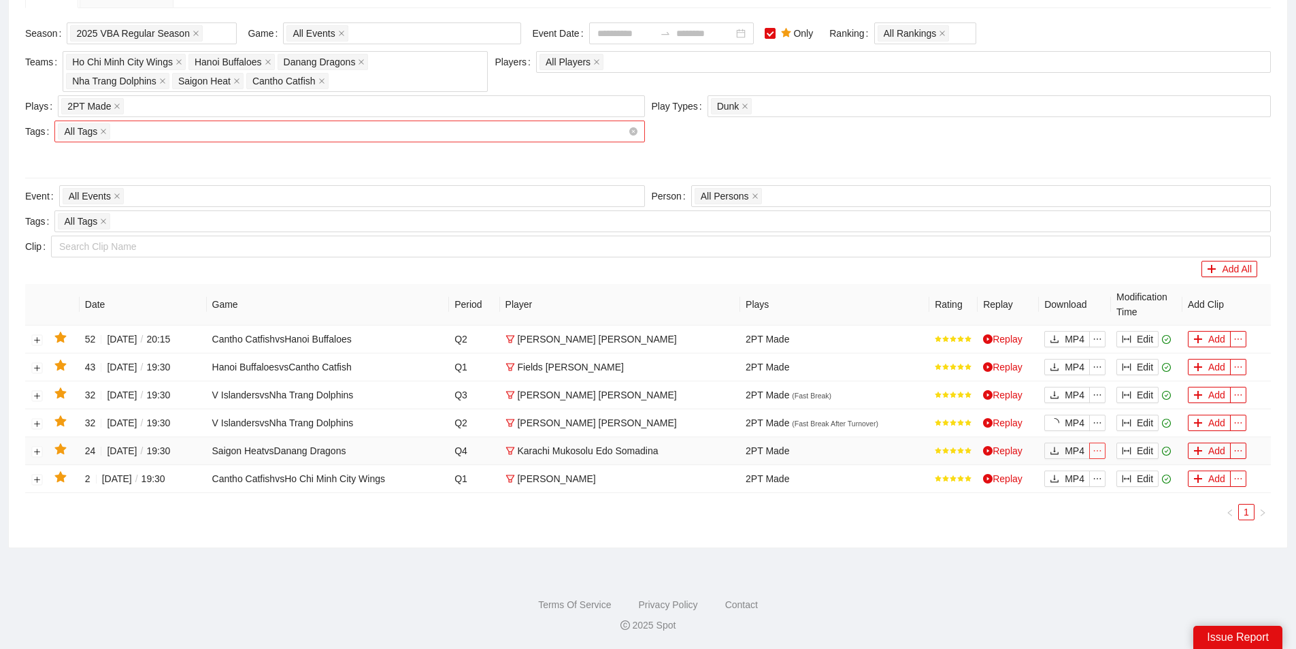
click at [1096, 453] on icon "ellipsis" at bounding box center [1098, 451] width 10 height 10
click at [1074, 470] on div "PGM" at bounding box center [1064, 472] width 34 height 15
click at [1104, 475] on span "ellipsis" at bounding box center [1097, 479] width 15 height 10
click at [1079, 502] on div "PGM" at bounding box center [1070, 500] width 34 height 15
drag, startPoint x: 562, startPoint y: 150, endPoint x: 574, endPoint y: 156, distance: 12.8
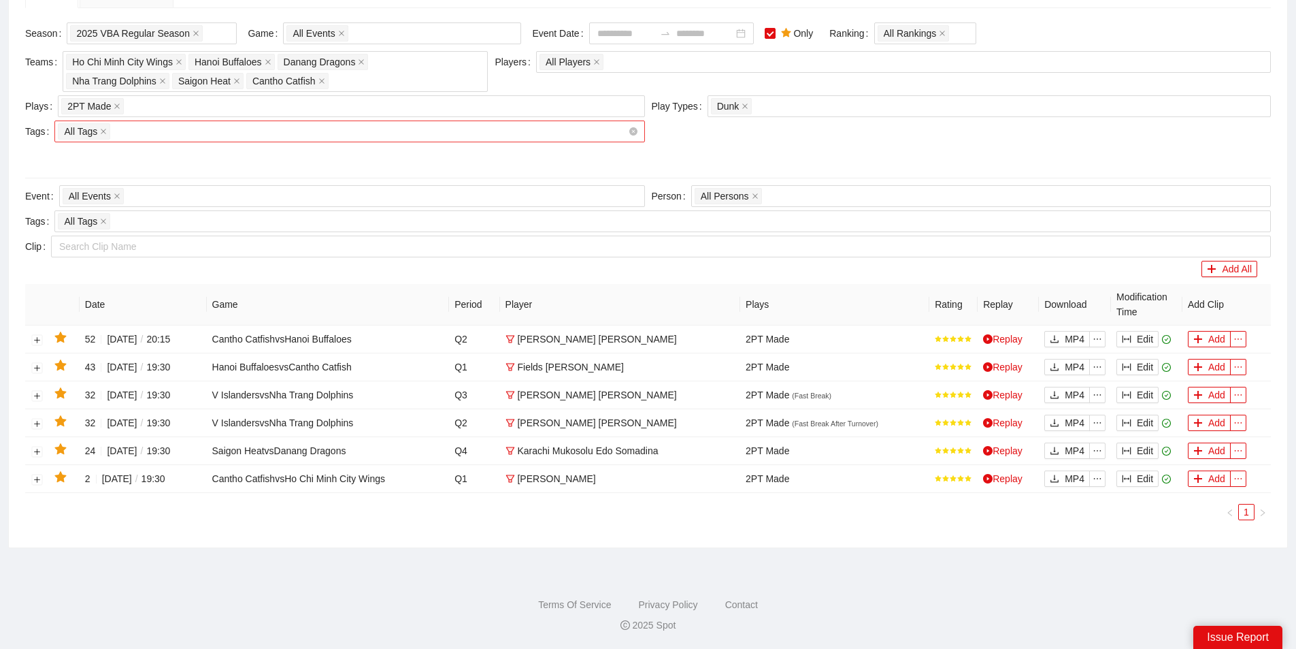
click at [562, 151] on div at bounding box center [648, 157] width 1246 height 22
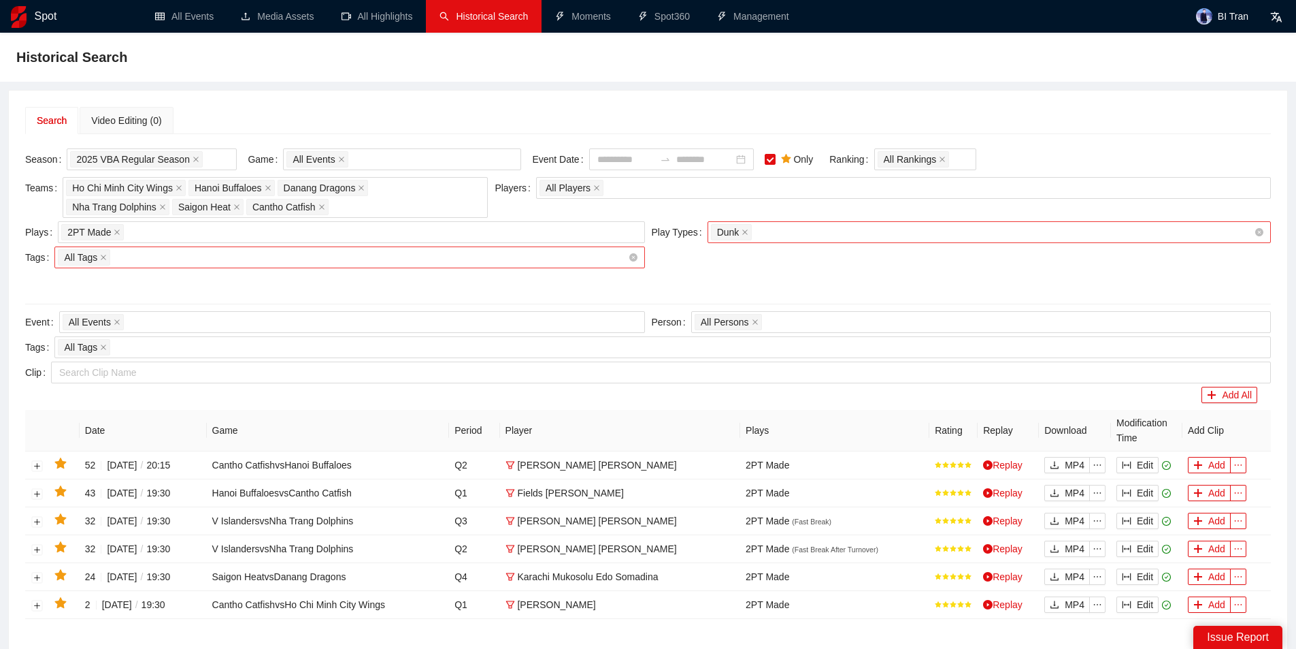
click at [746, 232] on span "Dunk" at bounding box center [732, 232] width 42 height 16
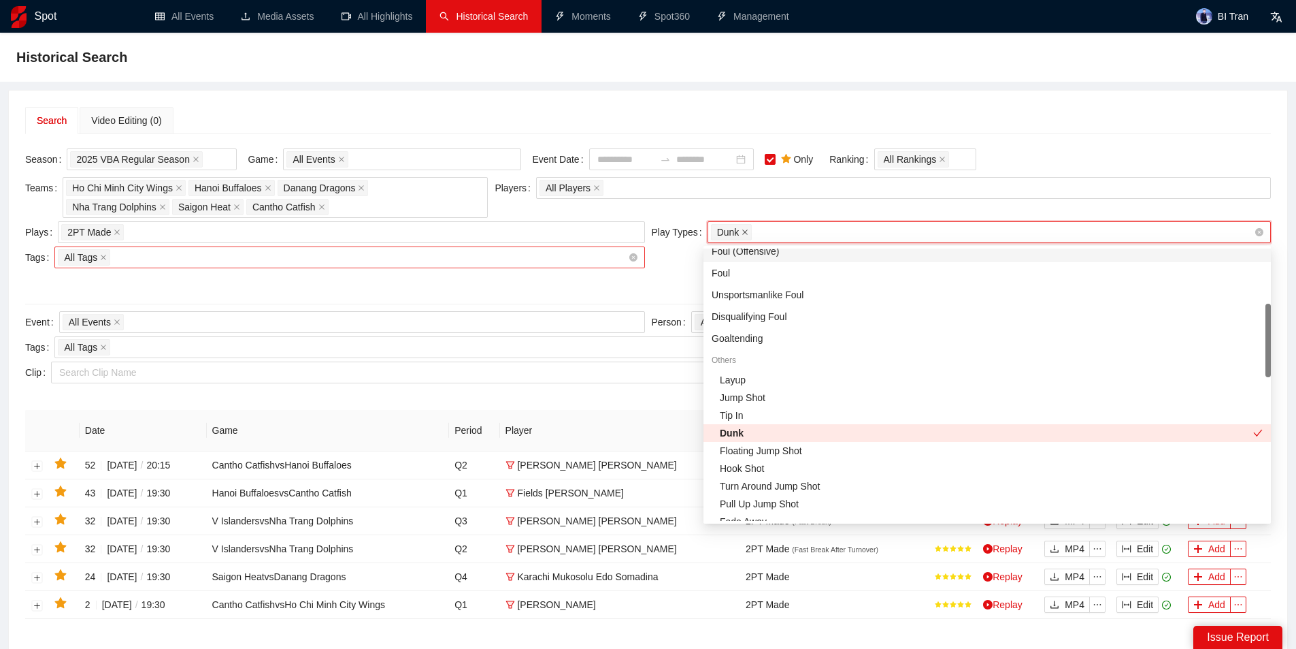
click at [743, 231] on icon "close" at bounding box center [744, 231] width 5 height 5
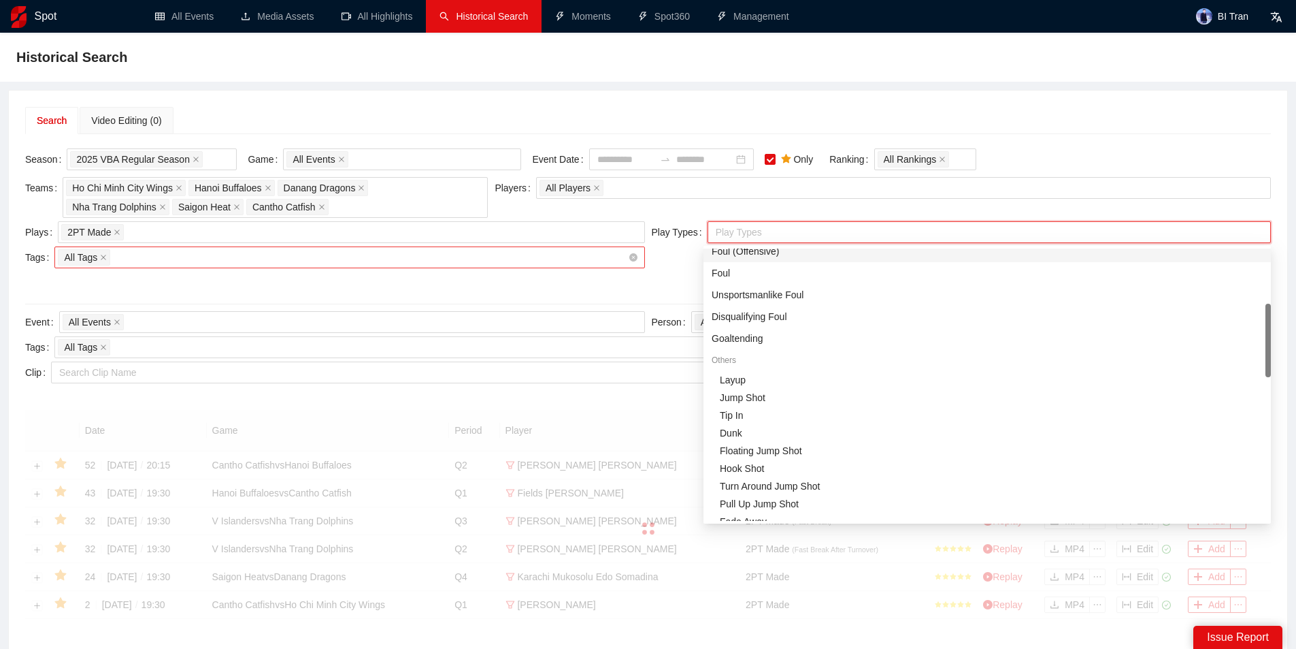
click at [744, 231] on div at bounding box center [982, 232] width 543 height 16
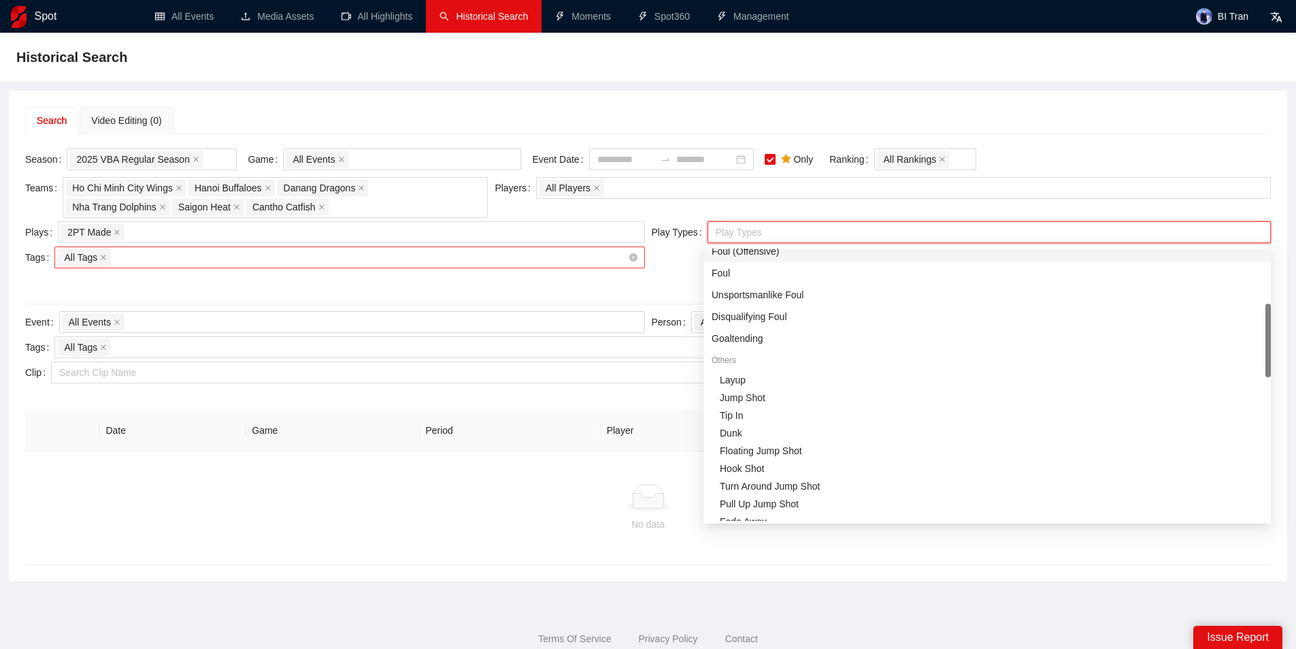
click at [737, 233] on div at bounding box center [982, 232] width 543 height 16
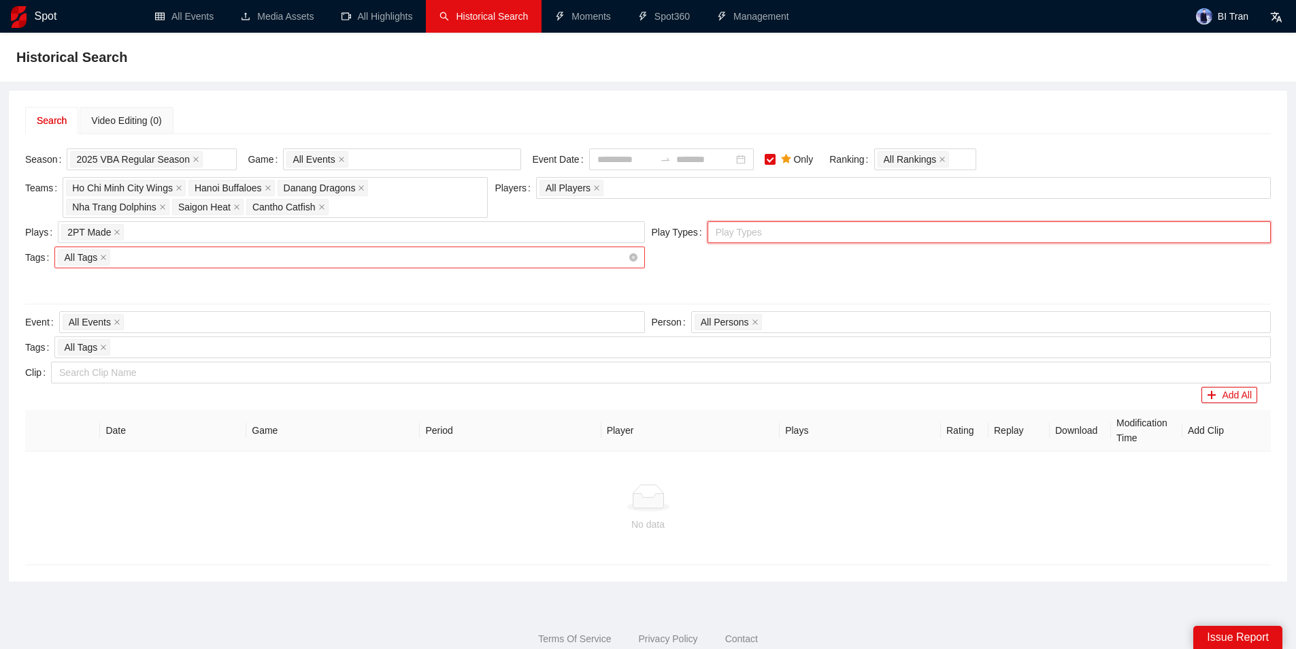
click at [737, 233] on div at bounding box center [982, 232] width 543 height 16
click at [730, 231] on div at bounding box center [982, 232] width 543 height 16
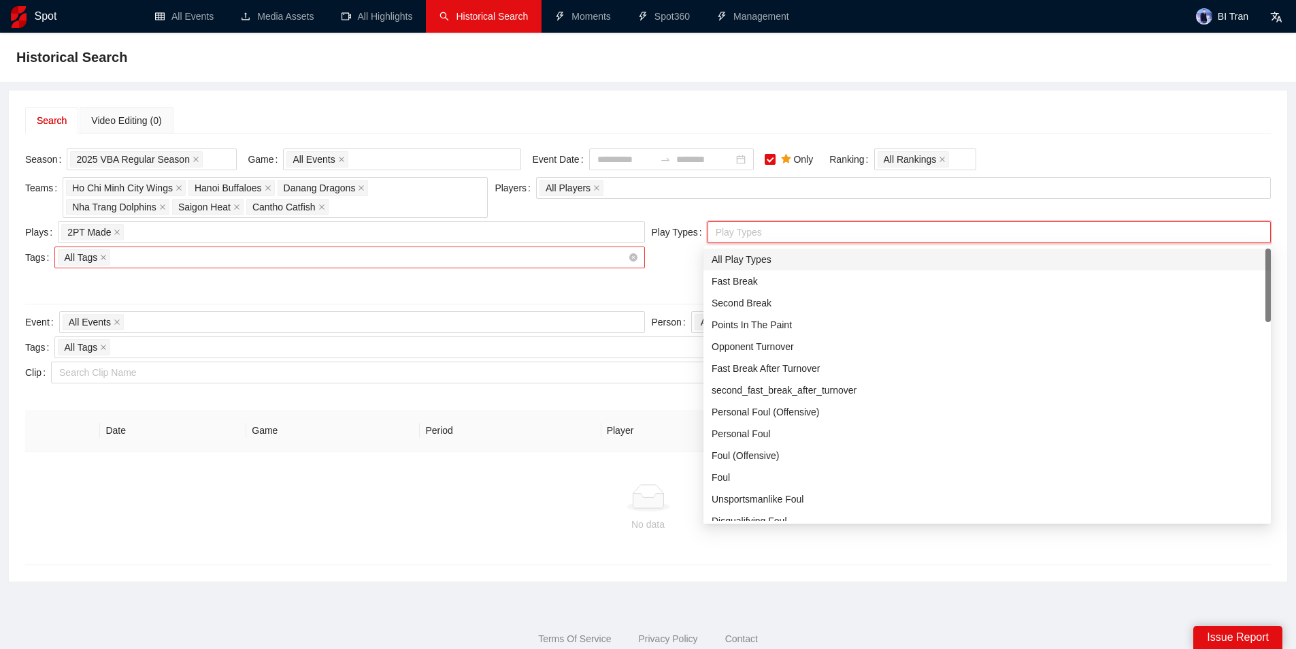
click at [757, 256] on div "All Play Types" at bounding box center [987, 259] width 551 height 15
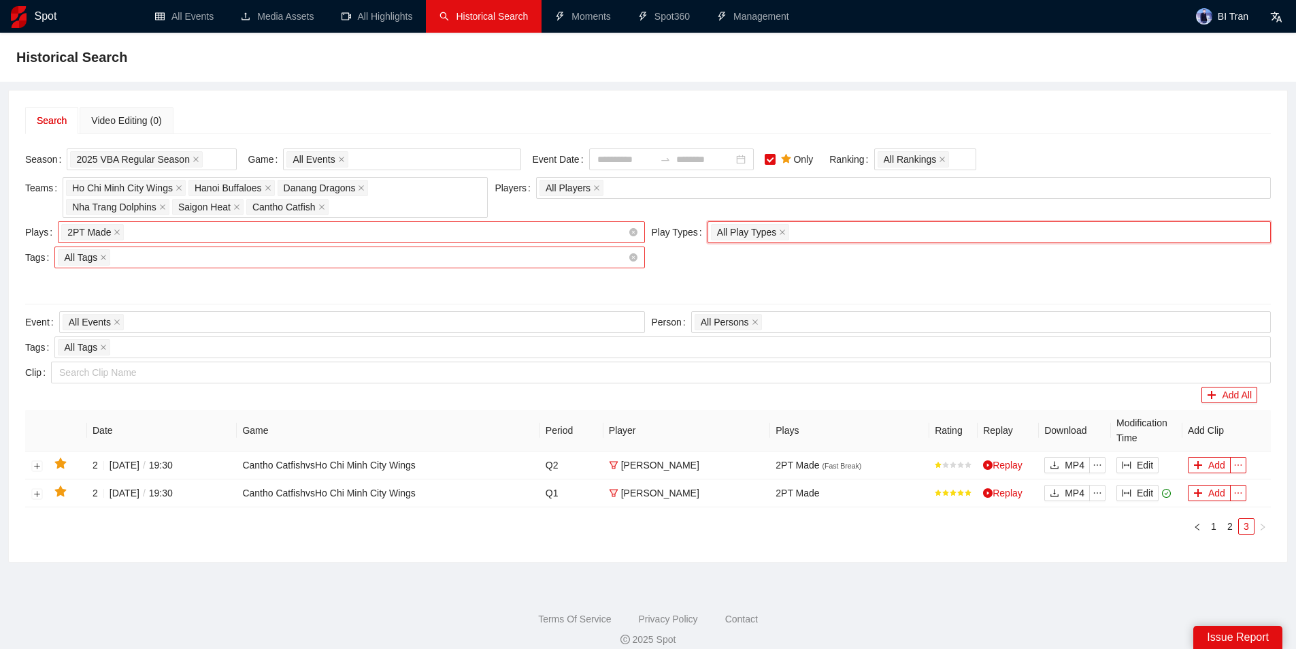
click at [206, 231] on div "2PT Made + 0 ..." at bounding box center [344, 232] width 566 height 19
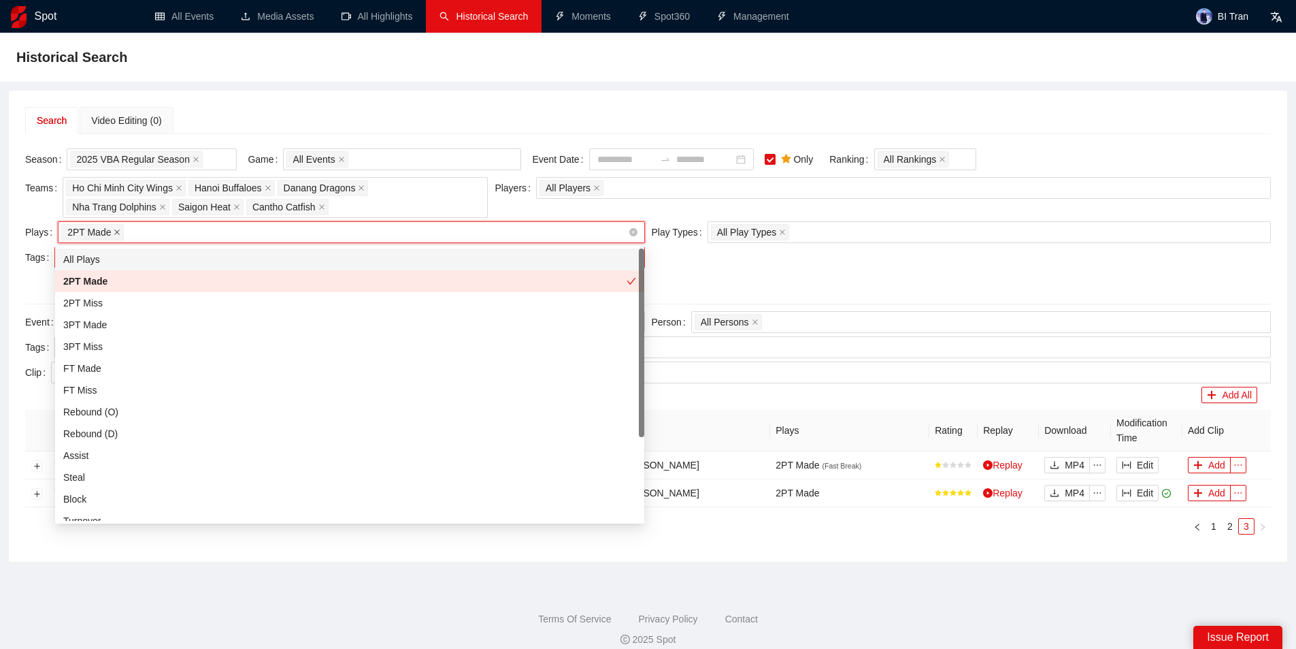
click at [114, 228] on span at bounding box center [117, 232] width 7 height 15
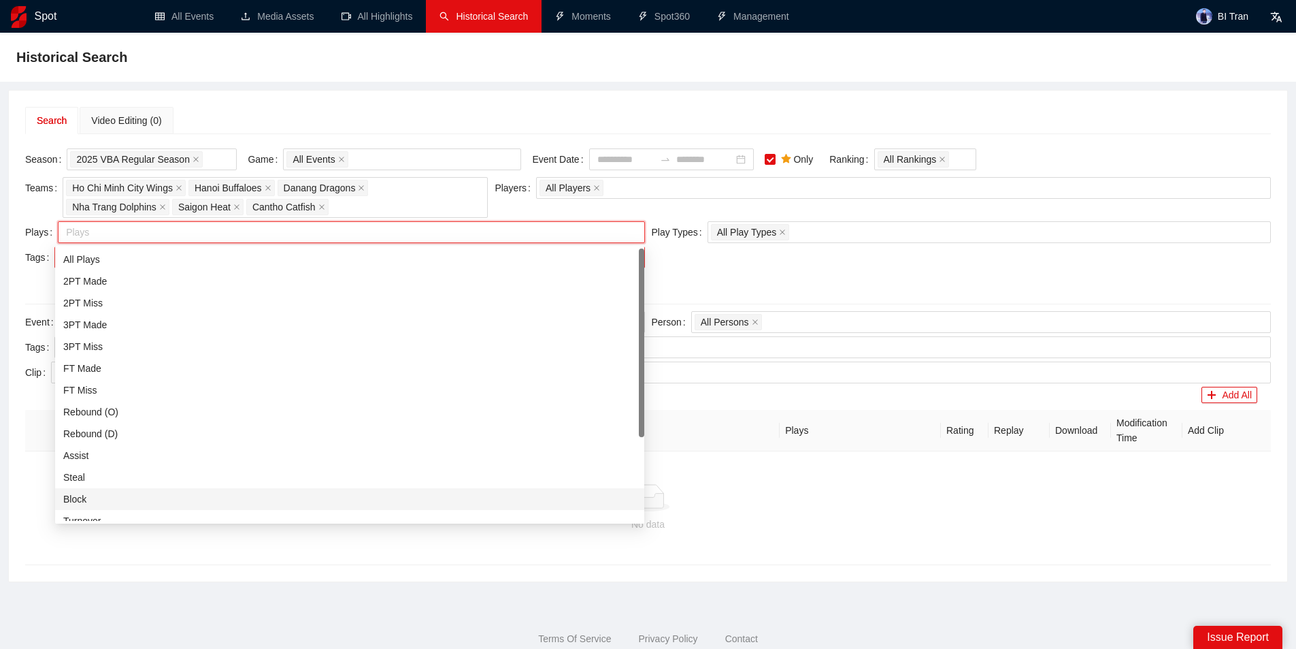
click at [110, 493] on div "Block" at bounding box center [349, 498] width 573 height 15
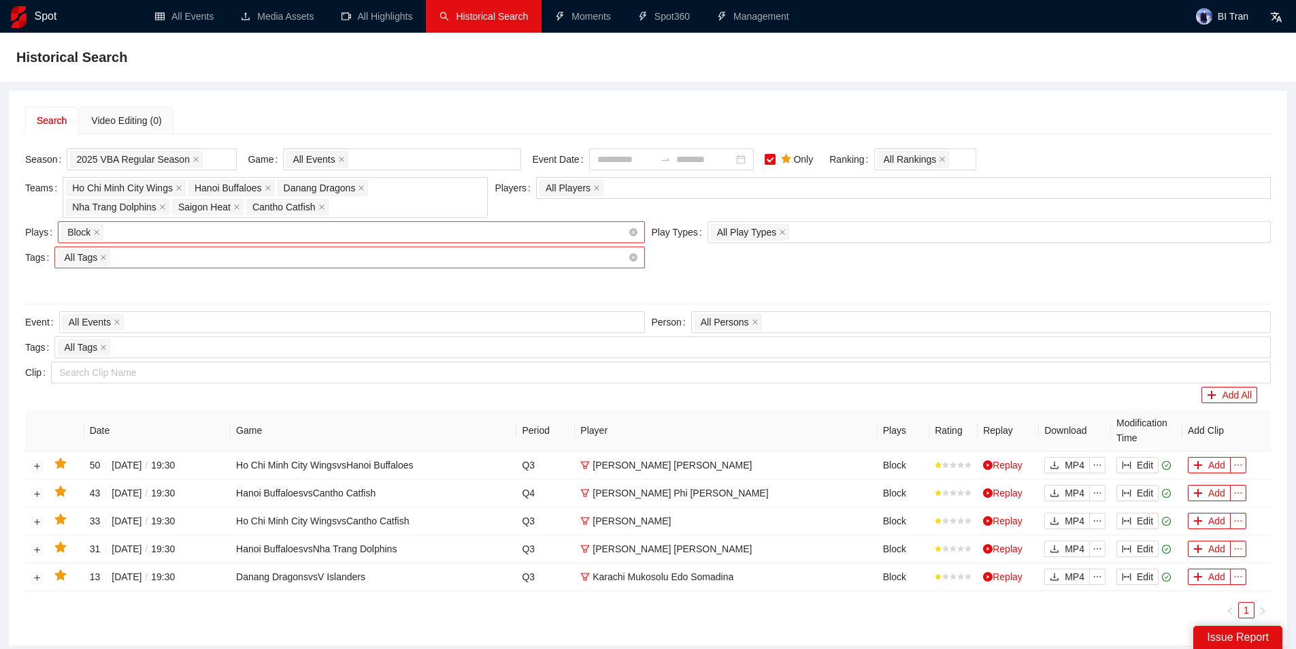
click at [806, 282] on div at bounding box center [648, 283] width 1246 height 22
click at [1098, 463] on icon "ellipsis" at bounding box center [1098, 465] width 10 height 10
click at [1074, 488] on div "PGM" at bounding box center [1064, 487] width 34 height 15
click at [1103, 493] on span "ellipsis" at bounding box center [1097, 493] width 15 height 10
drag, startPoint x: 1076, startPoint y: 513, endPoint x: 1083, endPoint y: 521, distance: 10.1
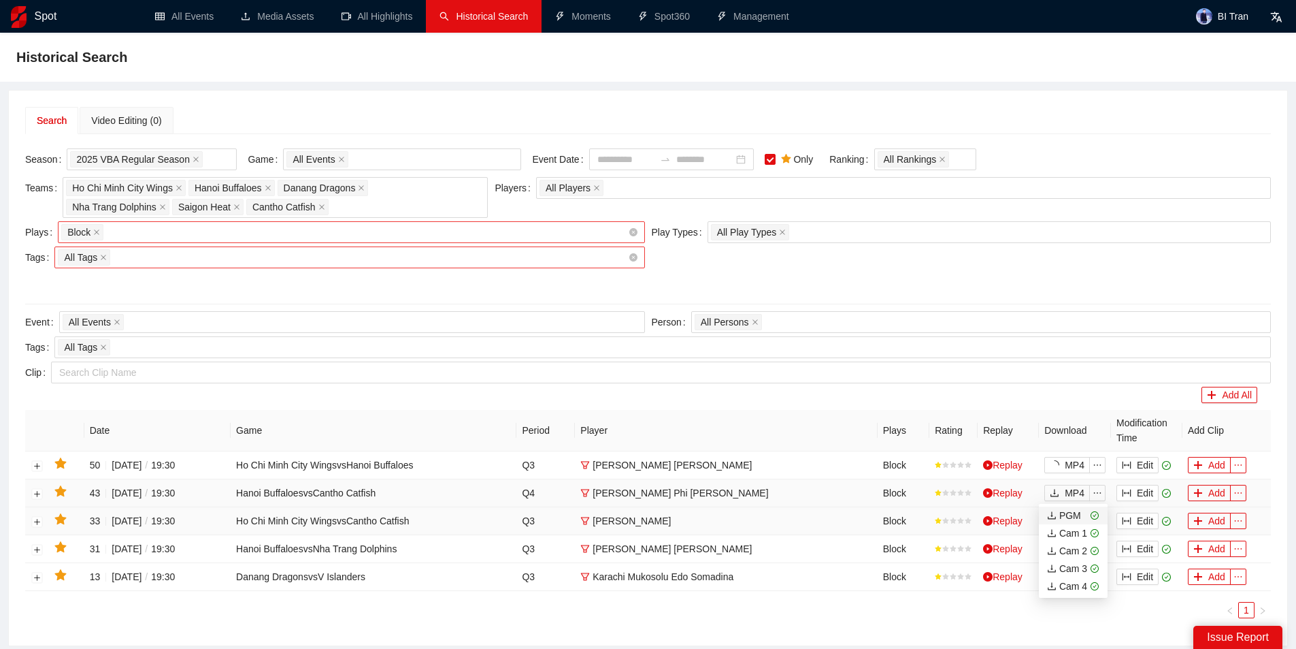
click at [1075, 513] on div "PGM" at bounding box center [1064, 515] width 34 height 15
drag, startPoint x: 1104, startPoint y: 524, endPoint x: 1079, endPoint y: 535, distance: 27.4
click at [1104, 524] on span "ellipsis" at bounding box center [1097, 521] width 15 height 10
click at [1073, 542] on div "PGM" at bounding box center [1064, 543] width 34 height 15
click at [1103, 550] on span "ellipsis" at bounding box center [1097, 549] width 15 height 10
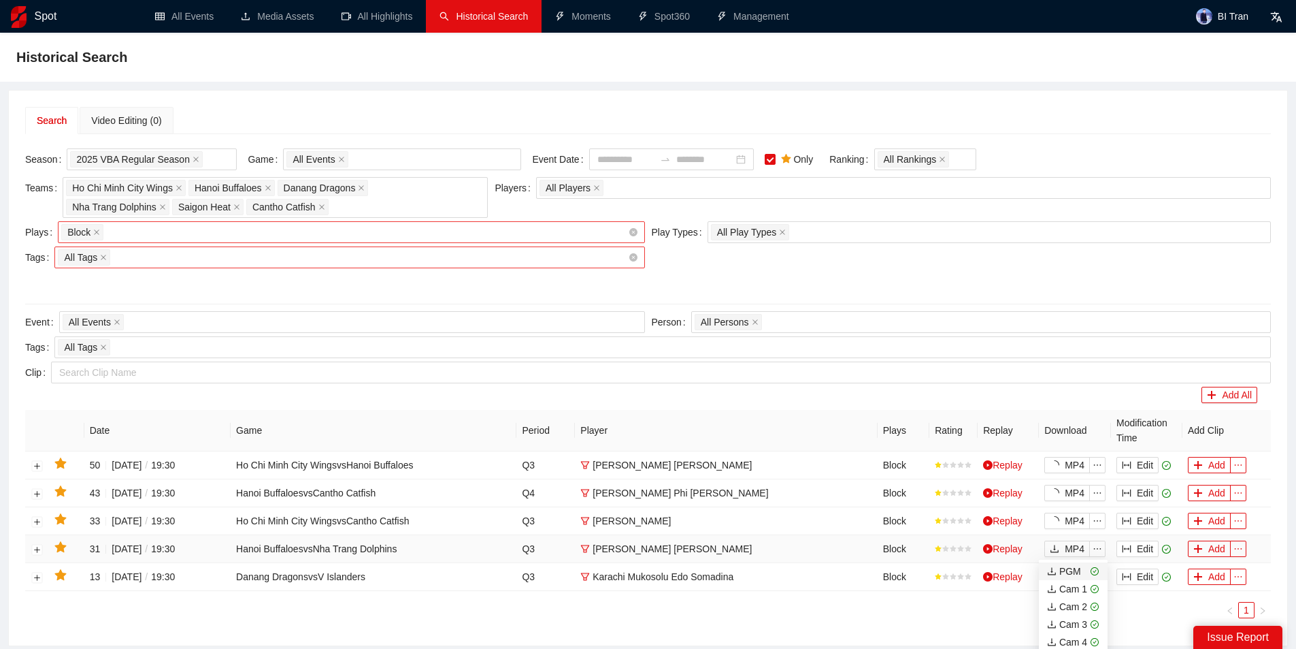
click at [1075, 569] on div "PGM" at bounding box center [1064, 570] width 34 height 15
click at [1100, 578] on icon "ellipsis" at bounding box center [1098, 577] width 10 height 10
click at [1075, 598] on div "PGM" at bounding box center [1064, 598] width 34 height 15
